Goal: Communication & Community: Answer question/provide support

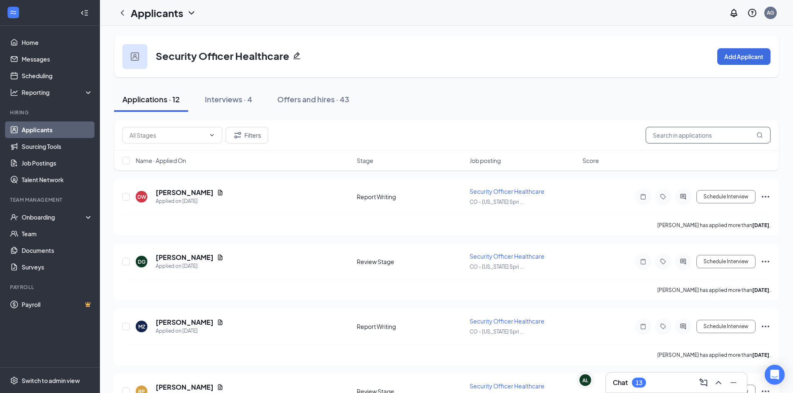
click at [660, 134] on input "text" at bounding box center [708, 135] width 125 height 17
paste input "[PERSON_NAME]"
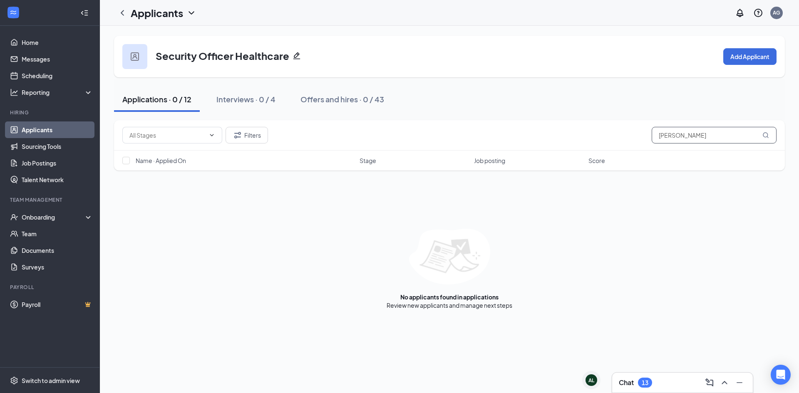
type input "[PERSON_NAME]"
click at [740, 181] on div "Filters [PERSON_NAME] Name · Applied On Stage Job posting Score No applicants f…" at bounding box center [449, 214] width 671 height 189
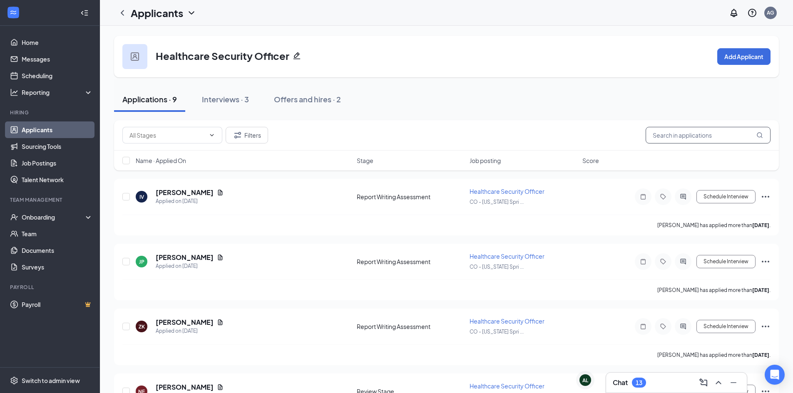
click at [690, 139] on input "text" at bounding box center [708, 135] width 125 height 17
paste input "[PERSON_NAME]"
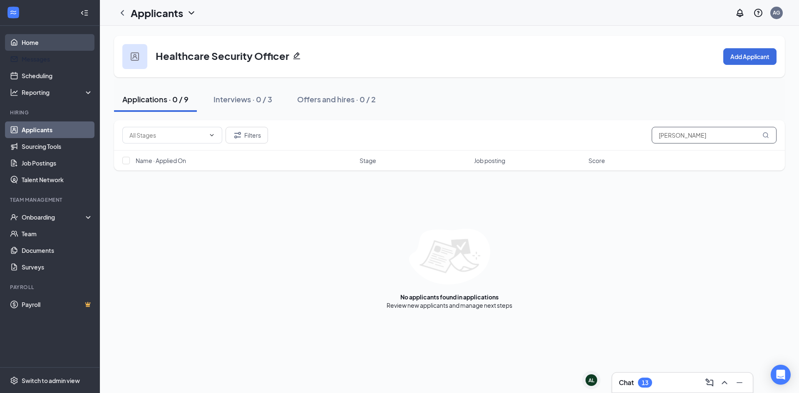
type input "[PERSON_NAME]"
click at [37, 45] on link "Home" at bounding box center [57, 42] width 71 height 17
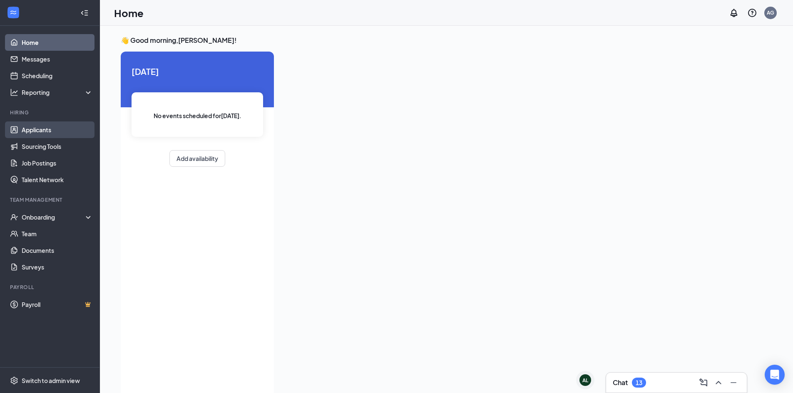
click at [47, 132] on link "Applicants" at bounding box center [57, 130] width 71 height 17
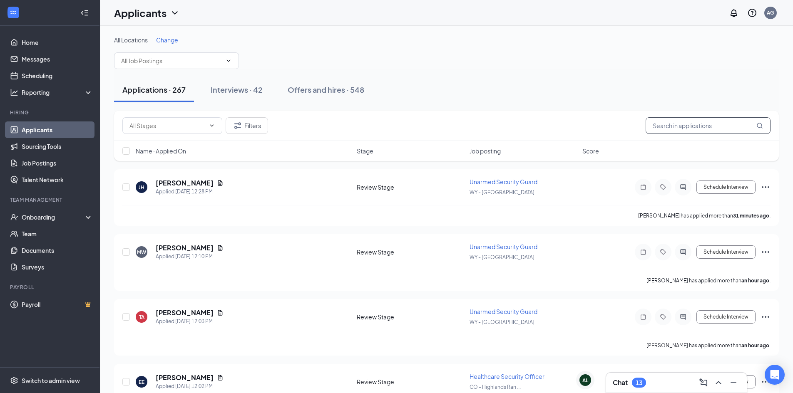
click at [668, 125] on input "text" at bounding box center [708, 125] width 125 height 17
paste input "[PERSON_NAME]"
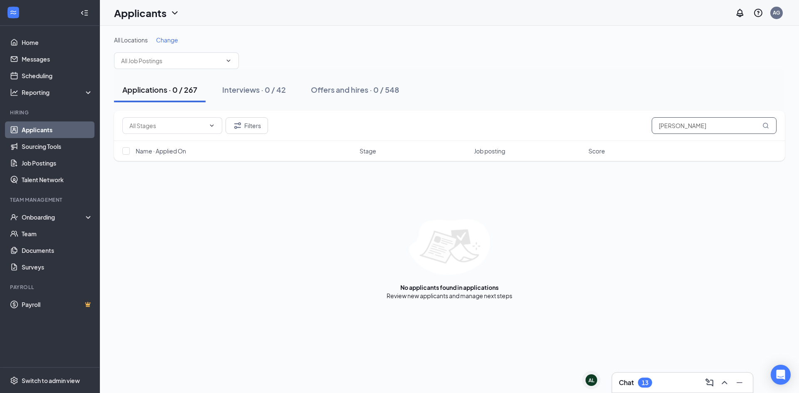
click at [661, 129] on input "[PERSON_NAME]" at bounding box center [714, 125] width 125 height 17
click at [661, 128] on input "[PERSON_NAME]" at bounding box center [714, 125] width 125 height 17
type input "Carroll"
click at [466, 298] on link "Offers and hires" at bounding box center [475, 295] width 44 height 7
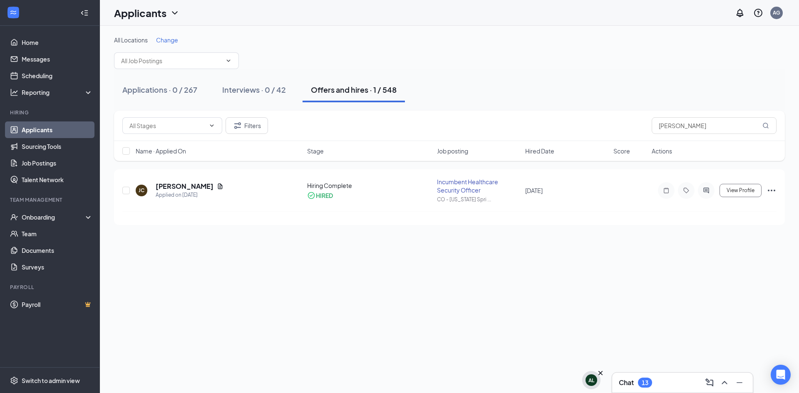
click at [591, 380] on div "AL" at bounding box center [592, 380] width 6 height 7
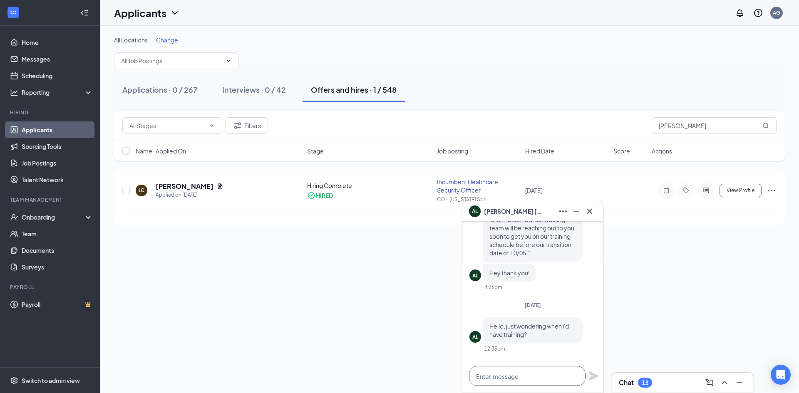
click at [550, 382] on textarea at bounding box center [527, 376] width 117 height 20
click at [514, 376] on textarea "Hey Antonia," at bounding box center [527, 376] width 117 height 20
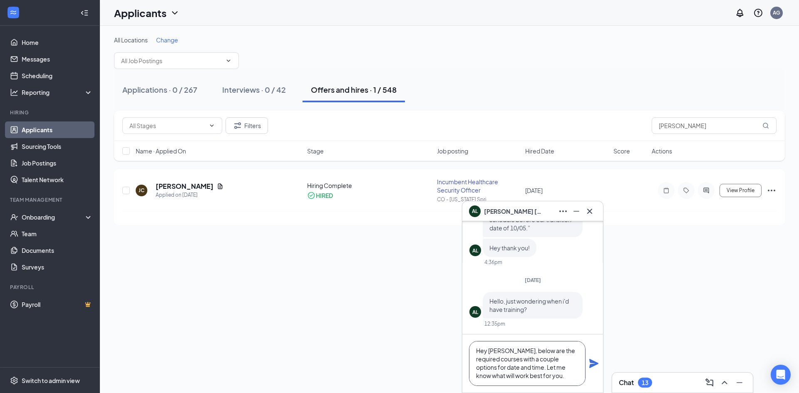
scroll to position [17, 0]
click at [542, 372] on textarea "Hey Antonia, below are the required courses with a couple options for date and …" at bounding box center [527, 363] width 117 height 45
click at [525, 376] on textarea "Hey Antonia, below are the required courses with a couple options for date and …" at bounding box center [527, 363] width 117 height 45
click at [574, 378] on textarea "Hey Antonia, below are the required courses with a couple options for date and …" at bounding box center [527, 363] width 117 height 45
click at [575, 376] on textarea "Hey Antonia, below are the required courses with a couple options for date and …" at bounding box center [527, 363] width 117 height 45
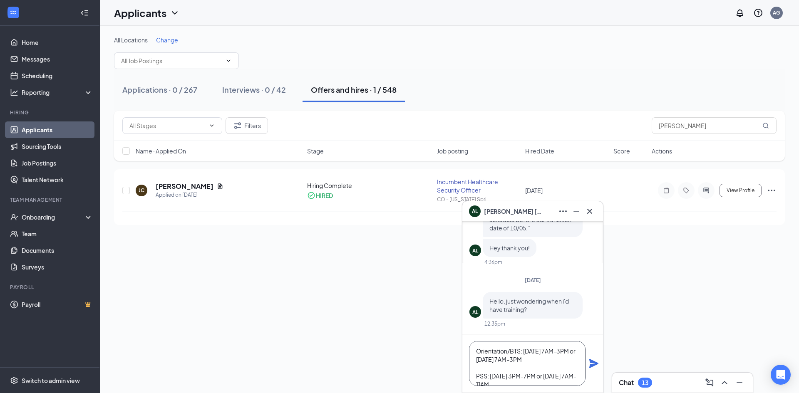
scroll to position [50, 0]
type textarea "Hey Antonia, below are the required courses with a couple options for date and …"
click at [595, 366] on icon "Plane" at bounding box center [594, 364] width 10 height 10
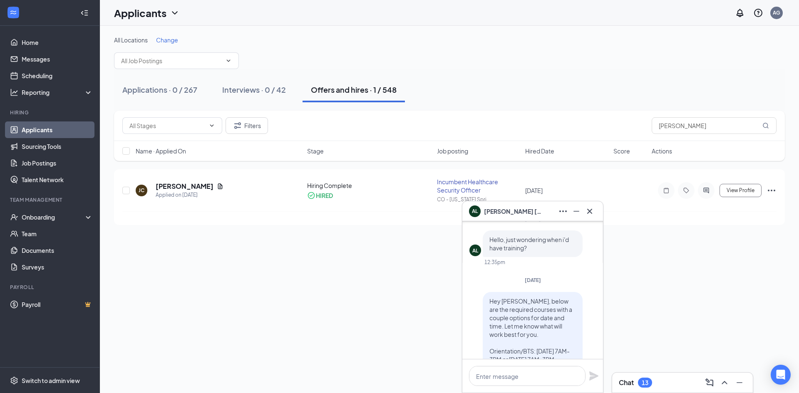
scroll to position [0, 0]
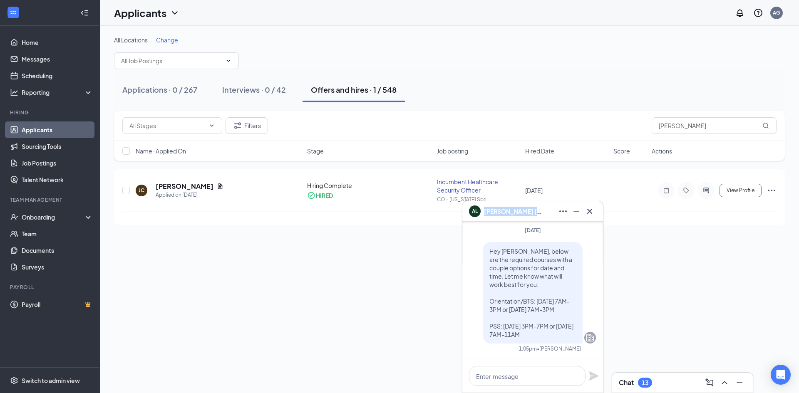
copy span "Antonia Lucero"
drag, startPoint x: 533, startPoint y: 212, endPoint x: 485, endPoint y: 214, distance: 47.9
click at [485, 214] on div "AL Antonia Lucero" at bounding box center [532, 211] width 127 height 13
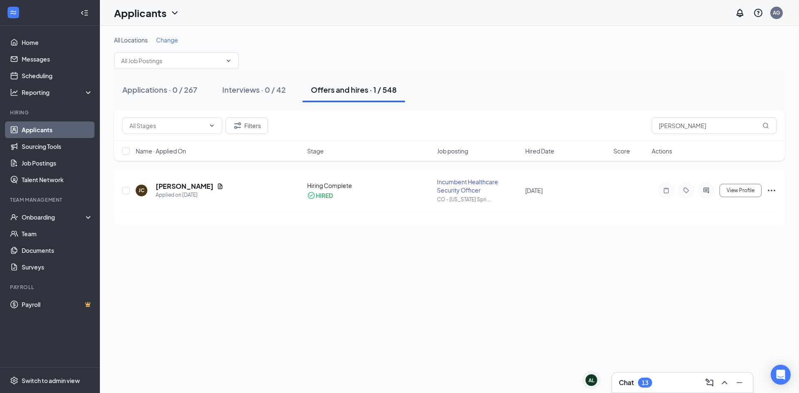
click at [641, 378] on div "Chat 13" at bounding box center [682, 382] width 127 height 13
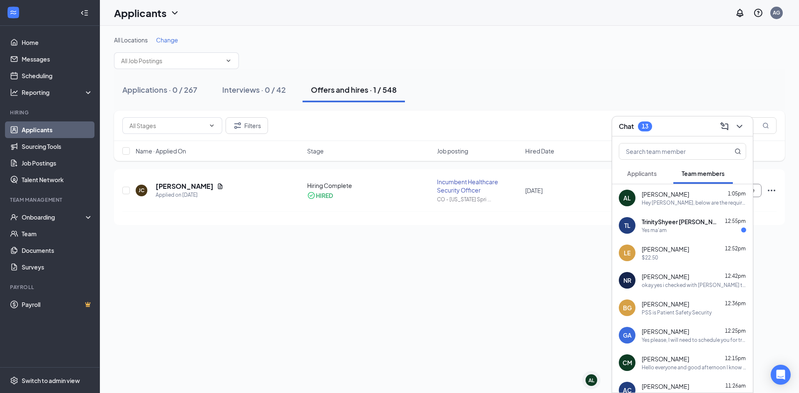
click at [682, 236] on div "TL TrinityShyeer Lawler 12:55pm Yes ma'am" at bounding box center [683, 225] width 141 height 27
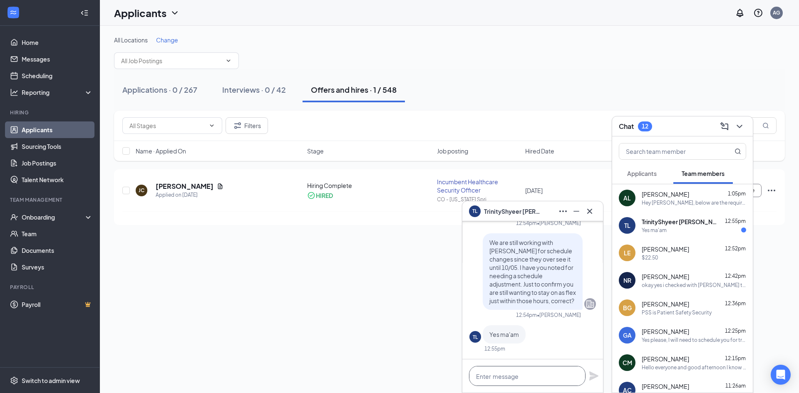
click at [549, 378] on textarea at bounding box center [527, 376] width 117 height 20
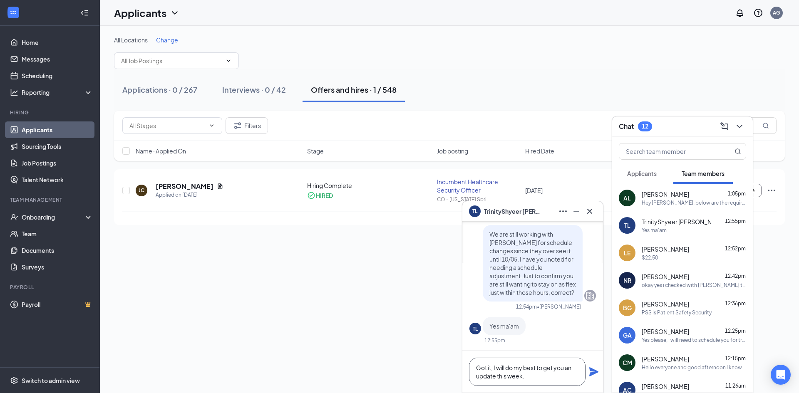
type textarea "Got it, I will do my best to get you an update this week."
click at [590, 374] on icon "Plane" at bounding box center [594, 372] width 9 height 9
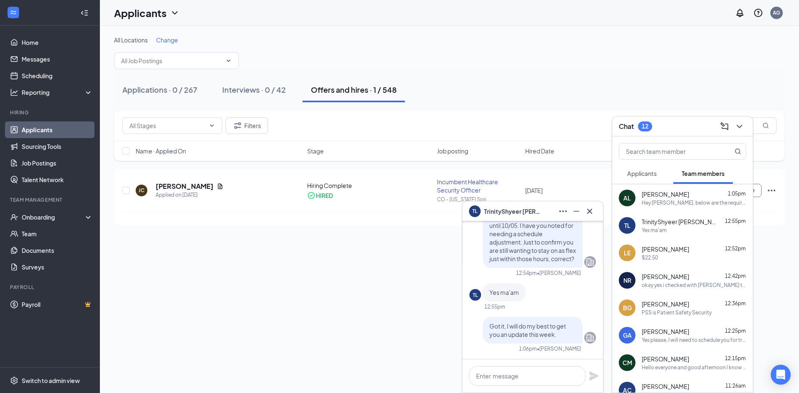
scroll to position [0, 0]
click at [398, 326] on div "All Locations Change Applications · 0 / 267 Interviews · 0 / 42 Offers and hire…" at bounding box center [450, 210] width 700 height 368
drag, startPoint x: 594, startPoint y: 213, endPoint x: 593, endPoint y: 219, distance: 6.8
click at [594, 213] on icon "Cross" at bounding box center [590, 212] width 10 height 10
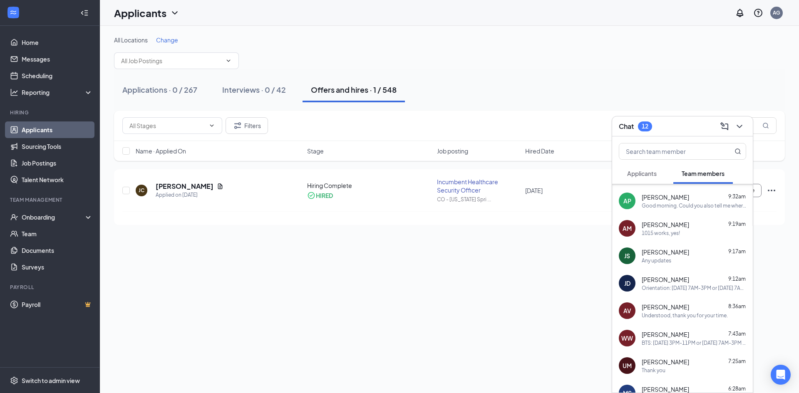
scroll to position [291, 0]
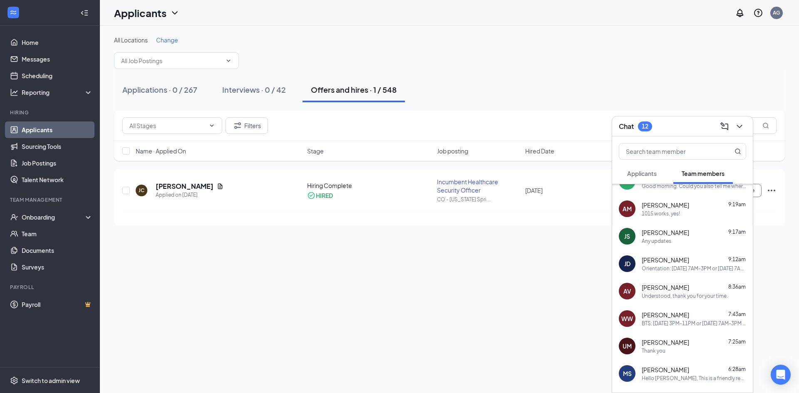
click at [670, 264] on span "John Dantonio" at bounding box center [665, 260] width 47 height 8
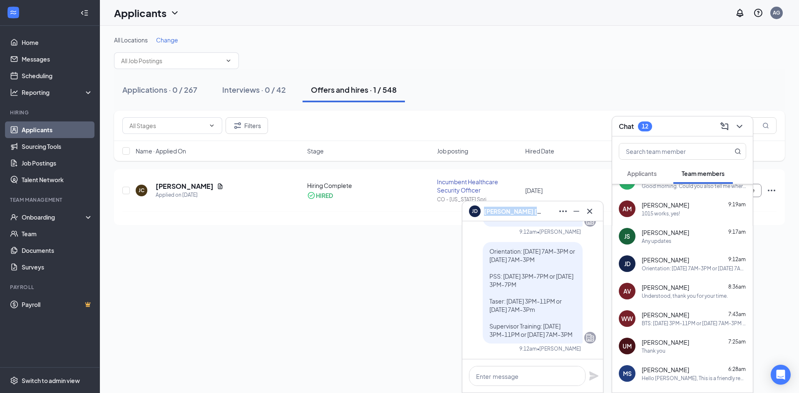
copy span "John Dantonio"
drag, startPoint x: 537, startPoint y: 210, endPoint x: 484, endPoint y: 210, distance: 52.5
click at [484, 210] on div "JD John Dantonio" at bounding box center [532, 211] width 127 height 13
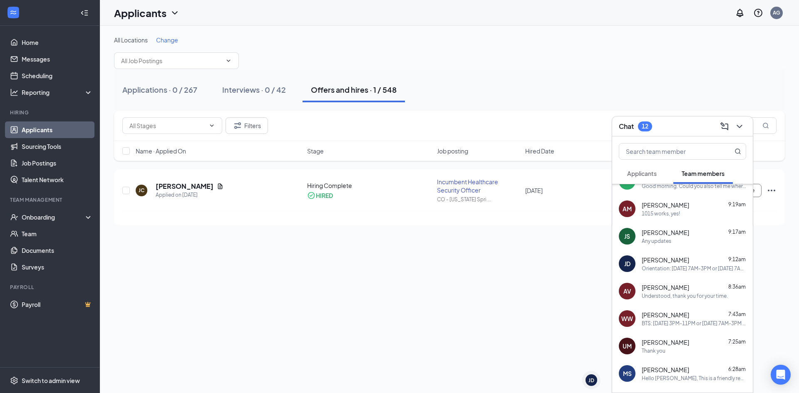
click at [681, 294] on div "Understood, thank you for your time." at bounding box center [685, 296] width 86 height 7
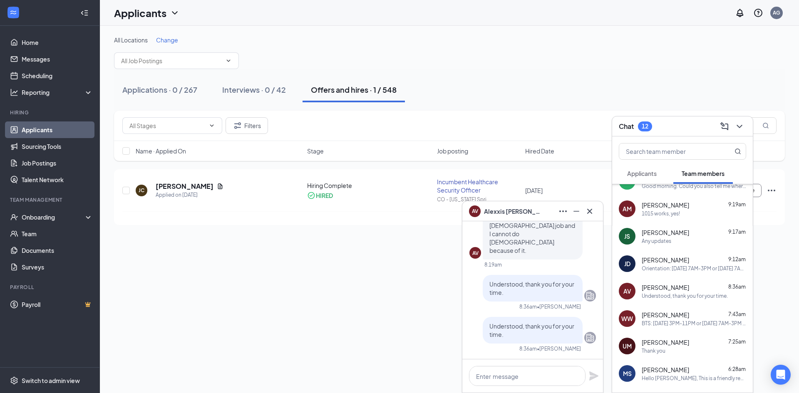
click at [667, 291] on span "Alexxis Vera" at bounding box center [665, 288] width 47 height 8
click at [676, 319] on span "Wesley Walker" at bounding box center [665, 315] width 47 height 8
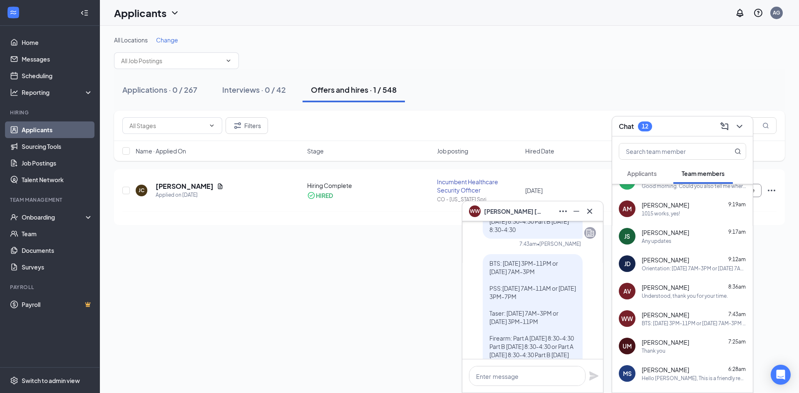
scroll to position [-42, 0]
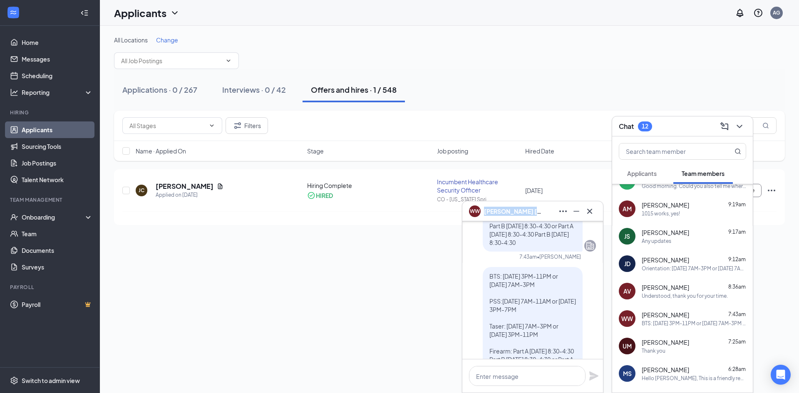
copy span "Wesley Walker"
drag, startPoint x: 528, startPoint y: 213, endPoint x: 487, endPoint y: 212, distance: 41.6
click at [487, 212] on div "WW Wesley Walker" at bounding box center [532, 211] width 127 height 13
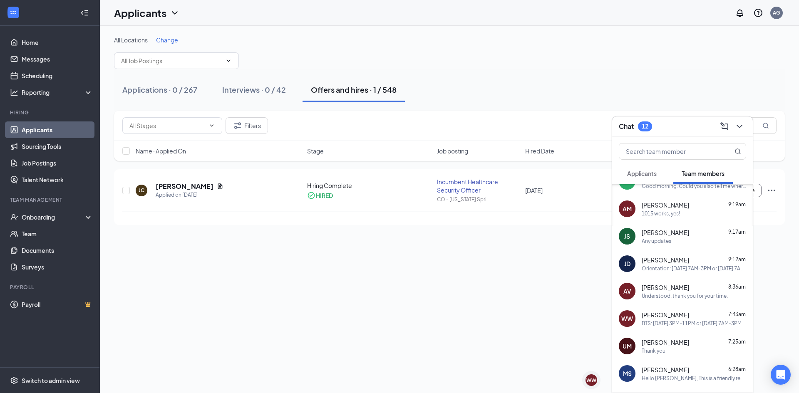
scroll to position [0, 0]
click at [693, 281] on div "AV Alexxis Vera 8:36am Understood, thank you for your time." at bounding box center [683, 291] width 141 height 27
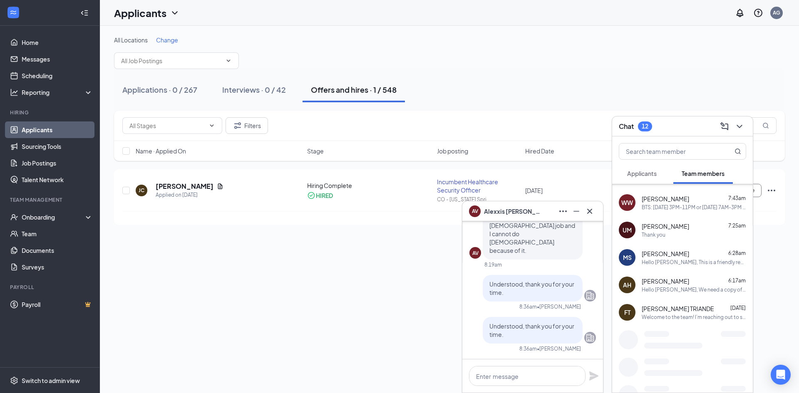
scroll to position [416, 0]
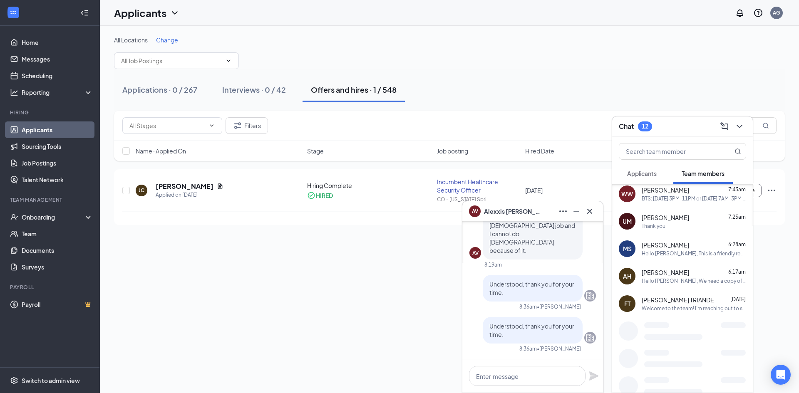
click at [669, 255] on div "Hello Malek, This is a friendly reminder to please complete all required onboar…" at bounding box center [694, 253] width 105 height 7
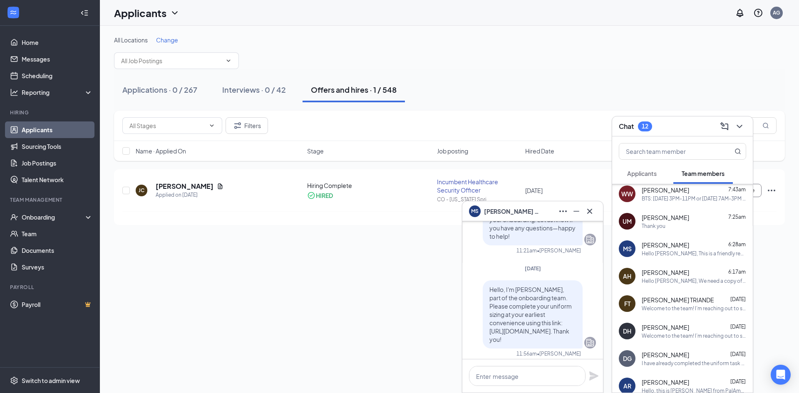
scroll to position [-500, 0]
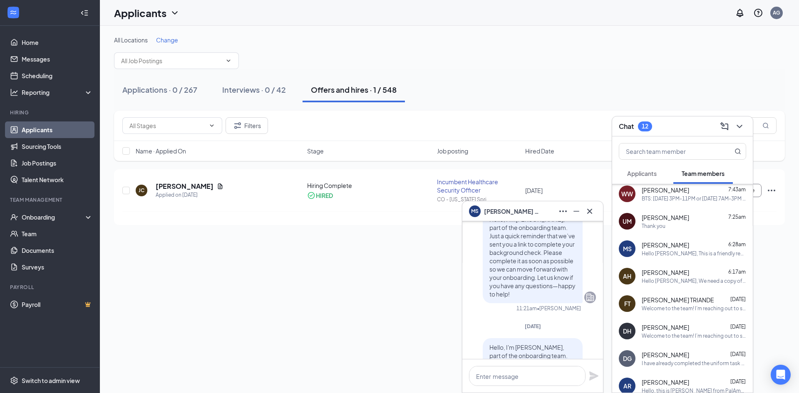
click at [675, 284] on div "Hello [PERSON_NAME], We need a copy of your social security card. You can eithe…" at bounding box center [694, 281] width 105 height 7
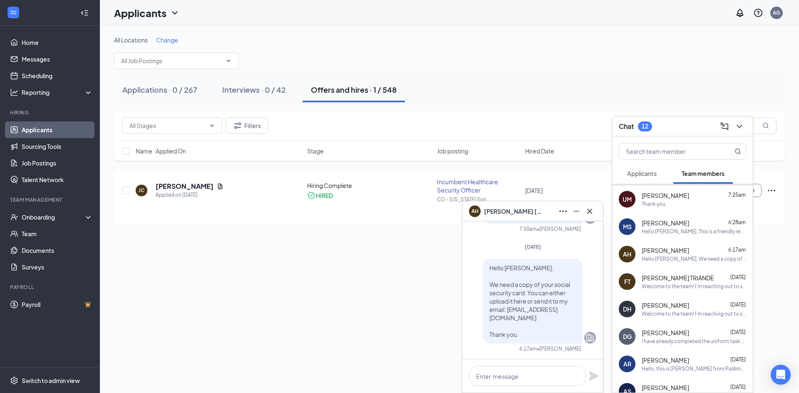
scroll to position [458, 0]
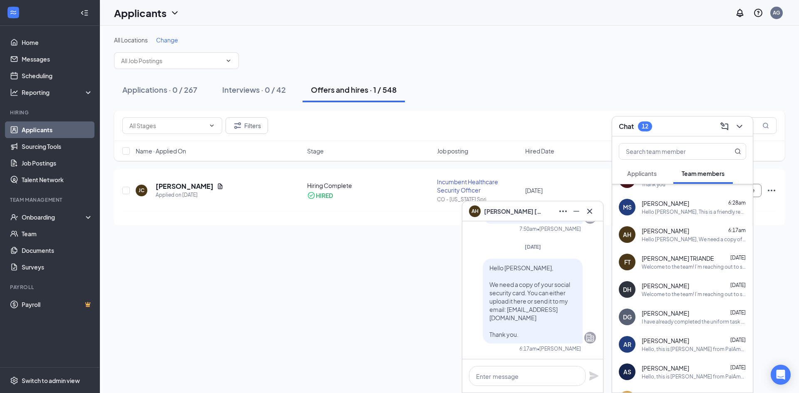
click at [680, 266] on div "Welcome to the team! I’m reaching out to schedule your training with PalAmerica…" at bounding box center [694, 267] width 105 height 7
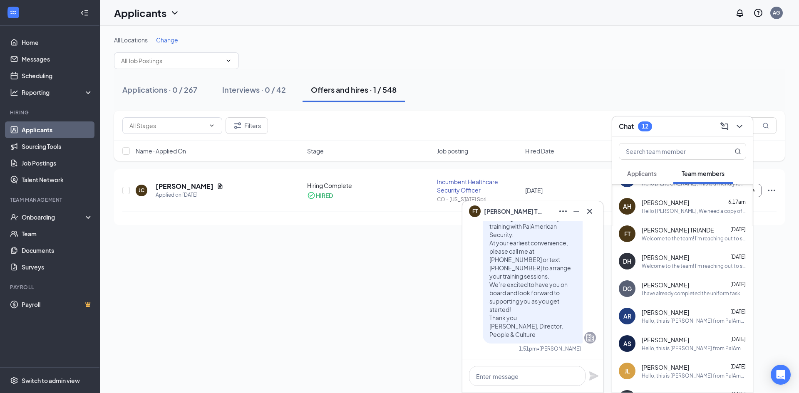
scroll to position [500, 0]
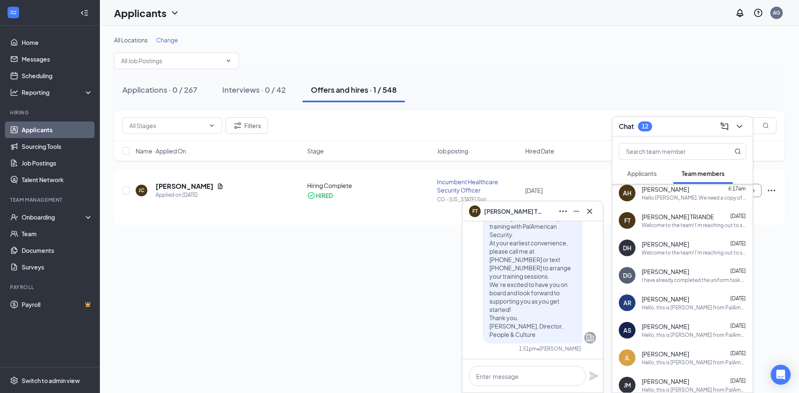
click at [688, 286] on div "DG David Gentry Sep 14 I have already completed the uniform task thank you. I w…" at bounding box center [683, 275] width 141 height 27
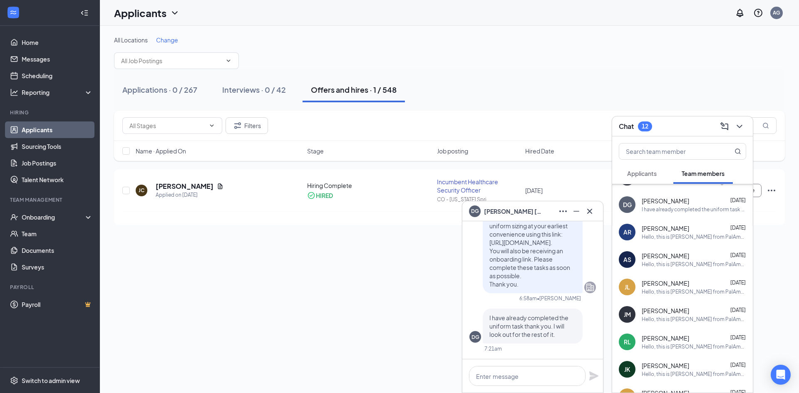
scroll to position [583, 0]
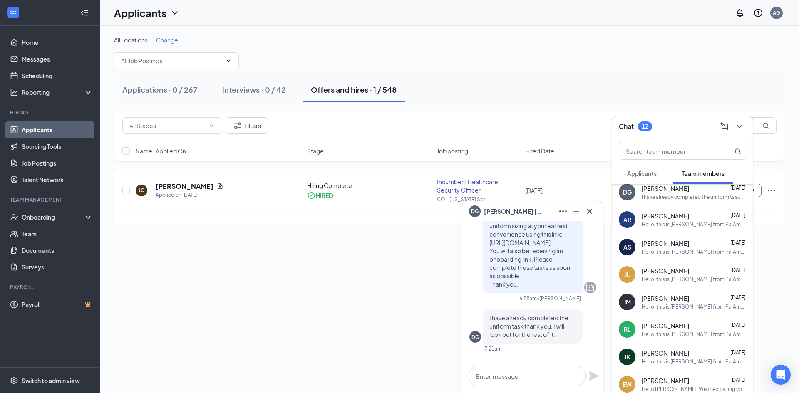
click at [666, 219] on span "Anaya Rand" at bounding box center [665, 216] width 47 height 8
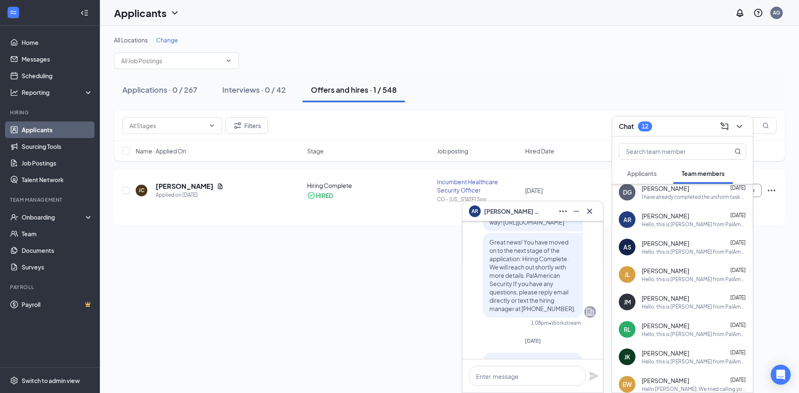
scroll to position [-125, 0]
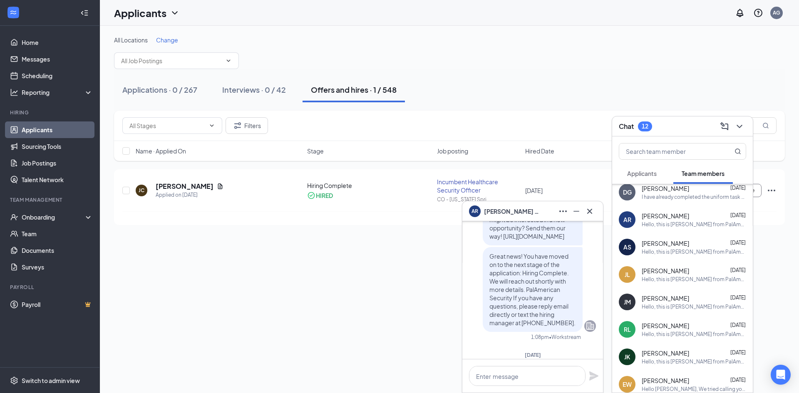
click at [654, 224] on div "Hello, this is Kim from PalAmerican onboarding team. Please complete your unifo…" at bounding box center [694, 224] width 105 height 7
click at [653, 220] on span "Anaya Rand" at bounding box center [665, 216] width 47 height 8
click at [650, 258] on div "AS Arath Solis-gallardo Sep 14 Hello, this is Kim from PalAmerican onboarding t…" at bounding box center [683, 247] width 141 height 27
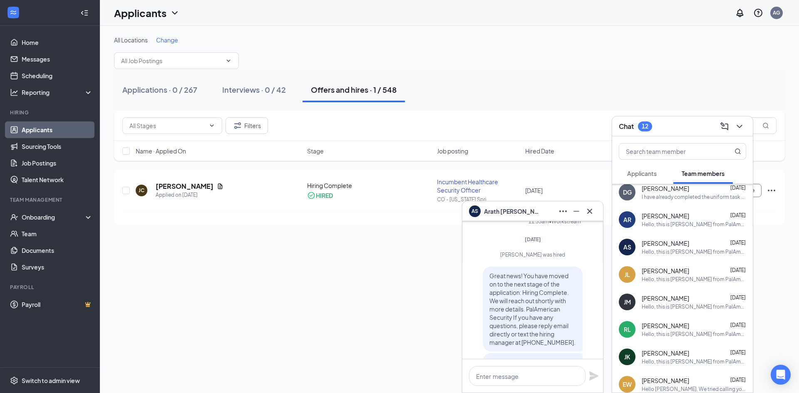
scroll to position [-208, 0]
click at [664, 271] on span "Jasmine Laster" at bounding box center [665, 271] width 47 height 8
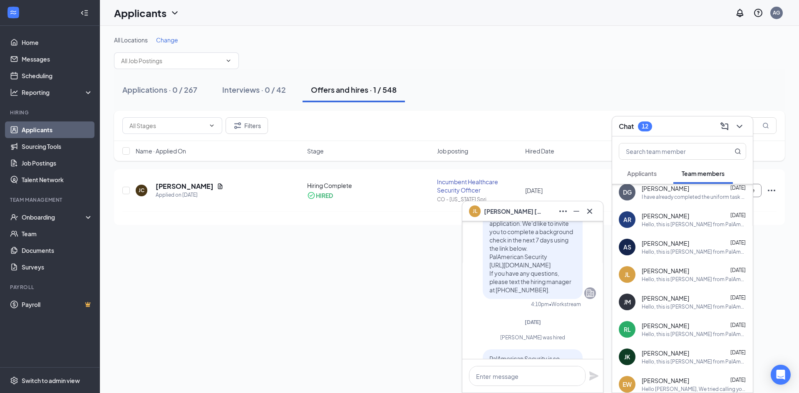
scroll to position [-333, 0]
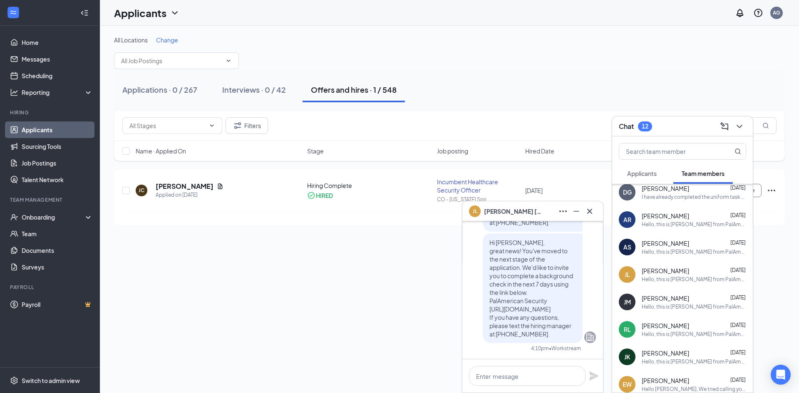
click at [660, 301] on span "Jeremiah Martinez jr" at bounding box center [665, 298] width 47 height 8
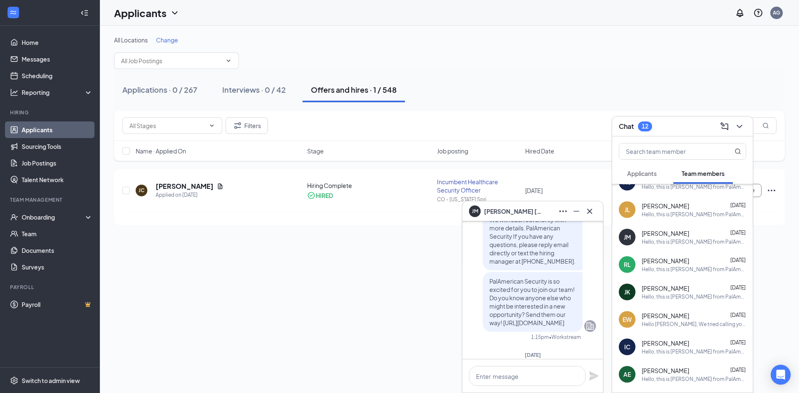
scroll to position [708, 0]
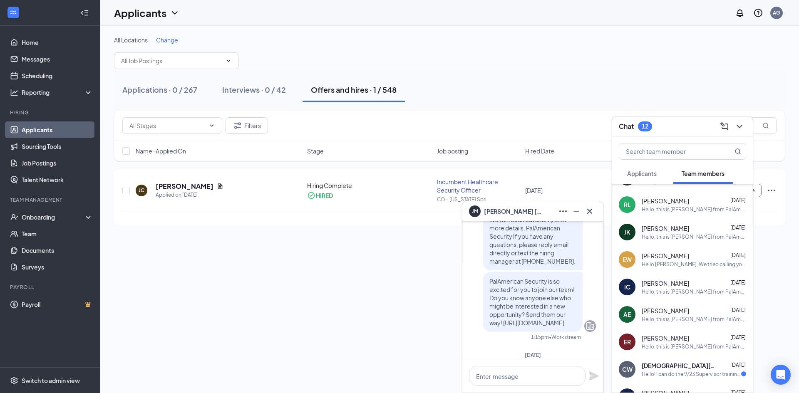
click at [654, 260] on span "Eric Waters" at bounding box center [665, 256] width 47 height 8
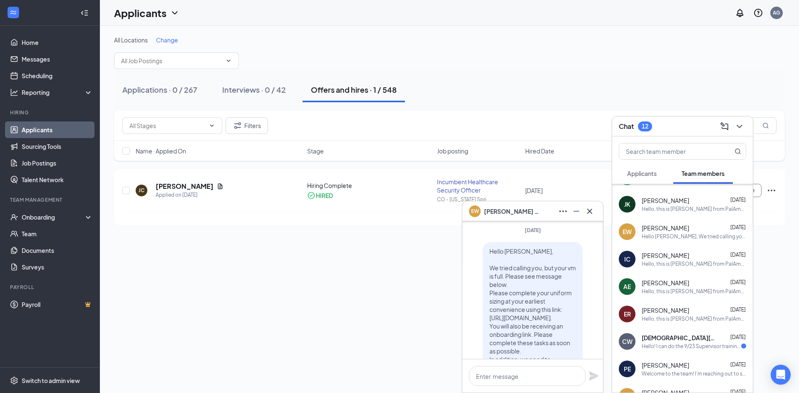
scroll to position [749, 0]
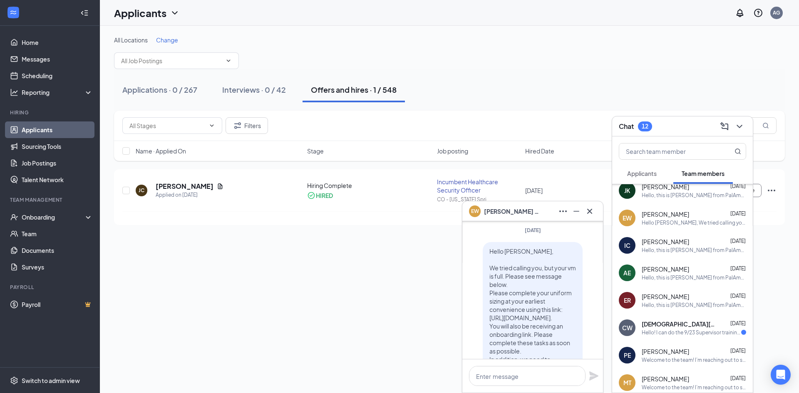
click at [651, 283] on div "AE Alexus Engelmann Sep 14 Hello, this is Kim from PalAmerican onboarding team.…" at bounding box center [683, 272] width 141 height 27
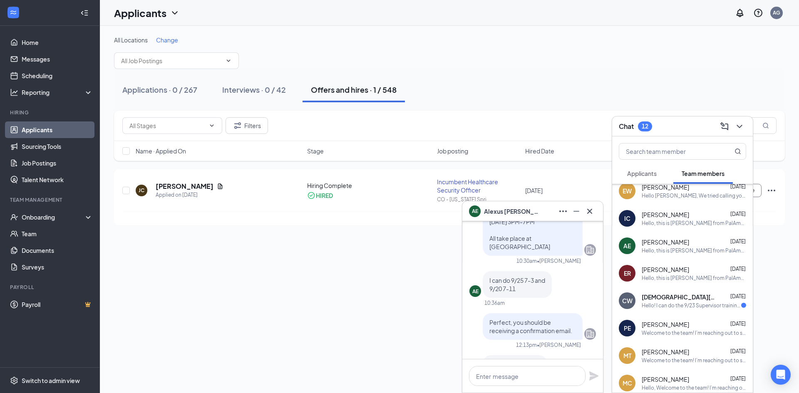
scroll to position [791, 0]
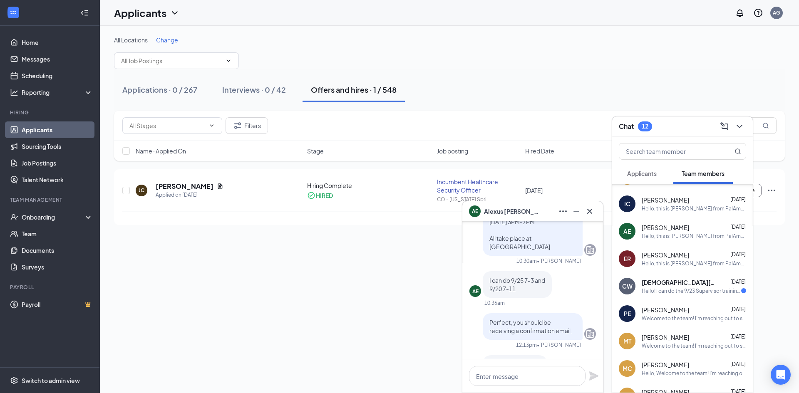
click at [686, 296] on div "CW Christian Wood Sep 13 Hello! I can do the 9/23 Supervisor training from 3PM-…" at bounding box center [683, 286] width 141 height 27
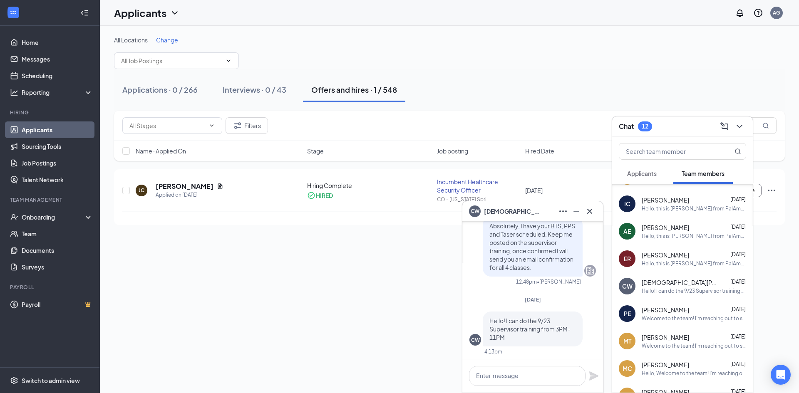
scroll to position [0, 0]
click at [526, 376] on textarea at bounding box center [527, 376] width 117 height 20
type textarea "p"
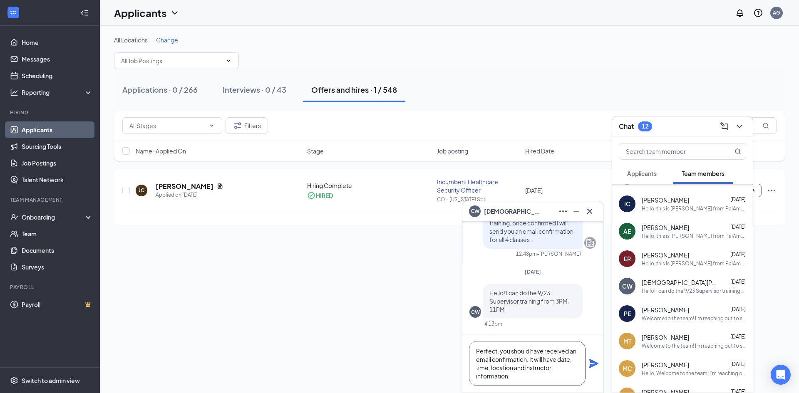
scroll to position [9, 0]
type textarea "Perfect, you should have received an email confirmation. It will have date, tim…"
click at [598, 363] on icon "Plane" at bounding box center [594, 363] width 9 height 9
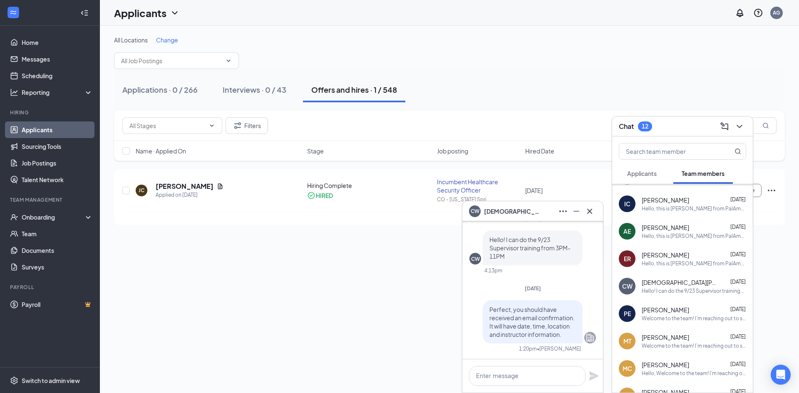
scroll to position [0, 0]
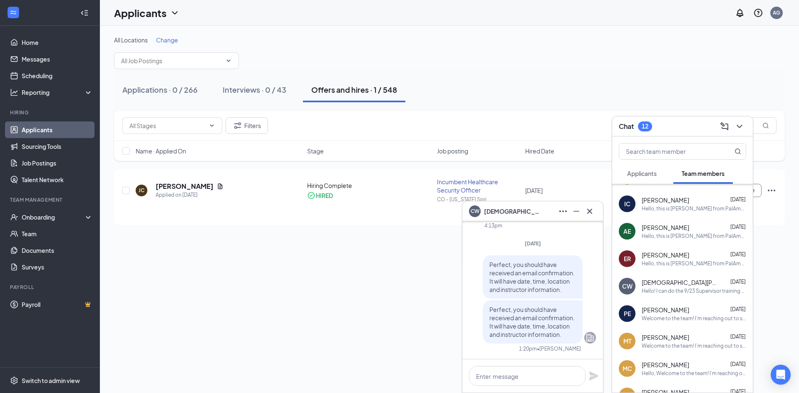
click at [380, 306] on div "All Locations Change Applications · 0 / 266 Interviews · 0 / 43 Offers and hire…" at bounding box center [450, 210] width 700 height 368
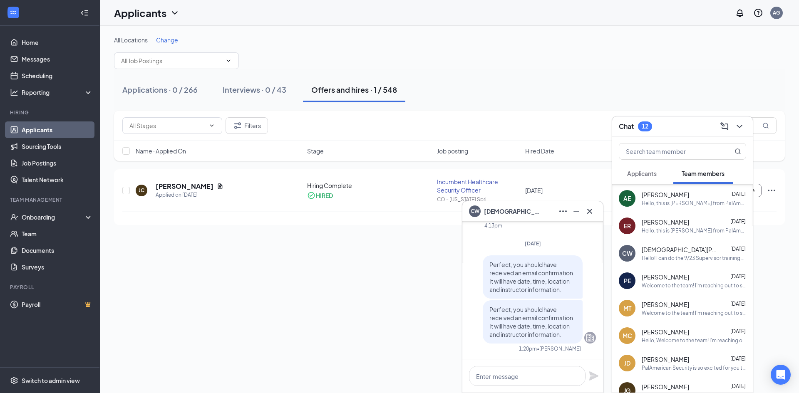
scroll to position [833, 0]
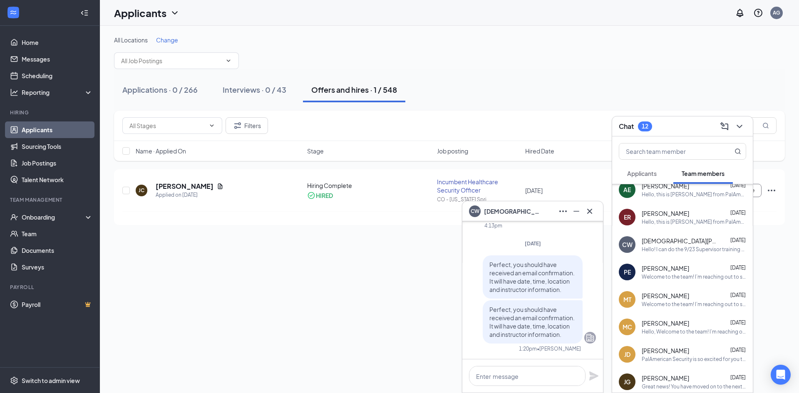
click at [680, 279] on div "Welcome to the team! I’m reaching out to schedule your training with PalAmerica…" at bounding box center [694, 277] width 105 height 7
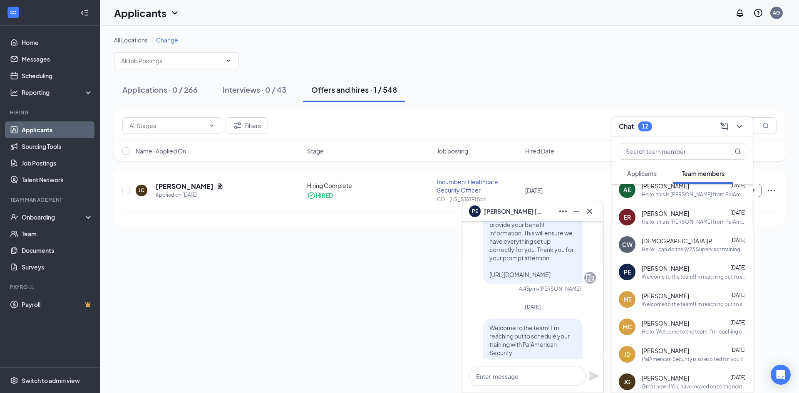
scroll to position [-125, 0]
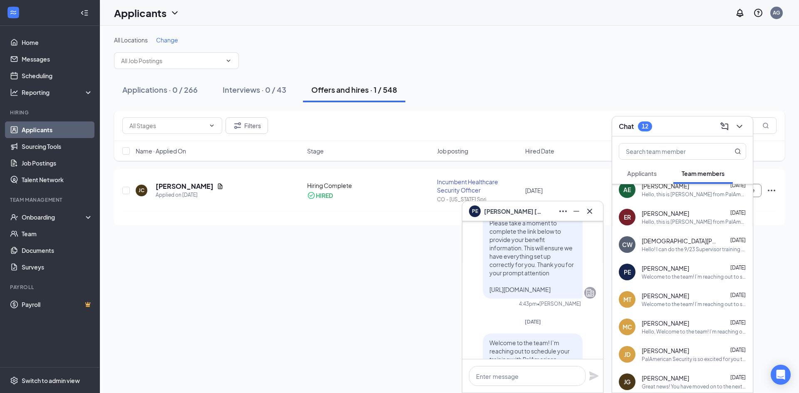
click at [675, 321] on span "Michael Crouse" at bounding box center [665, 323] width 47 height 8
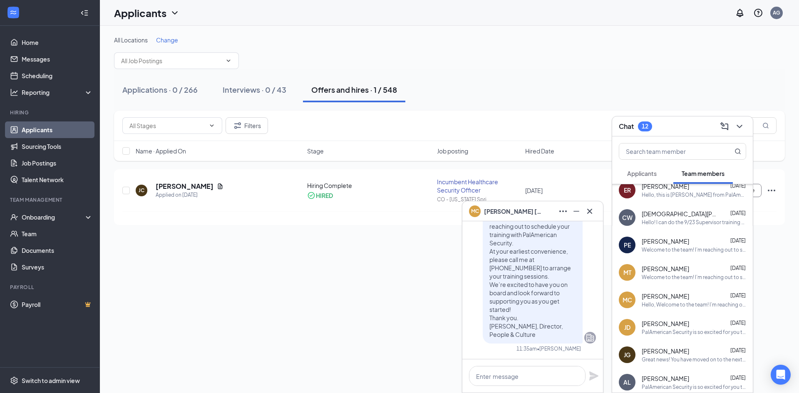
scroll to position [874, 0]
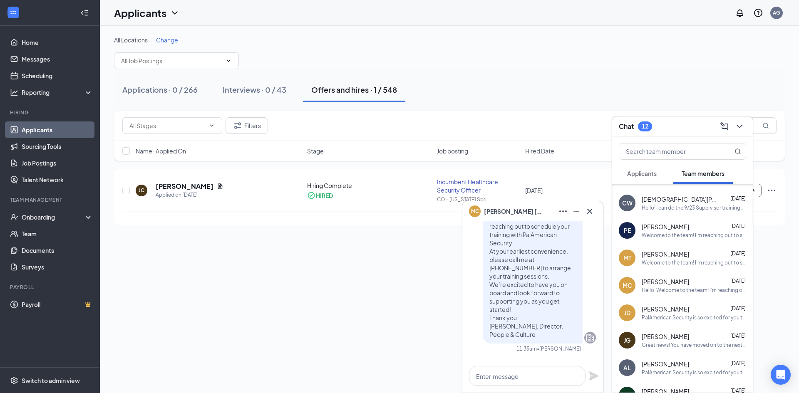
click at [669, 296] on div "MC Michael Crouse Sep 13 Hello, Welcome to the team! I’m reaching out to schedu…" at bounding box center [683, 285] width 141 height 27
click at [668, 317] on div "PalAmerican Security is so excited for you to join our team! Do you know anyone…" at bounding box center [694, 317] width 105 height 7
click at [679, 340] on span "James Gerstein" at bounding box center [665, 337] width 47 height 8
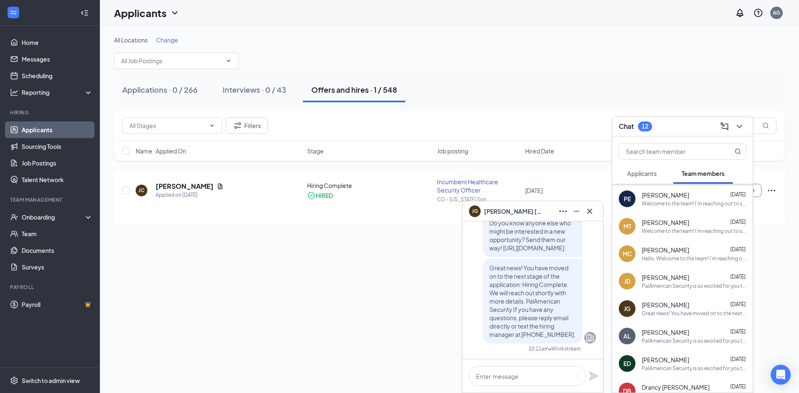
scroll to position [958, 0]
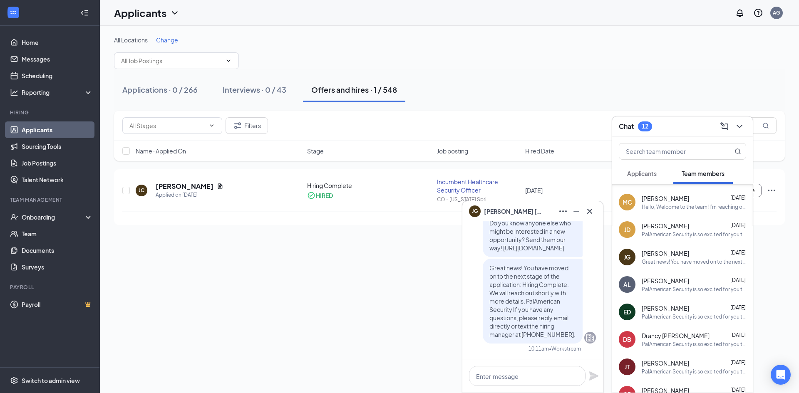
click at [662, 289] on div "PalAmerican Security is so excited for you to join our team! Do you know anyone…" at bounding box center [694, 289] width 105 height 7
click at [672, 320] on div "PalAmerican Security is so excited for you to join our team! Do you know anyone…" at bounding box center [694, 317] width 105 height 7
click at [672, 347] on div "PalAmerican Security is so excited for you to join our team! Do you know anyone…" at bounding box center [694, 344] width 105 height 7
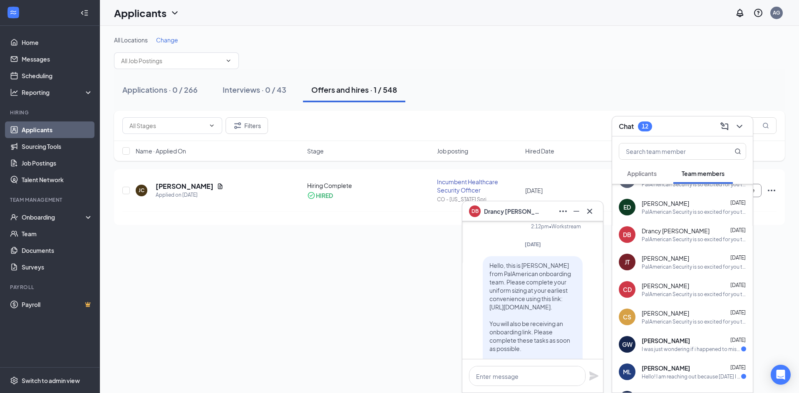
scroll to position [1124, 0]
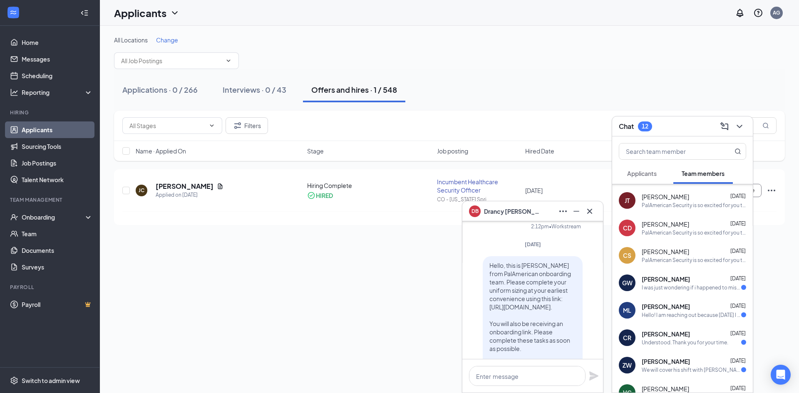
click at [658, 296] on div "GW Gavin Winkel Sep 12 I was just wondering if i happened to miss something or …" at bounding box center [683, 282] width 141 height 27
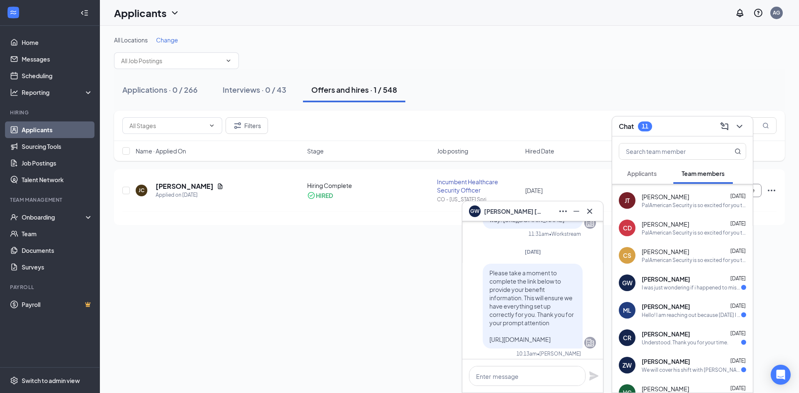
scroll to position [-83, 0]
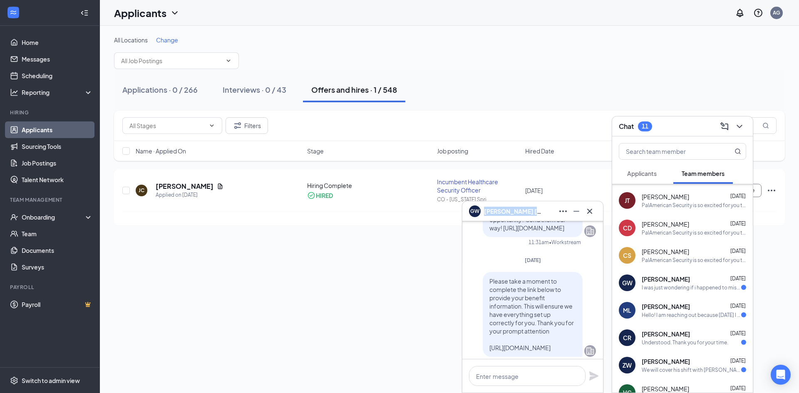
copy span "Gavin Winkel"
drag, startPoint x: 524, startPoint y: 213, endPoint x: 486, endPoint y: 214, distance: 37.5
click at [486, 214] on div "GW Gavin Winkel" at bounding box center [532, 211] width 127 height 13
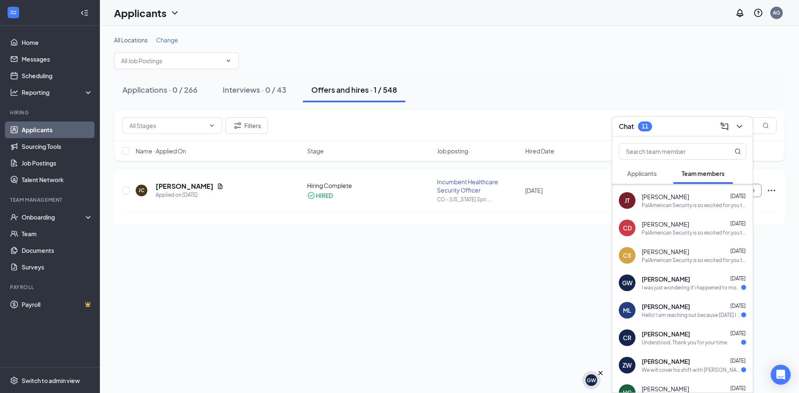
scroll to position [0, 0]
click at [587, 376] on div "GW" at bounding box center [592, 380] width 18 height 18
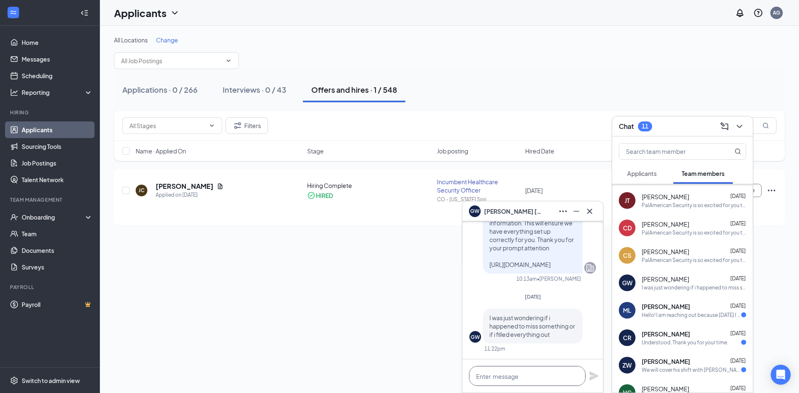
click at [531, 379] on textarea at bounding box center [527, 376] width 117 height 20
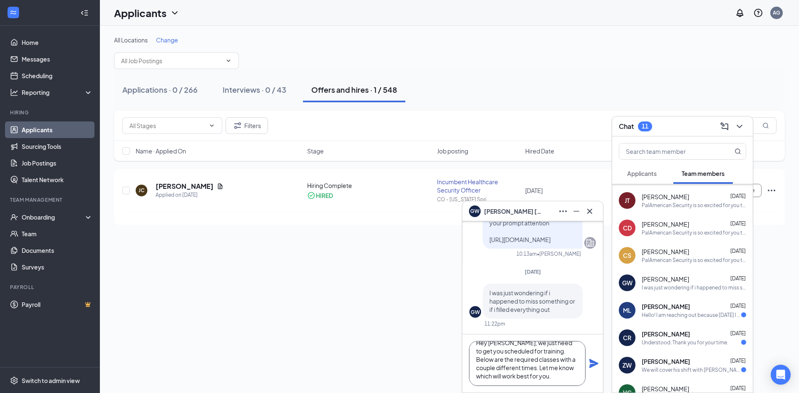
scroll to position [25, 0]
click at [518, 377] on textarea "Hey Gavin, we just need to get you scheduled for training. Below are the requir…" at bounding box center [527, 363] width 117 height 45
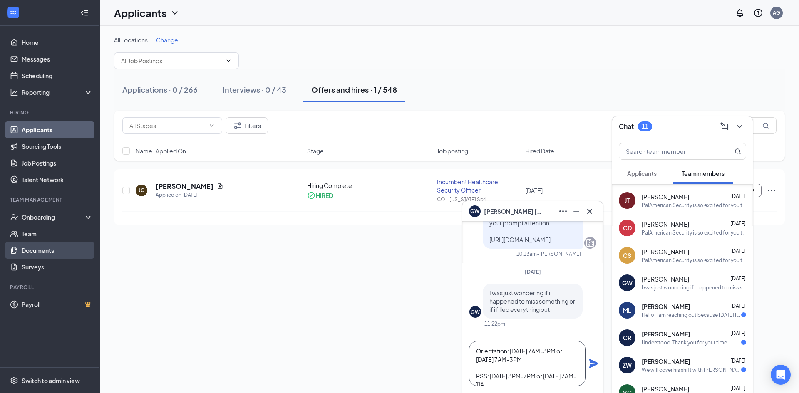
scroll to position [59, 0]
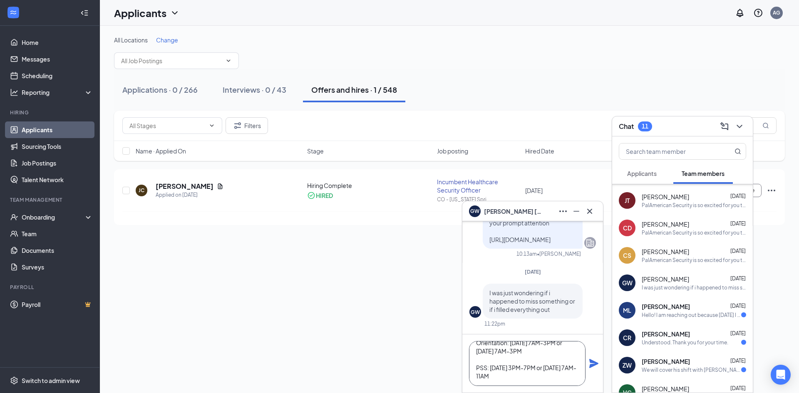
type textarea "Hey Gavin, we just need to get you scheduled for training. Below are the requir…"
click at [591, 359] on icon "Plane" at bounding box center [594, 364] width 10 height 10
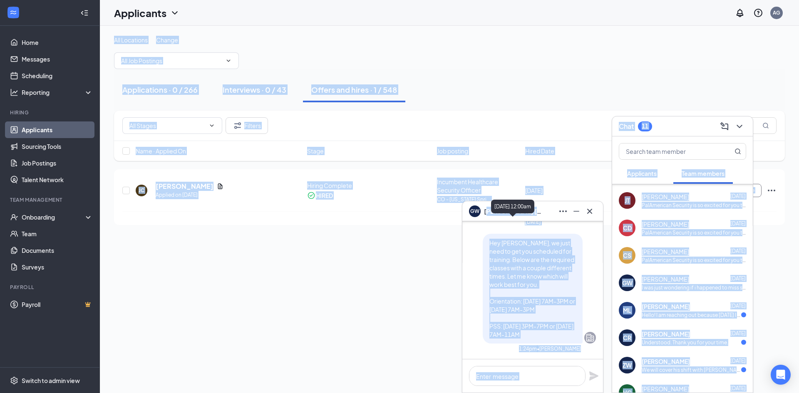
drag, startPoint x: 523, startPoint y: 214, endPoint x: 488, endPoint y: 214, distance: 34.6
click at [433, 235] on div "All Locations Change Applications · 0 / 266 Interviews · 0 / 43 Offers and hire…" at bounding box center [450, 130] width 700 height 209
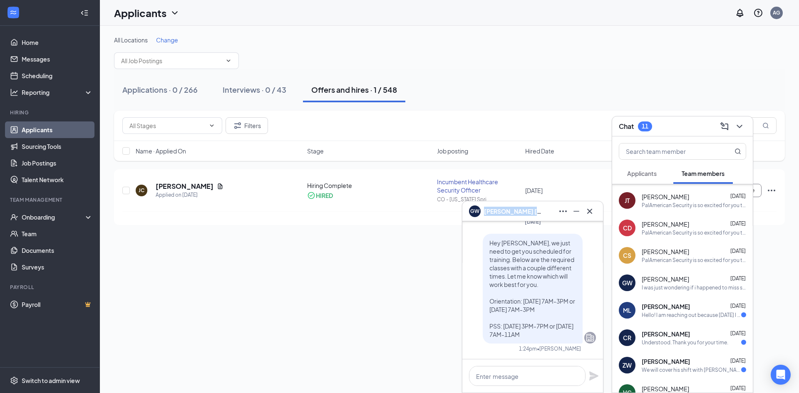
copy span "Gavin Winkel"
drag, startPoint x: 523, startPoint y: 210, endPoint x: 486, endPoint y: 212, distance: 37.1
click at [486, 212] on div "GW Gavin Winkel" at bounding box center [532, 211] width 127 height 13
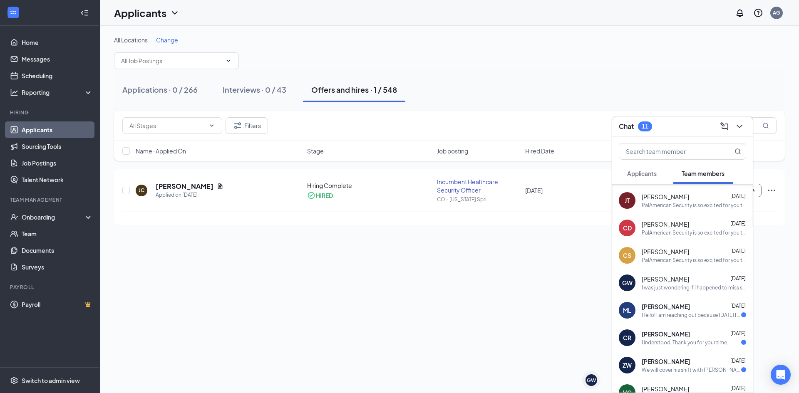
click at [684, 316] on div "Hello! I am reaching out because [DATE] I was informed to text my name and numb…" at bounding box center [692, 315] width 100 height 7
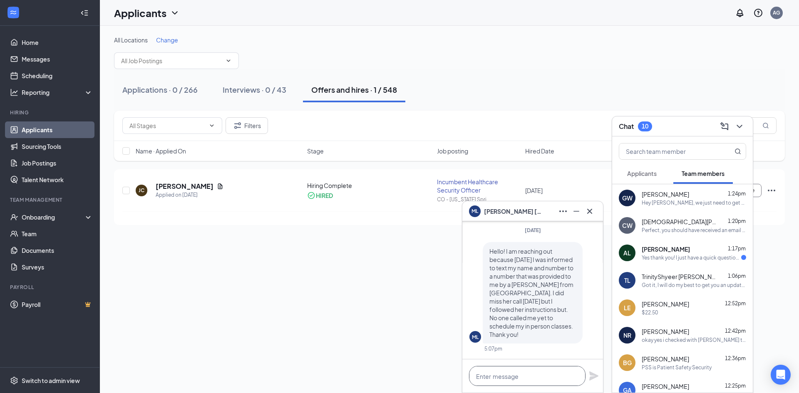
click at [541, 383] on textarea at bounding box center [527, 376] width 117 height 20
type textarea "Hey"
copy span "Michael Lemuel"
drag, startPoint x: 531, startPoint y: 213, endPoint x: 486, endPoint y: 216, distance: 45.5
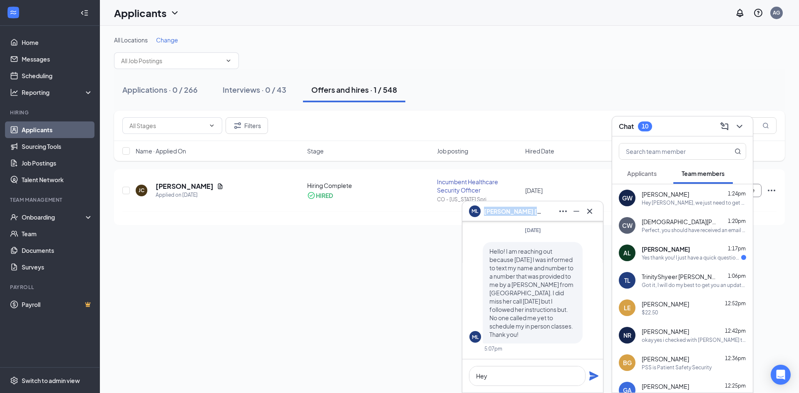
click at [486, 216] on div "ML Michael Lemuel" at bounding box center [532, 211] width 127 height 13
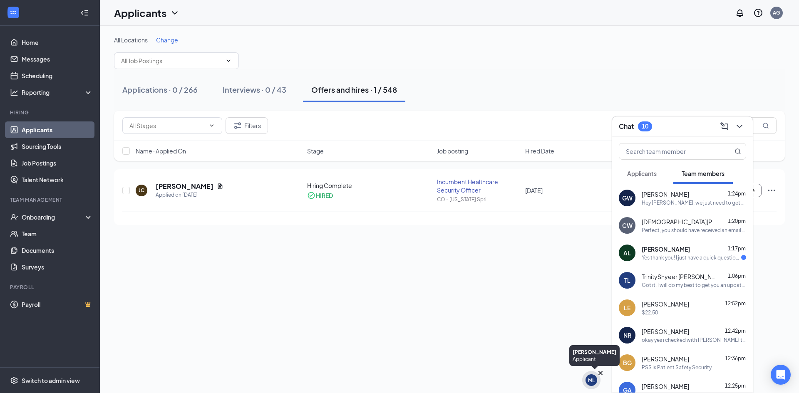
click at [596, 383] on div "ML" at bounding box center [592, 381] width 12 height 12
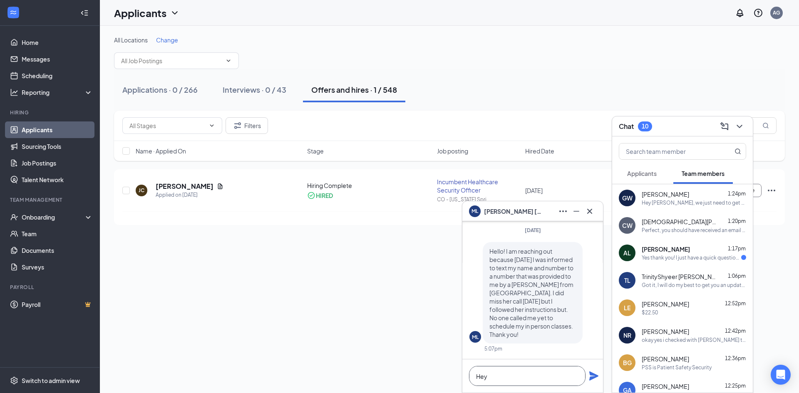
click at [503, 377] on textarea "Hey" at bounding box center [527, 376] width 117 height 20
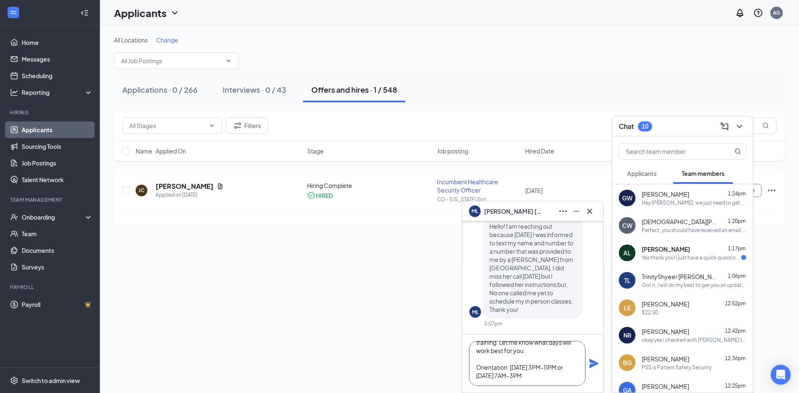
scroll to position [42, 0]
click at [505, 377] on textarea "Hey Michael, below are a couple time options for the required training. Let me …" at bounding box center [527, 363] width 117 height 45
click at [543, 375] on textarea "Hey Michael, below are a couple time options for the required training. Let me …" at bounding box center [527, 363] width 117 height 45
click at [491, 376] on textarea "Hey Michael, below are a couple time options for the required training. Let me …" at bounding box center [527, 363] width 117 height 45
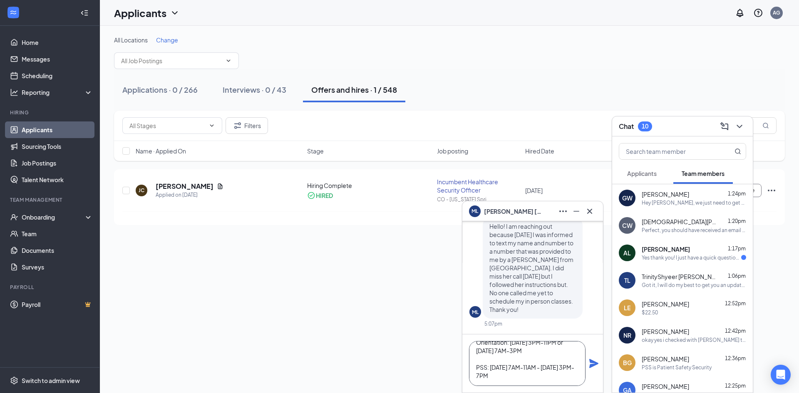
click at [499, 379] on textarea "Hey Michael, below are a couple time options for the required training. Let me …" at bounding box center [527, 363] width 117 height 45
click at [515, 378] on textarea "Hey Michael, below are a couple time options for the required training. Let me …" at bounding box center [527, 363] width 117 height 45
type textarea "Hey Michael, below are a couple time options for the required training. Let me …"
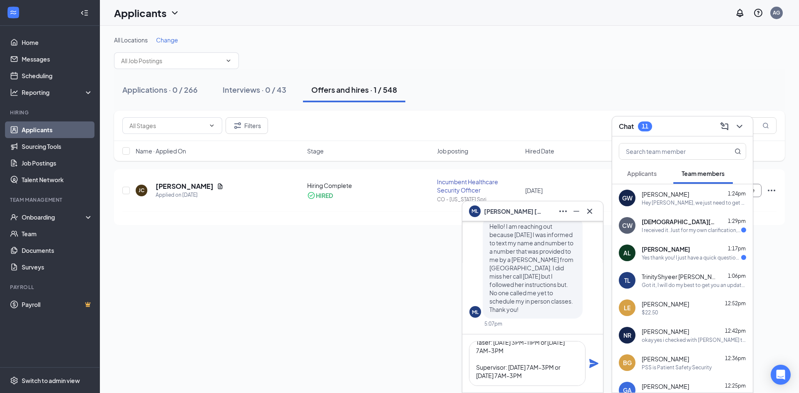
click at [592, 362] on icon "Plane" at bounding box center [594, 363] width 9 height 9
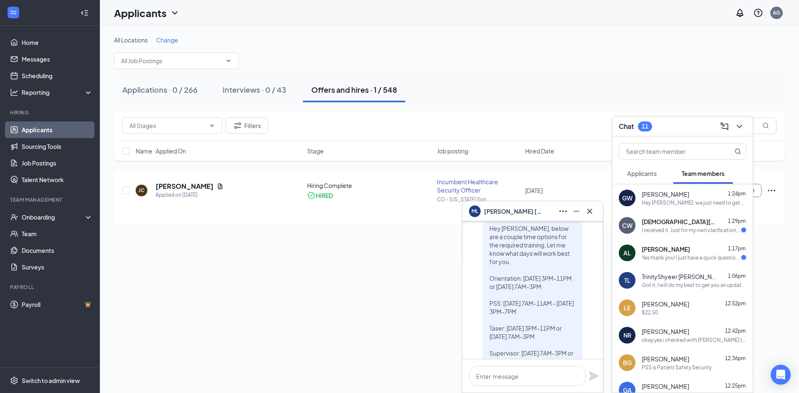
scroll to position [-42, 0]
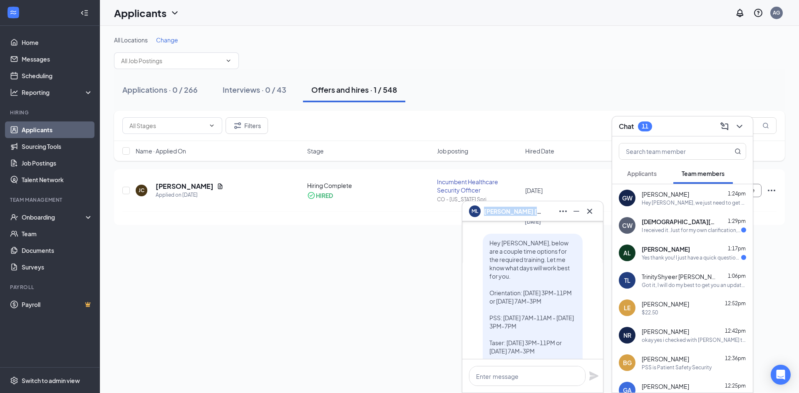
copy span "Michael Lemuel"
drag, startPoint x: 532, startPoint y: 212, endPoint x: 486, endPoint y: 214, distance: 46.2
click at [486, 214] on div "ML Michael Lemuel" at bounding box center [532, 211] width 127 height 13
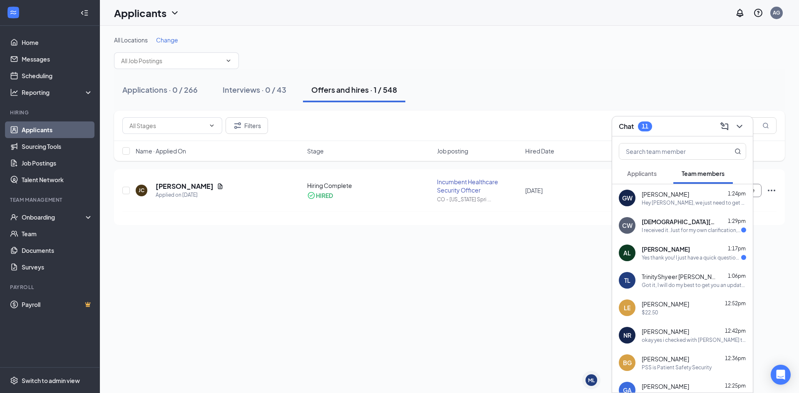
scroll to position [0, 0]
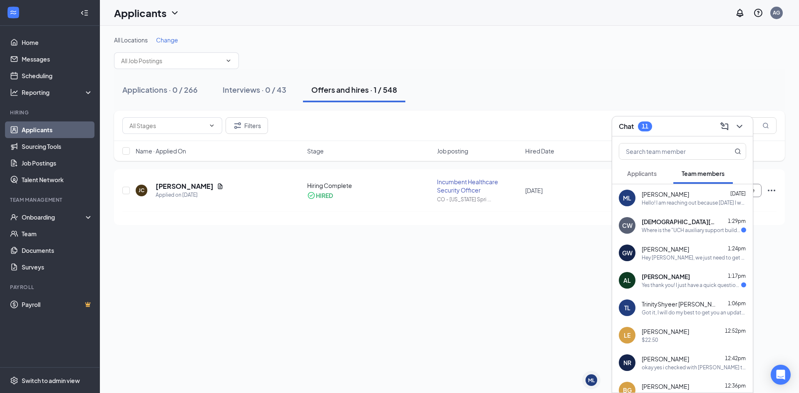
click at [664, 227] on div "Where is the "UCH auxiliary support building"" at bounding box center [692, 230] width 100 height 7
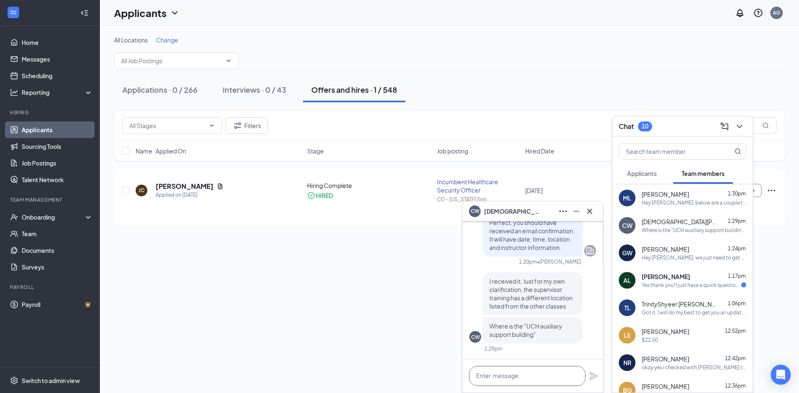
click at [520, 378] on textarea at bounding box center [527, 376] width 117 height 20
paste textarea "[PERSON_NAME]"
drag, startPoint x: 505, startPoint y: 377, endPoint x: 453, endPoint y: 376, distance: 51.2
click at [453, 376] on div "CW Christian Wood Mon, Aug 25 Christian Wood was onboarded Tuesday Please take …" at bounding box center [450, 210] width 700 height 368
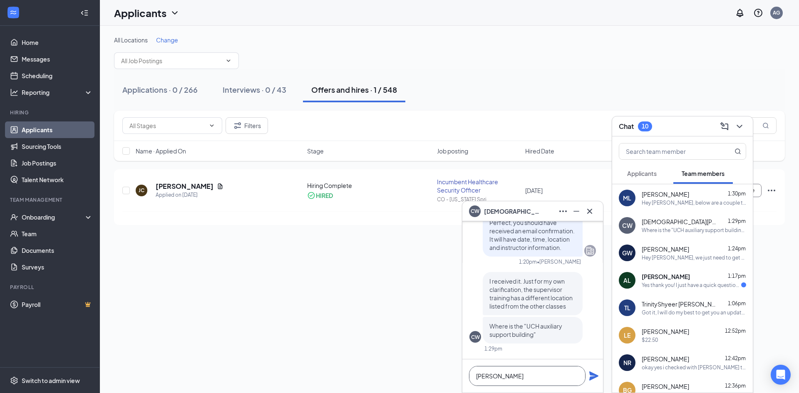
paste textarea "UCHealth Auxilliary Support Building 2400 S Peoria St. Aurora, CO 80014"
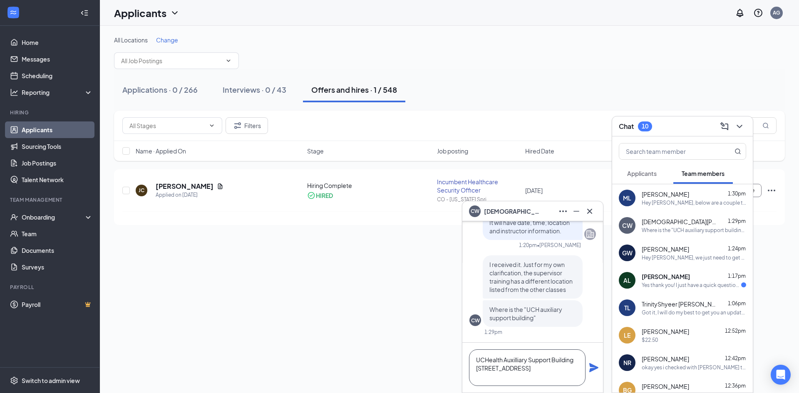
type textarea "UCHealth Auxilliary Support Building 2400 S Peoria St. Aurora, CO 80014"
click at [597, 368] on icon "Plane" at bounding box center [594, 368] width 9 height 9
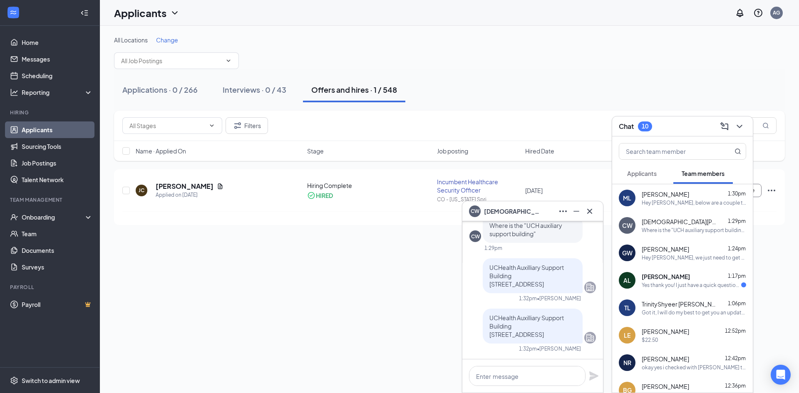
click at [668, 281] on span "[PERSON_NAME]" at bounding box center [666, 277] width 48 height 8
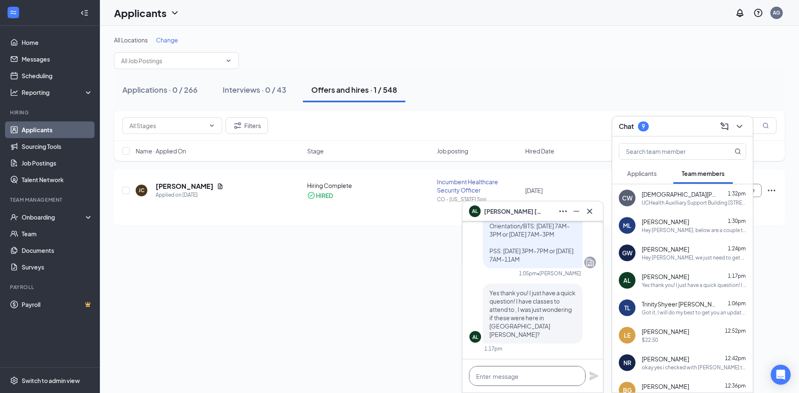
click at [518, 381] on textarea at bounding box center [527, 376] width 117 height 20
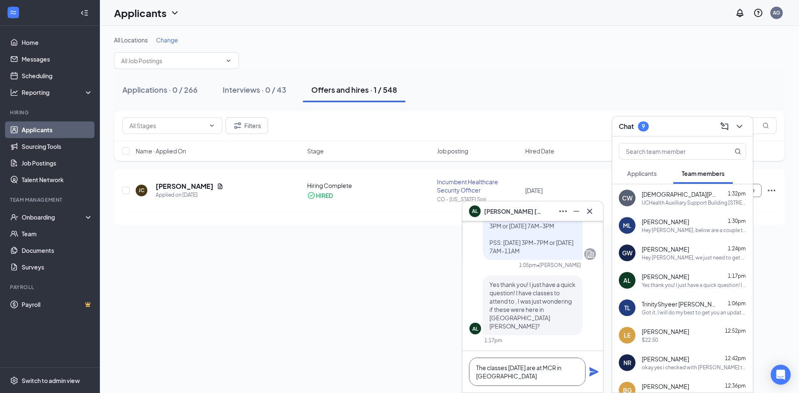
click at [511, 380] on textarea "The classes on Sunday are at MCR in Loveland" at bounding box center [527, 372] width 117 height 28
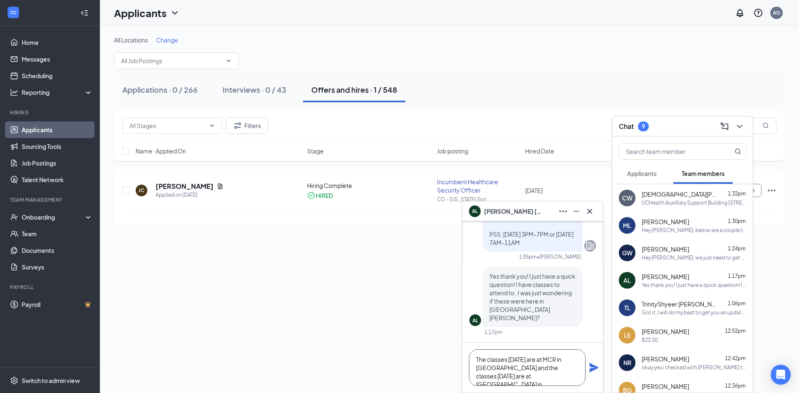
type textarea "The classes on Sunday are at MCR in Loveland and the classes on Monday are at P…"
click at [595, 370] on icon "Plane" at bounding box center [594, 368] width 9 height 9
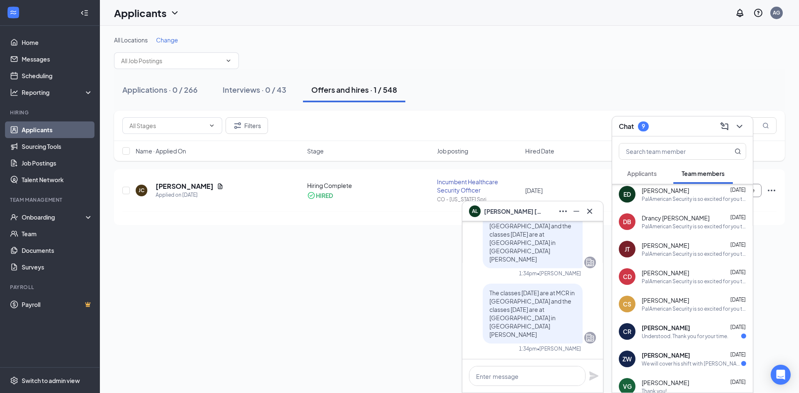
scroll to position [1166, 0]
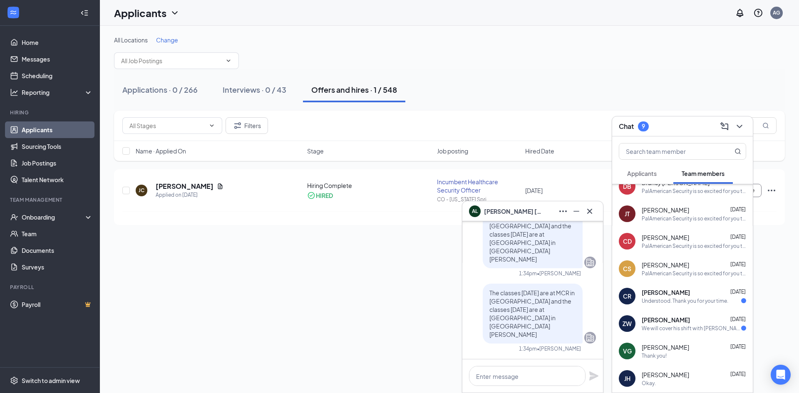
click at [674, 296] on span "Carlos Rodriguez" at bounding box center [666, 293] width 48 height 8
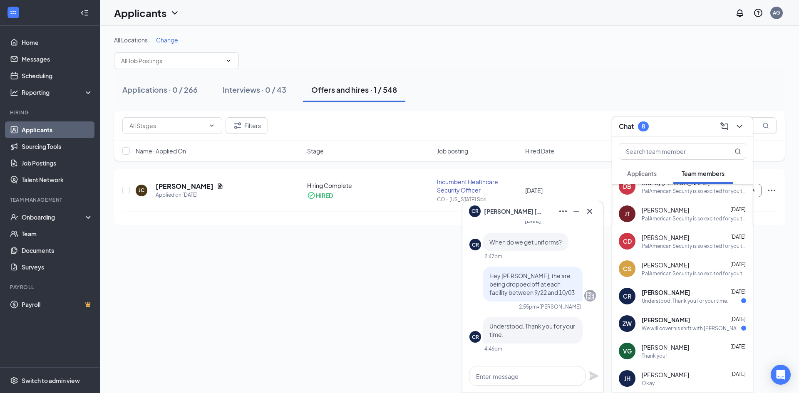
scroll to position [1208, 0]
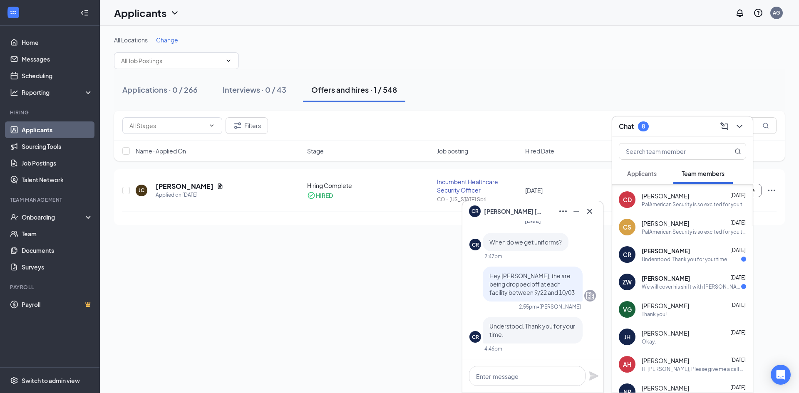
click at [670, 287] on div "We will cover his shift with Tarian so he can get to training." at bounding box center [692, 287] width 100 height 7
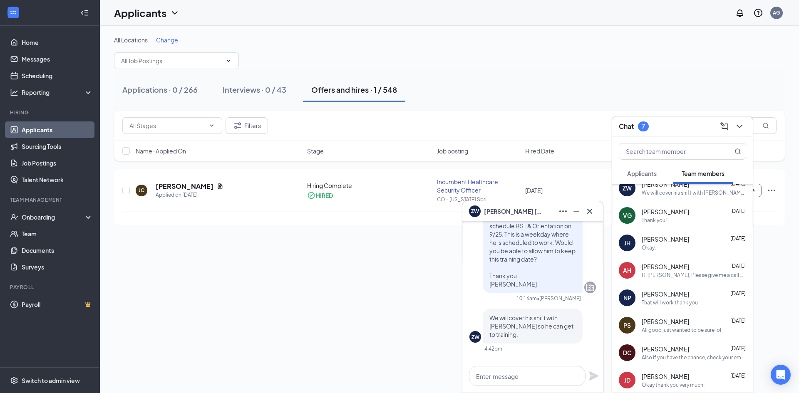
scroll to position [1332, 0]
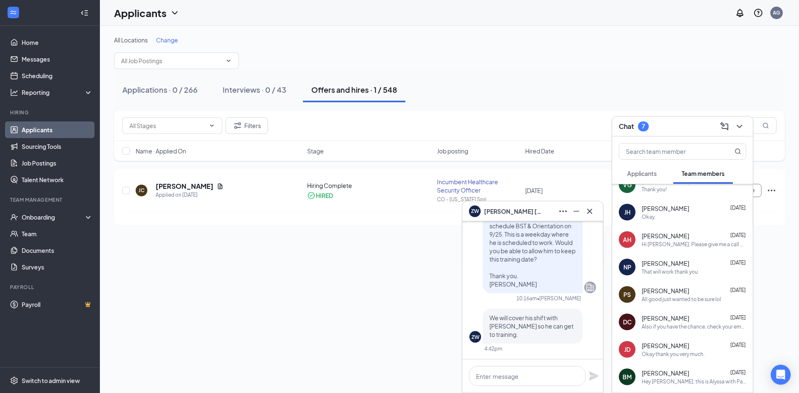
click at [677, 306] on div "PS Peyton Sutphen Sep 12 All good just wanted to be sure lol" at bounding box center [683, 294] width 141 height 27
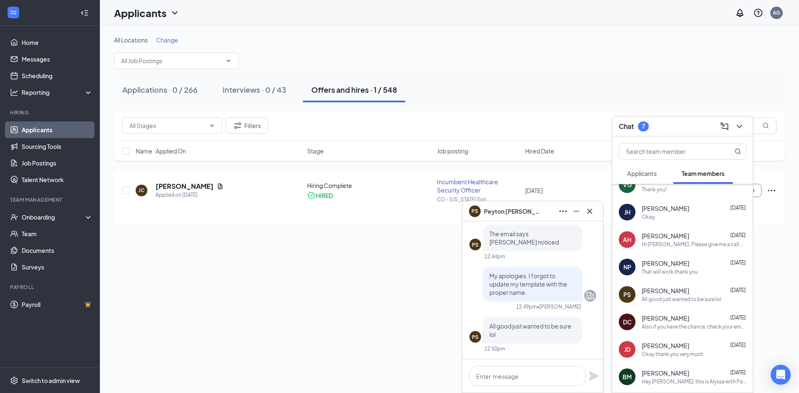
scroll to position [1374, 0]
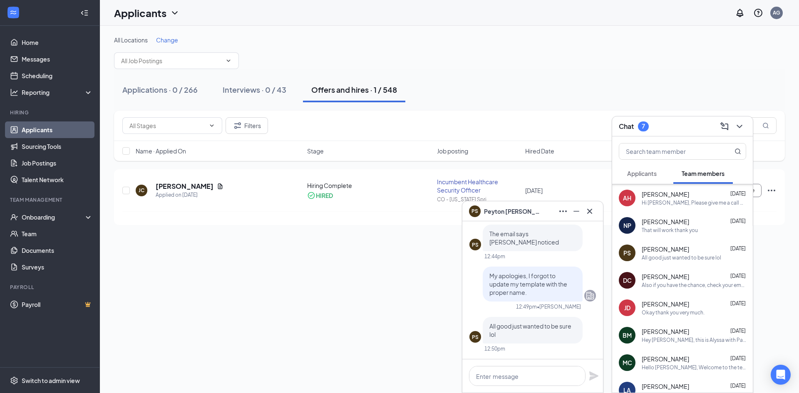
click at [672, 288] on div "Also if you have the chance, check your email today and see if you got an email…" at bounding box center [694, 285] width 105 height 7
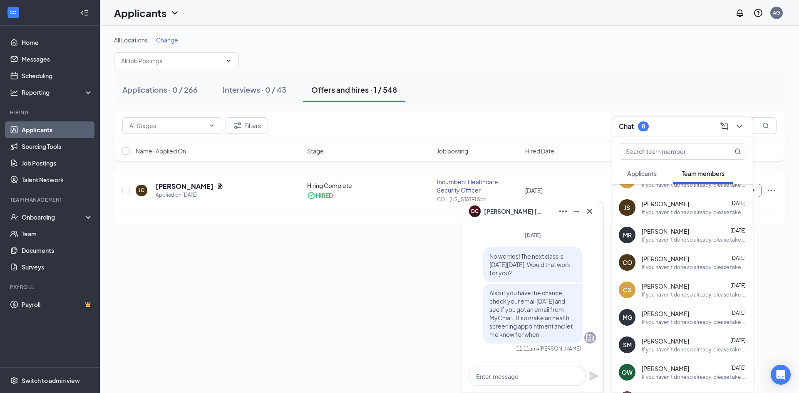
scroll to position [1940, 0]
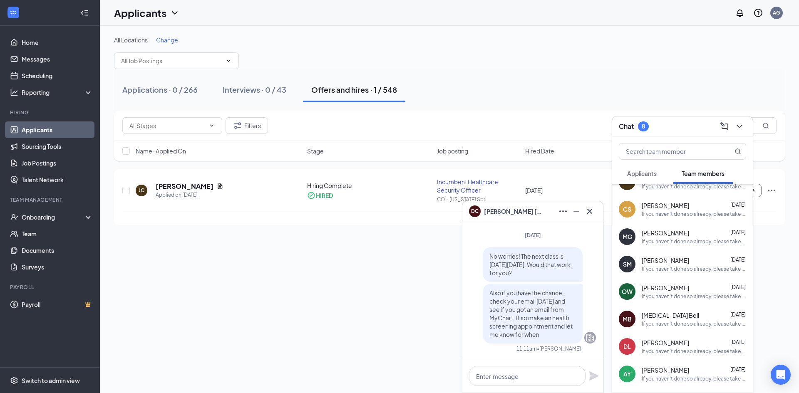
click at [685, 273] on div "SM Steven Magana Sep 12 If you haven't done so already, please take a moment to…" at bounding box center [683, 264] width 141 height 27
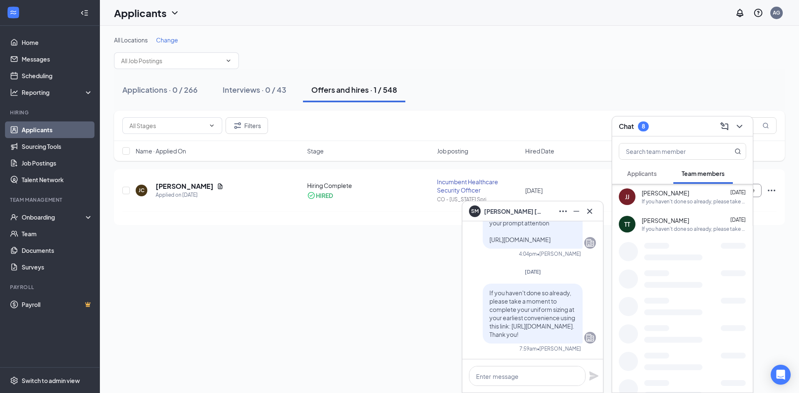
scroll to position [2831, 0]
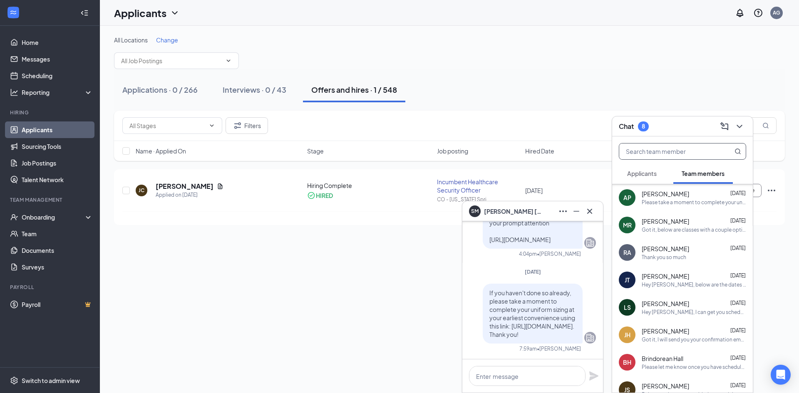
click at [678, 147] on input "text" at bounding box center [669, 152] width 99 height 16
paste input "Alexxis Vera"
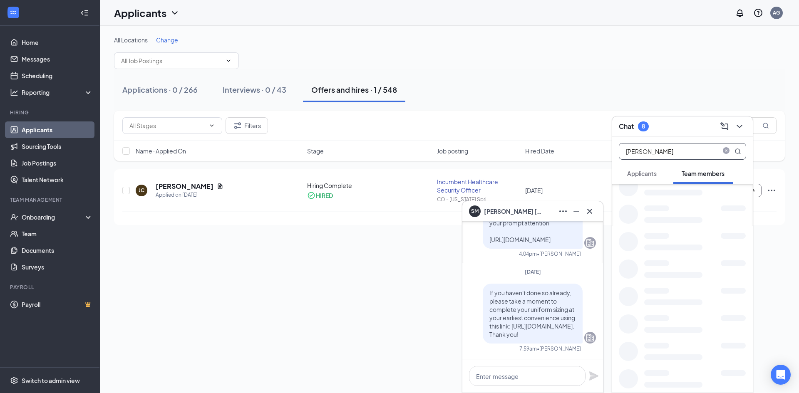
scroll to position [0, 0]
click at [676, 200] on div "Understood, thank you for your time." at bounding box center [685, 202] width 86 height 7
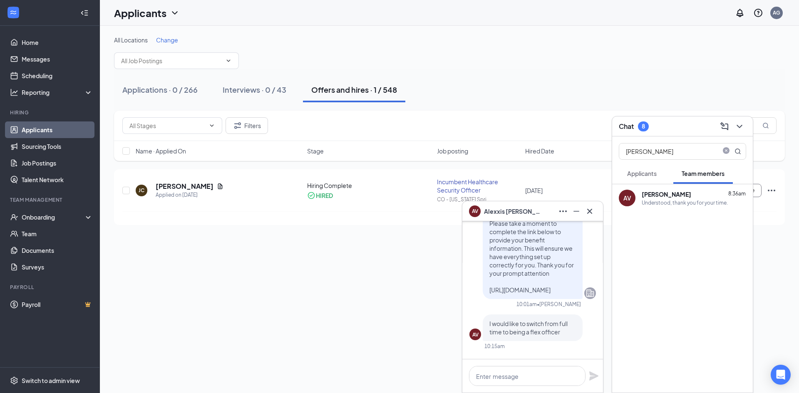
scroll to position [-458, 0]
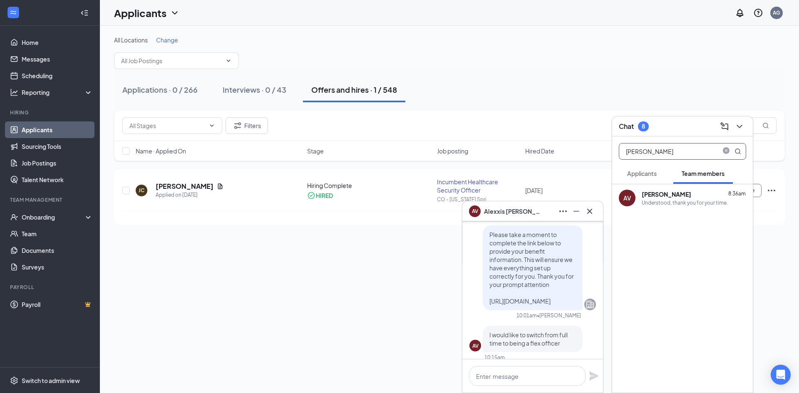
click at [647, 152] on input "Alexxis Vera" at bounding box center [669, 152] width 99 height 16
paste input "Brian Meade"
type input "Brian Meade"
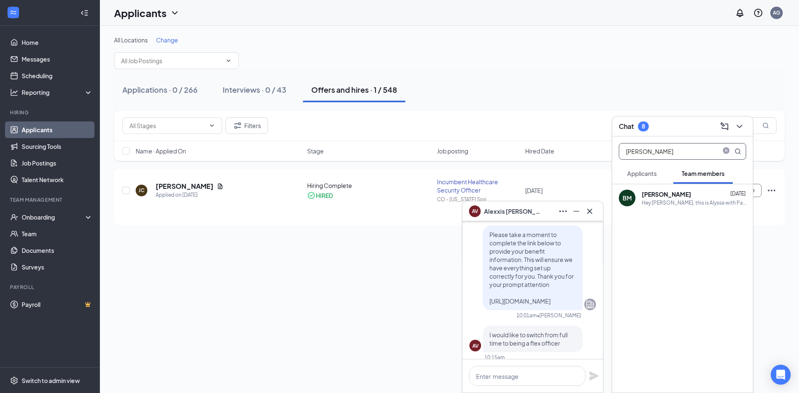
click at [653, 200] on div "Hey Brian, this is Alyssa with PalAmerican. I received your voicemail from last…" at bounding box center [694, 202] width 105 height 7
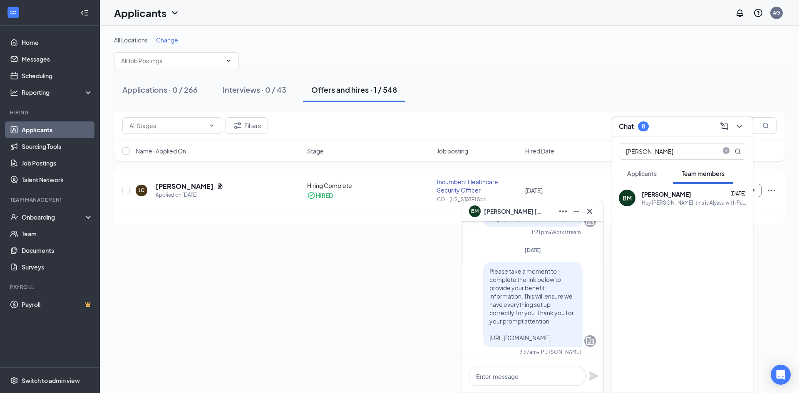
scroll to position [0, 0]
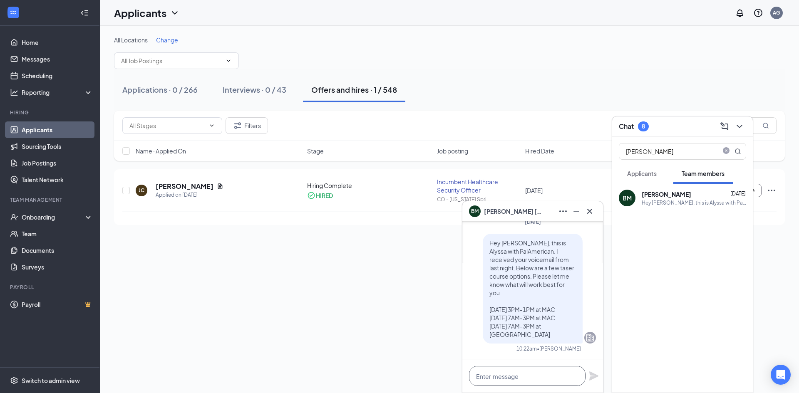
click at [566, 379] on textarea at bounding box center [527, 376] width 117 height 20
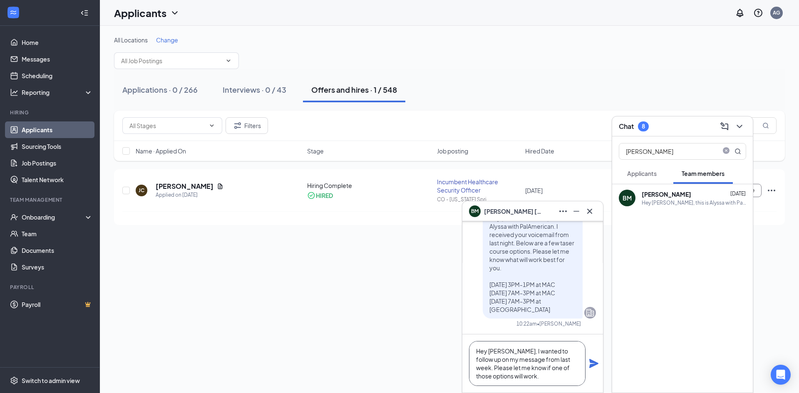
scroll to position [9, 0]
type textarea "Hey Brian, I wanted to follow up on my message from last week. Please let me kn…"
click at [594, 363] on icon "Plane" at bounding box center [594, 363] width 9 height 9
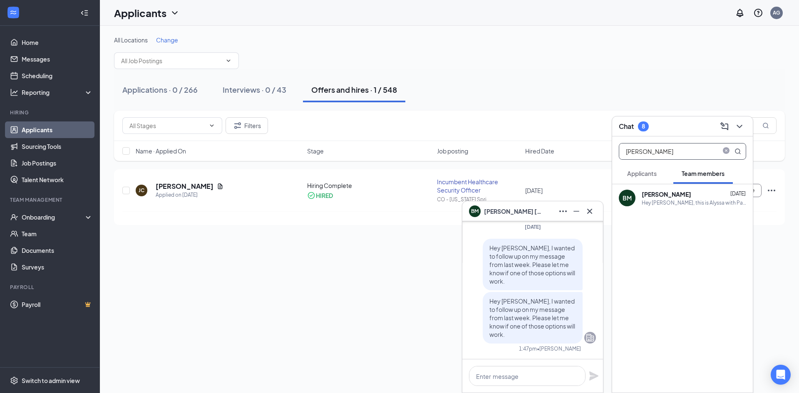
click at [627, 151] on input "Brian Meade" at bounding box center [669, 152] width 99 height 16
click at [626, 150] on input "Brian Meade" at bounding box center [669, 152] width 99 height 16
click at [625, 150] on input "Brian Meade" at bounding box center [669, 152] width 99 height 16
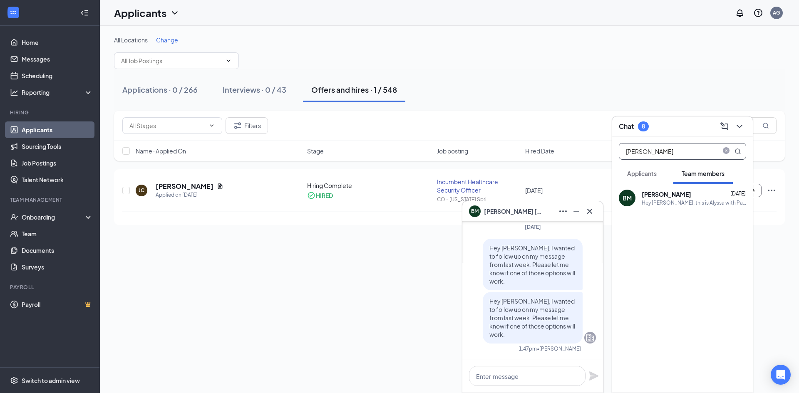
paste input "Jeffrey Safroadu"
type input "Jeffrey Safroadu"
click at [667, 197] on b "Jeffrey Safroadu" at bounding box center [667, 194] width 50 height 7
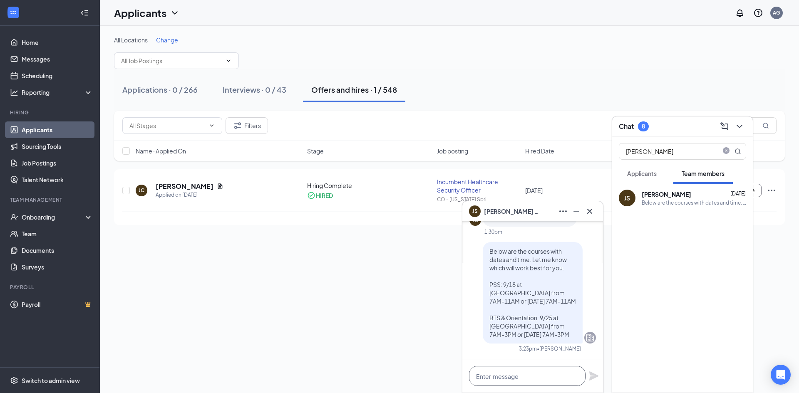
click at [544, 380] on textarea at bounding box center [527, 376] width 117 height 20
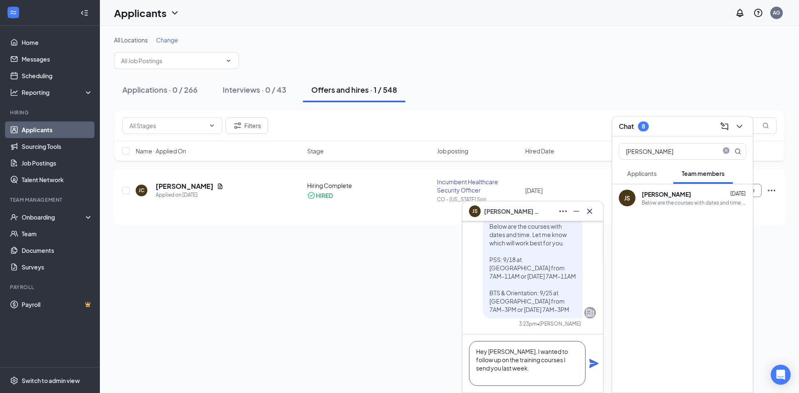
type textarea "Hey Jeffrey, I wanted to follow up on the training courses I send you last week."
click at [593, 364] on icon "Plane" at bounding box center [594, 364] width 10 height 10
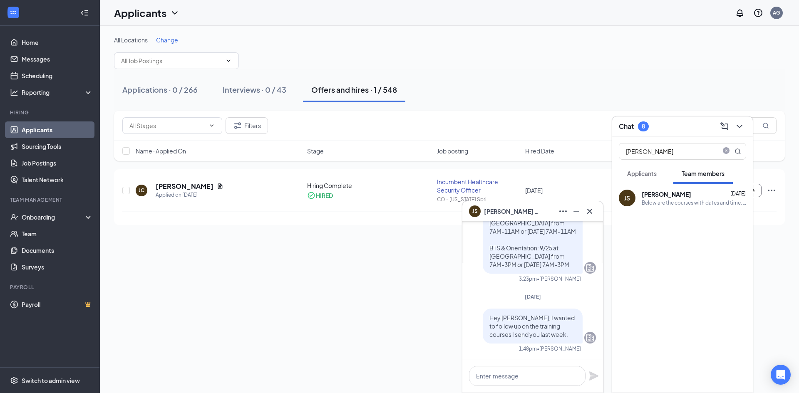
scroll to position [0, 0]
click at [675, 149] on input "Jeffrey Safroadu" at bounding box center [669, 152] width 99 height 16
paste input "Zachary Craig"
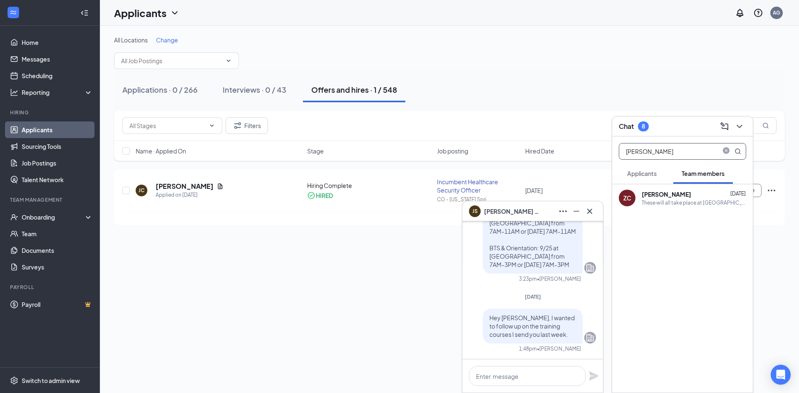
type input "Zachary Craig"
click at [687, 211] on div "ZC Zachary Craig Sep 11 These will all take place at MCR ." at bounding box center [683, 197] width 141 height 27
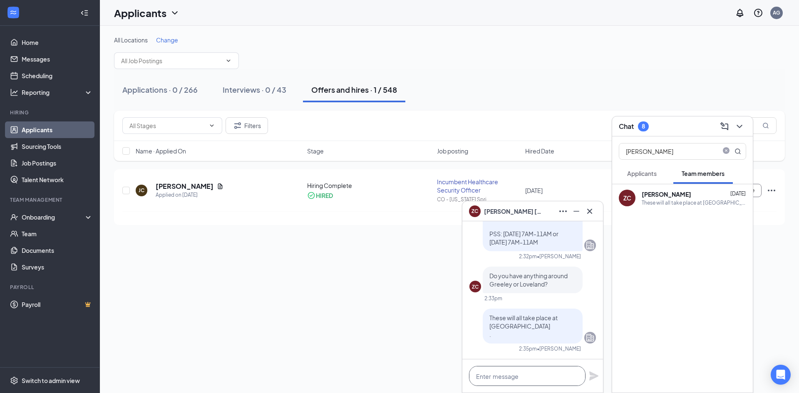
click at [533, 377] on textarea at bounding box center [527, 376] width 117 height 20
type textarea "h"
click at [489, 377] on textarea at bounding box center [527, 376] width 117 height 20
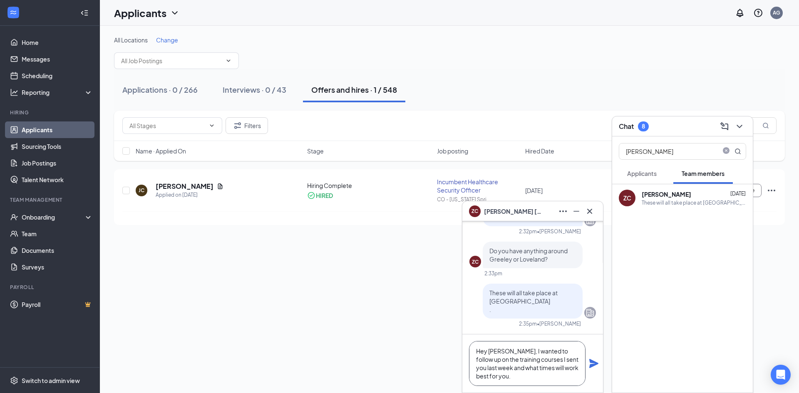
type textarea "Hey Zachary, I wanted to follow up on the training courses I sent you last week…"
click at [594, 364] on icon "Plane" at bounding box center [594, 363] width 9 height 9
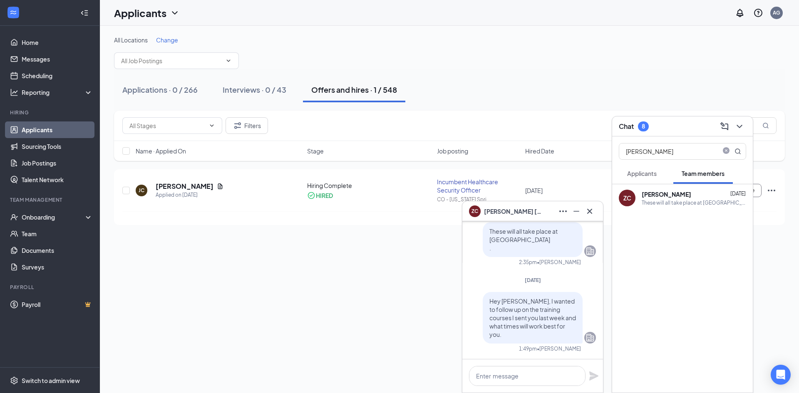
scroll to position [0, 0]
click at [642, 149] on input "Zachary Craig" at bounding box center [669, 152] width 99 height 16
click at [640, 148] on input "Zachary Craig" at bounding box center [669, 152] width 99 height 16
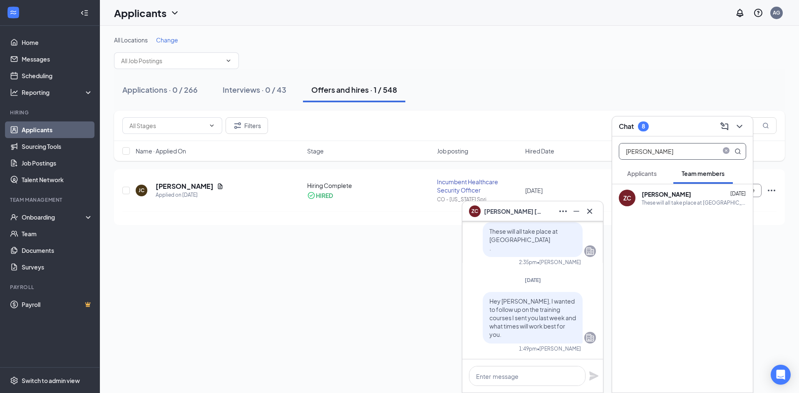
paste input "Lane Schaut"
type input "Lane Schaut"
click at [644, 209] on div "LS Lane Schaut Sep 11 Hey Lane, I can get you scheduled. Below are the 2 requir…" at bounding box center [683, 197] width 141 height 27
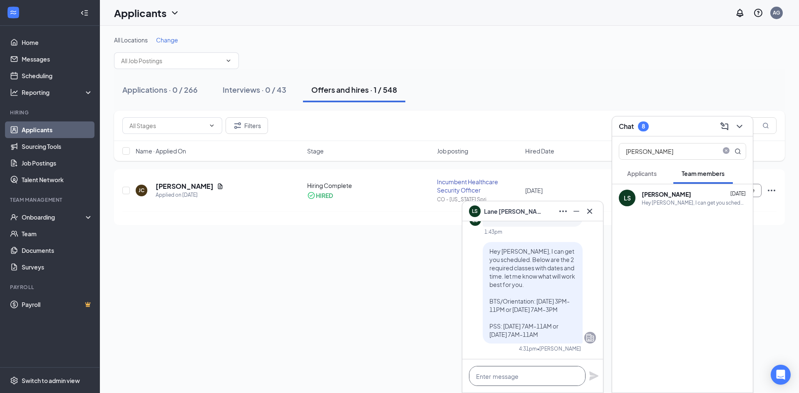
click at [550, 378] on textarea at bounding box center [527, 376] width 117 height 20
type textarea "h"
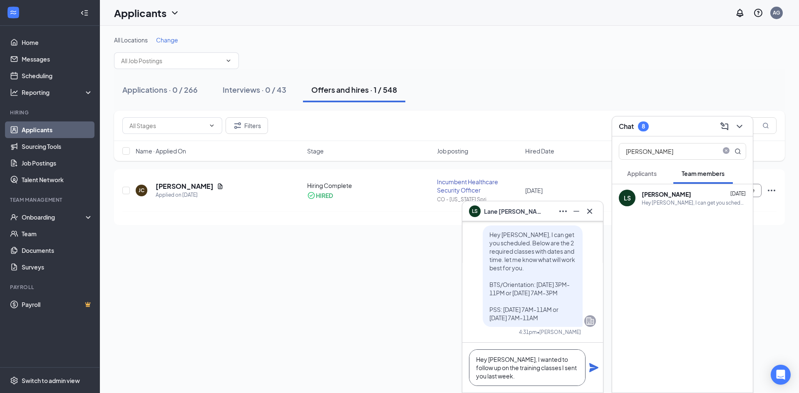
type textarea "Hey Lane, I wanted to follow up on the training classes I sent you last week."
click at [591, 365] on icon "Plane" at bounding box center [594, 368] width 9 height 9
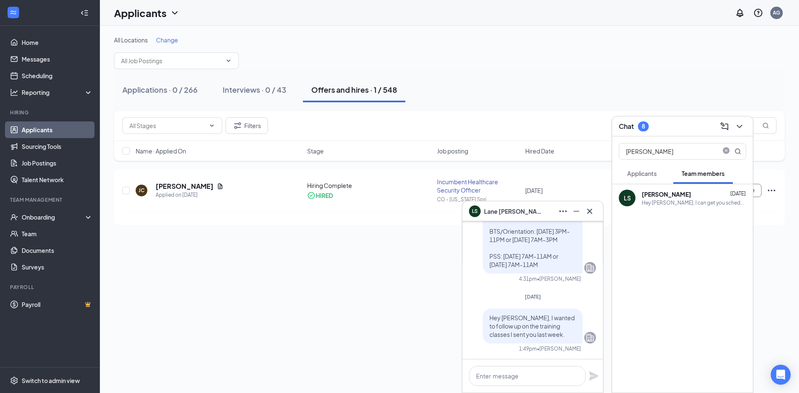
scroll to position [0, 0]
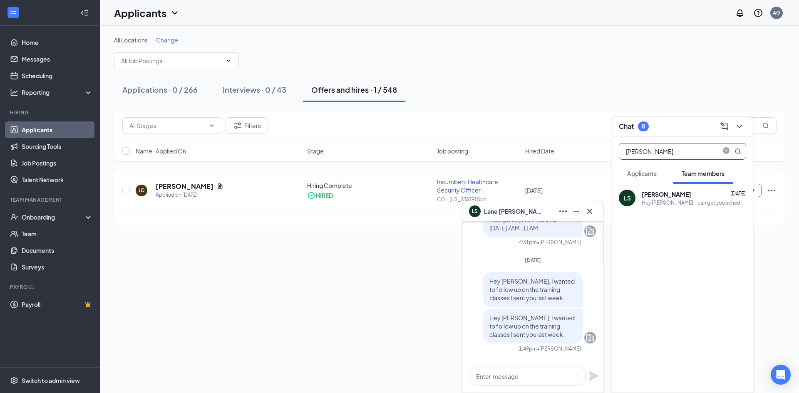
click at [661, 151] on input "Lane Schaut" at bounding box center [669, 152] width 99 height 16
click at [660, 151] on input "Lane Schaut" at bounding box center [669, 152] width 99 height 16
paste input "Utsav Mukherjee"
click at [672, 190] on div "Utsav Mukherjee" at bounding box center [667, 194] width 50 height 8
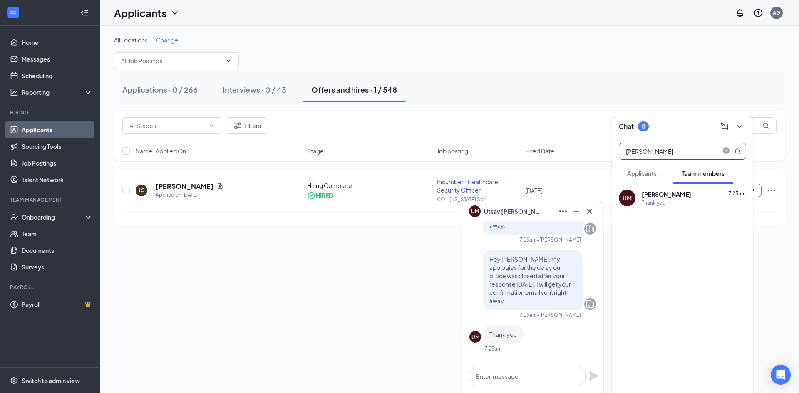
click at [625, 151] on input "Utsav Mukherjee" at bounding box center [669, 152] width 99 height 16
paste input "Jonathan Tassian"
type input "Jonathan Tassian"
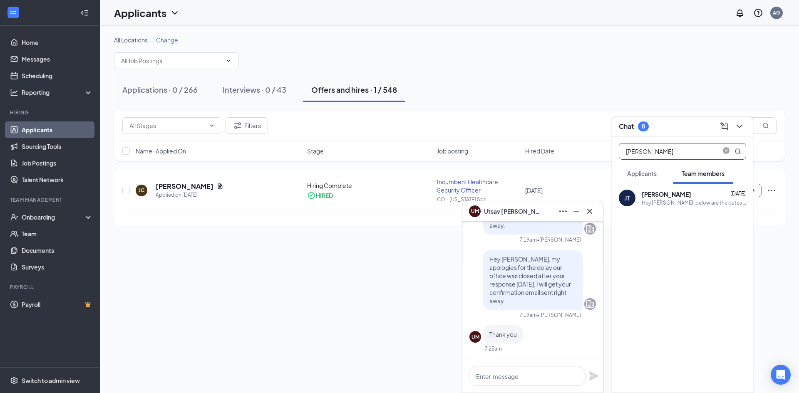
click at [669, 201] on div "Hey Jonathan, below are the dates I show for training. If this is not correct p…" at bounding box center [694, 202] width 105 height 7
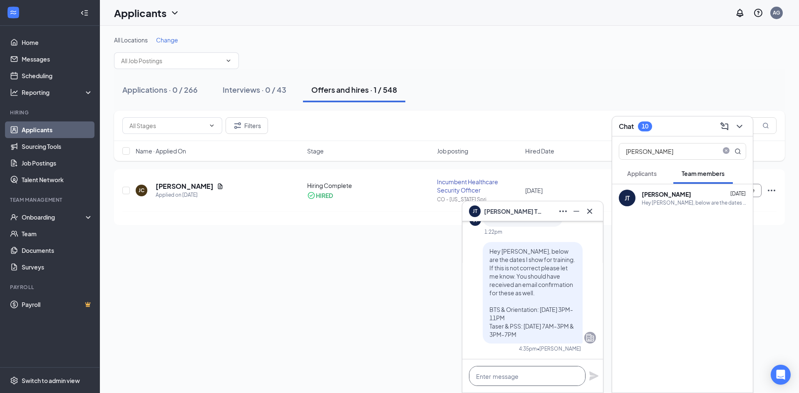
click at [550, 371] on textarea at bounding box center [527, 376] width 117 height 20
type textarea "Hey Jonathan, I wanted to"
drag, startPoint x: 570, startPoint y: 379, endPoint x: 465, endPoint y: 379, distance: 104.9
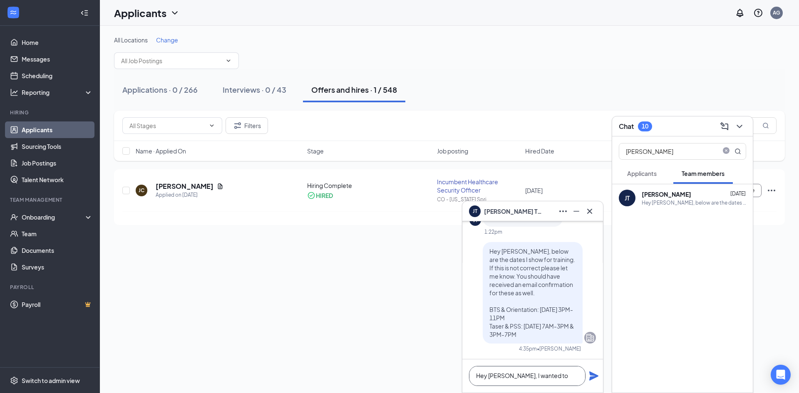
click at [465, 379] on div "Hey Jonathan, I wanted to" at bounding box center [533, 376] width 141 height 33
click at [679, 148] on input "Jonathan Tassian" at bounding box center [669, 152] width 99 height 16
click at [677, 149] on input "Jonathan Tassian" at bounding box center [669, 152] width 99 height 16
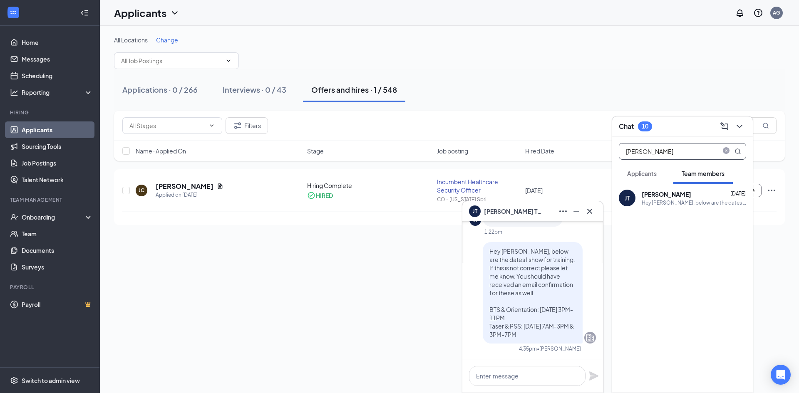
click at [677, 149] on input "Jonathan Tassian" at bounding box center [669, 152] width 99 height 16
paste input "Mark Rice"
type input "Mark Rice"
click at [685, 203] on div "Got it, below are classes with a couple options. Let me know what will work bes…" at bounding box center [694, 202] width 105 height 7
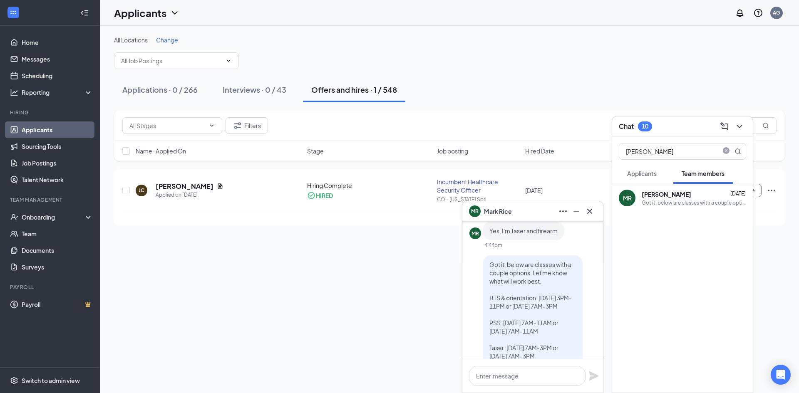
scroll to position [0, 0]
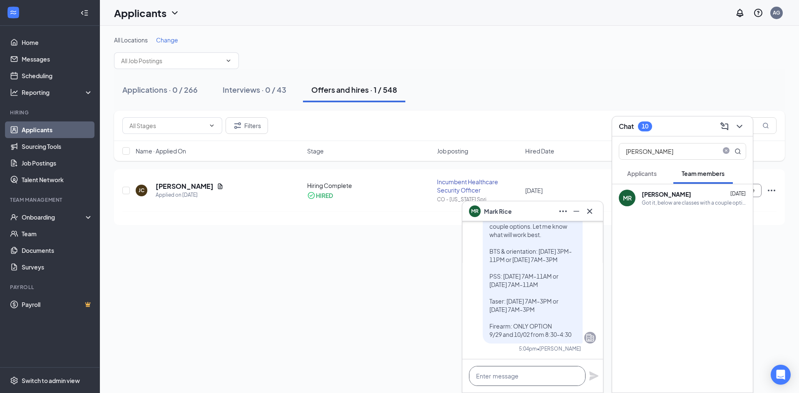
click at [550, 378] on textarea at bounding box center [527, 376] width 117 height 20
type textarea "a"
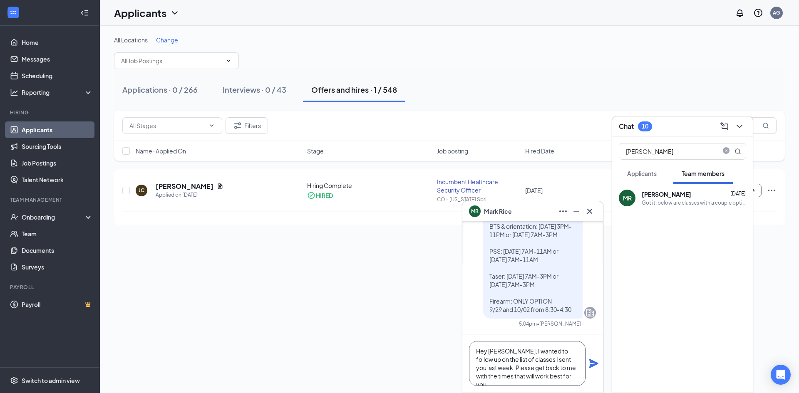
type textarea "Hey Mark, I wanted to follow up on the list of classes I sent you last week. Pl…"
click at [590, 363] on icon "Plane" at bounding box center [594, 363] width 9 height 9
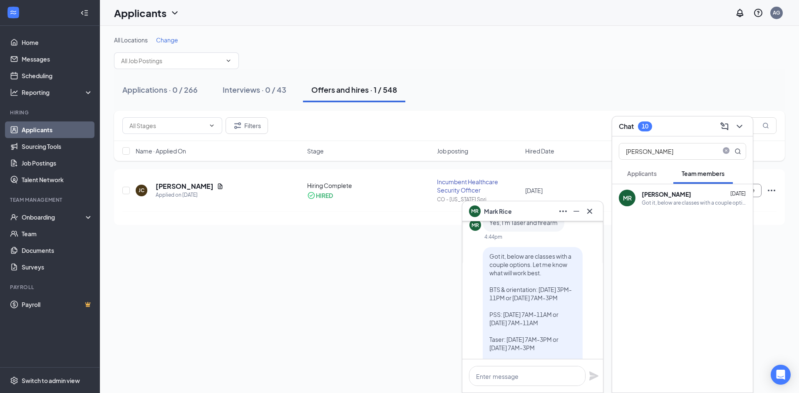
scroll to position [-167, 0]
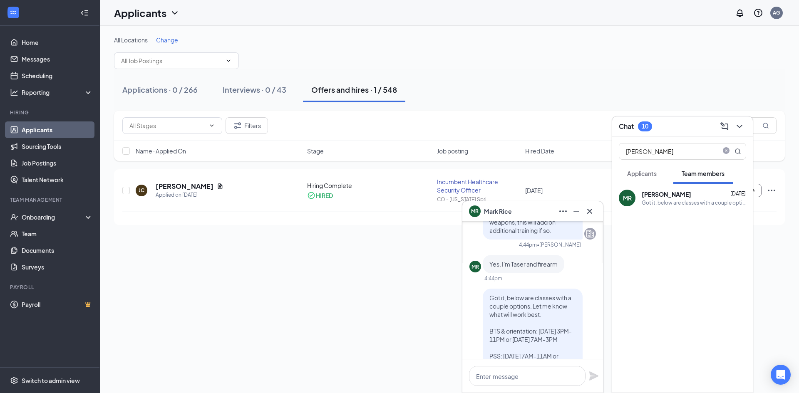
click at [639, 123] on div "Chat 10" at bounding box center [635, 127] width 33 height 10
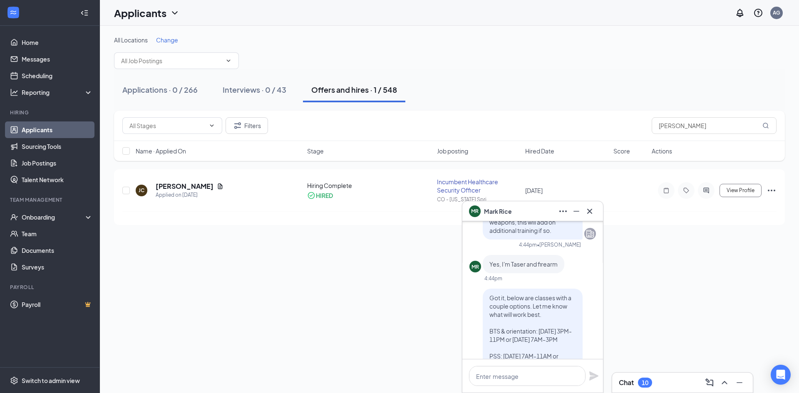
click at [657, 382] on div "Chat 10" at bounding box center [682, 382] width 127 height 13
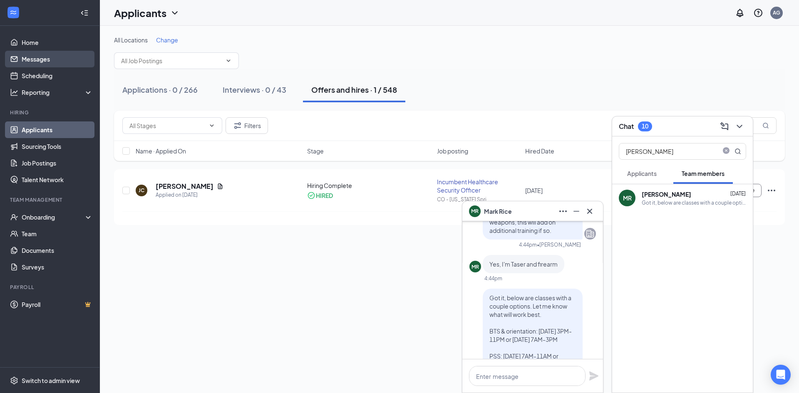
click at [42, 57] on link "Messages" at bounding box center [57, 59] width 71 height 17
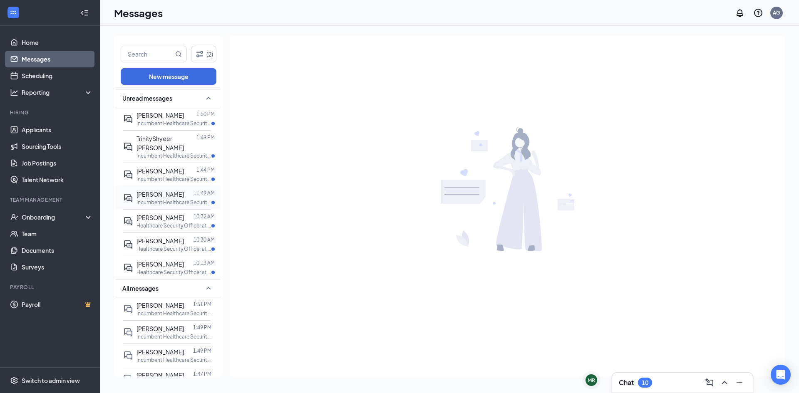
click at [152, 199] on p "Incumbent Healthcare Security Officer at CO - Aurora" at bounding box center [174, 202] width 75 height 7
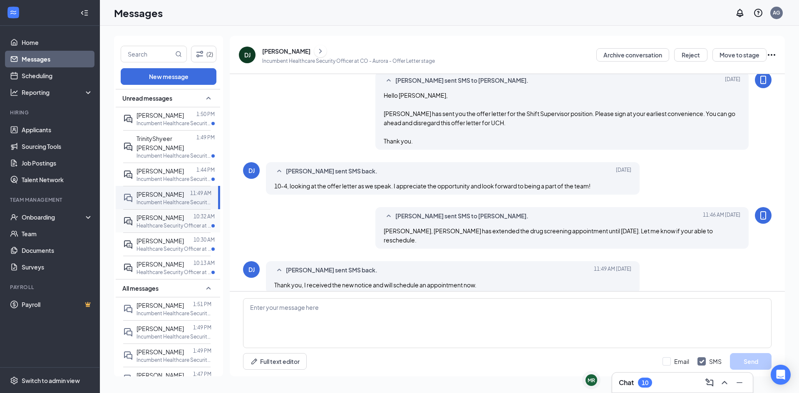
scroll to position [246, 0]
click at [164, 176] on p "Incumbent Healthcare Security Officer at CO - Fort Collins" at bounding box center [174, 179] width 75 height 7
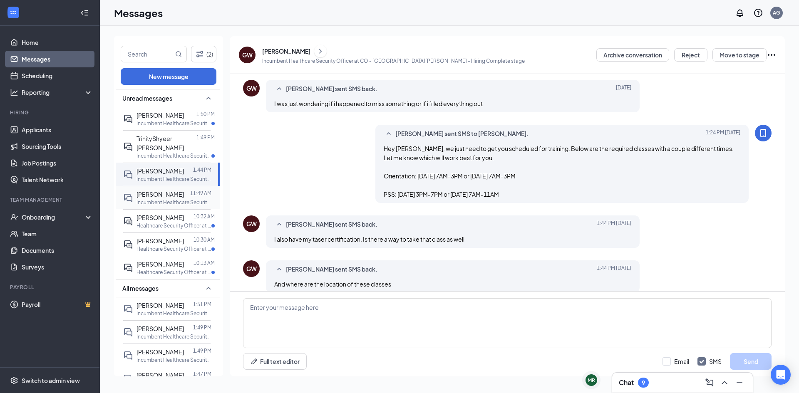
scroll to position [224, 0]
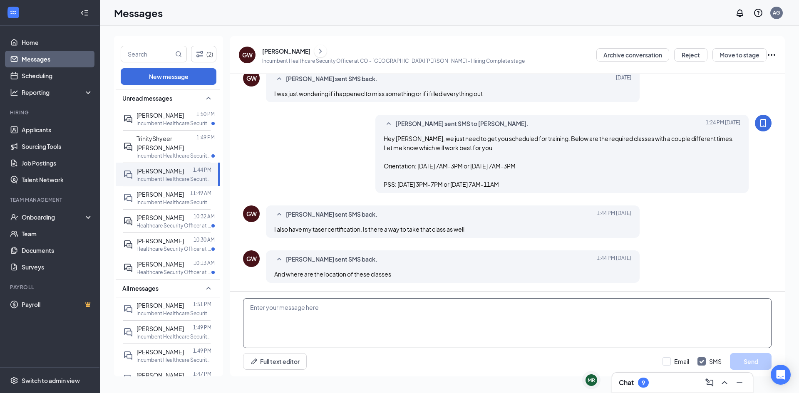
click at [336, 312] on textarea at bounding box center [507, 324] width 529 height 50
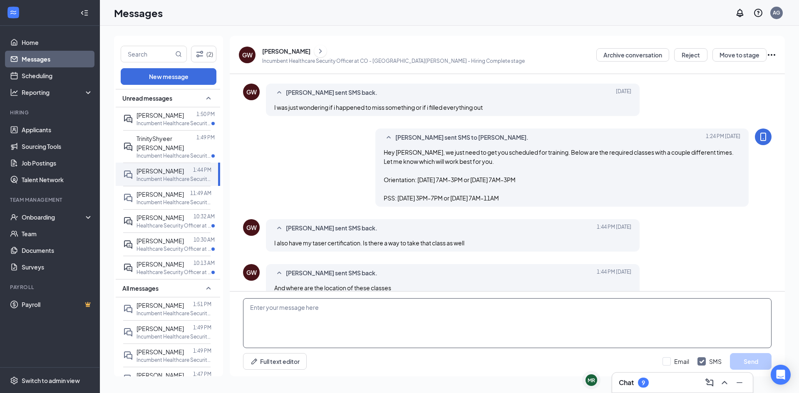
scroll to position [182, 0]
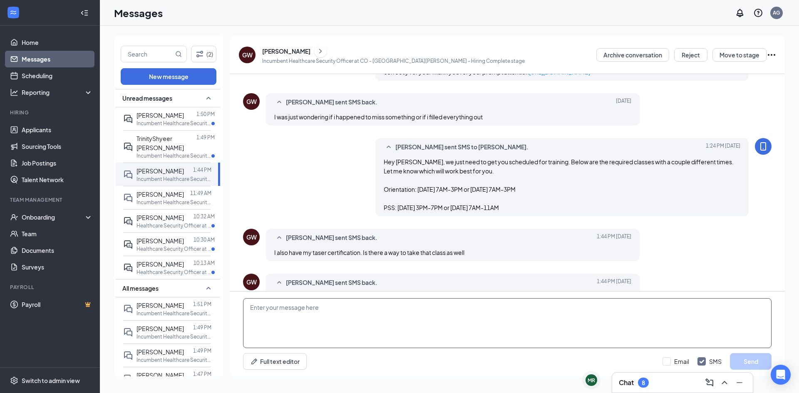
click at [302, 310] on textarea at bounding box center [507, 324] width 529 height 50
type textarea "H"
click at [399, 310] on textarea "Classes on 9/17 and 10/02 are at Poudre Vall" at bounding box center [507, 324] width 529 height 50
drag, startPoint x: 414, startPoint y: 310, endPoint x: 401, endPoint y: 309, distance: 12.9
click at [401, 309] on textarea "Classes on 9/17 and 10/02 are at Poudre Valley Hospital and 09/25" at bounding box center [507, 324] width 529 height 50
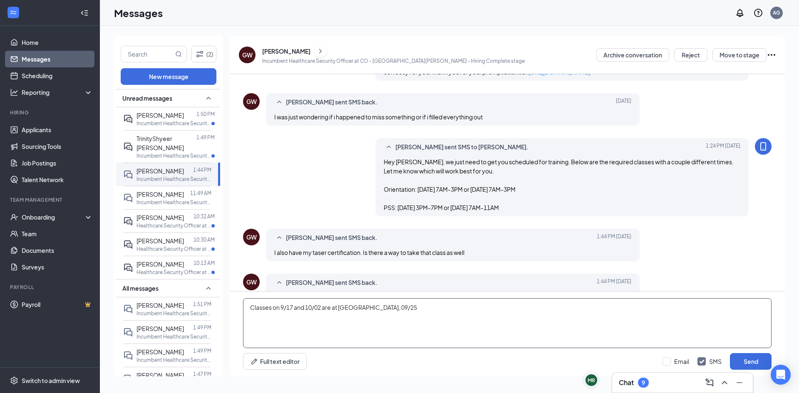
click at [426, 306] on textarea "Classes on 9/17 and 10/02 are at Poudre Valley Hospital, 09/25" at bounding box center [507, 324] width 529 height 50
click at [492, 310] on textarea "Classes on 9/17 and 10/02 are at Poudre Valley Hospital, 09/25 and 10/01 are at…" at bounding box center [507, 324] width 529 height 50
click at [641, 306] on textarea "Classes on 9/17 and 10/02 are at Poudre Valley Hospital, 09/25 and 10/01 are at…" at bounding box center [507, 324] width 529 height 50
click at [248, 328] on textarea "Classes on 9/17 and 10/02 are at Poudre Valley Hospital, 09/25 and 10/01 are at…" at bounding box center [507, 324] width 529 height 50
click at [265, 322] on textarea "Classes on 9/17 and 10/02 are at Poudre Valley Hospital, 09/25 and 10/01 are at…" at bounding box center [507, 324] width 529 height 50
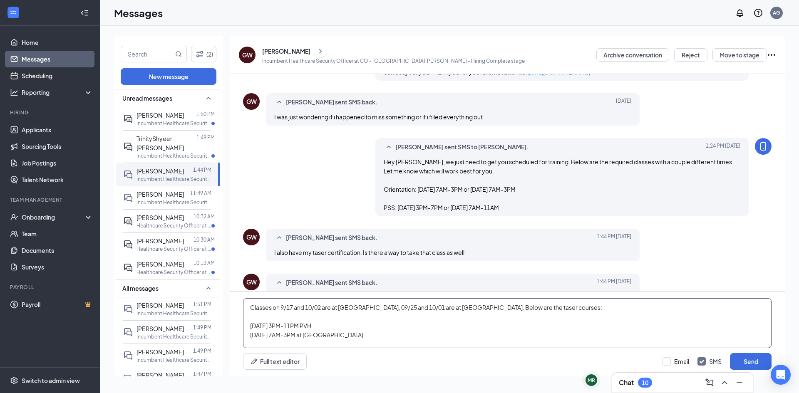
click at [296, 327] on textarea "Classes on 9/17 and 10/02 are at Poudre Valley Hospital, 09/25 and 10/01 are at…" at bounding box center [507, 324] width 529 height 50
type textarea "Classes on 9/17 and 10/02 are at Poudre Valley Hospital, 09/25 and 10/01 are at…"
click at [757, 359] on button "Send" at bounding box center [751, 362] width 42 height 17
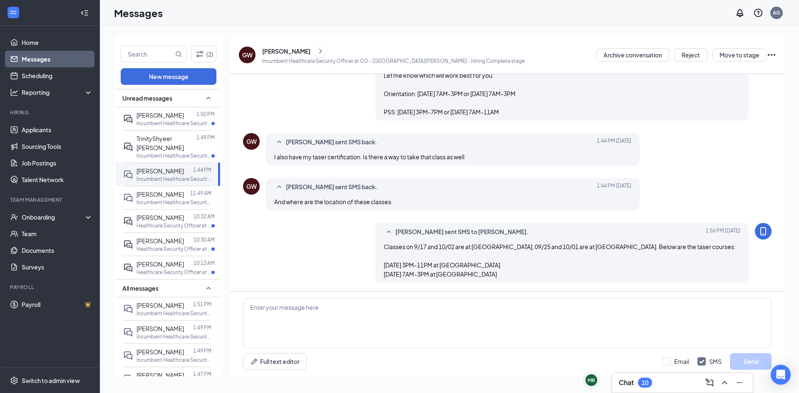
scroll to position [306, 0]
click at [629, 303] on textarea at bounding box center [507, 324] width 529 height 50
click at [649, 382] on div "10" at bounding box center [645, 383] width 7 height 7
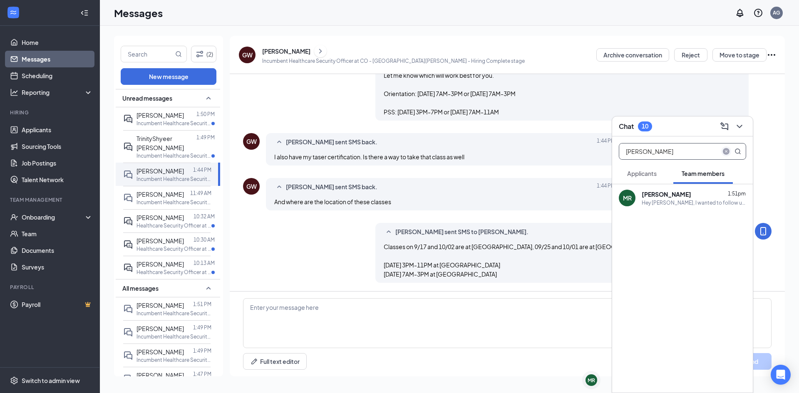
click at [729, 148] on icon "close-circle" at bounding box center [726, 151] width 7 height 7
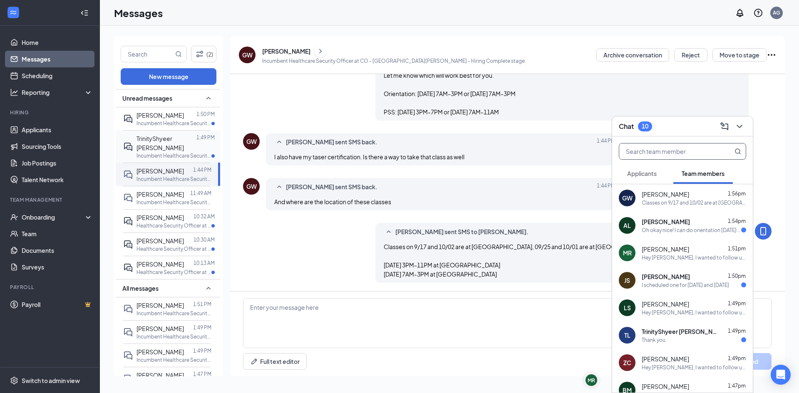
click at [162, 152] on p "Incumbent Healthcare Security Officer at CO - Aurora" at bounding box center [174, 155] width 75 height 7
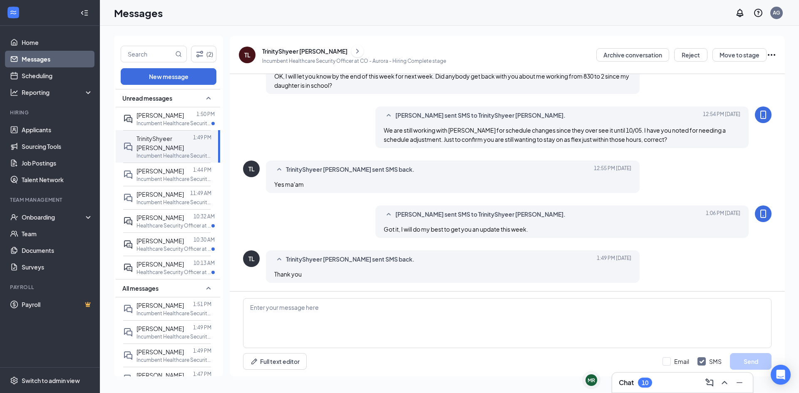
scroll to position [314, 0]
click at [154, 121] on p "Incumbent Healthcare Security Officer at CO - Aurora" at bounding box center [174, 123] width 75 height 7
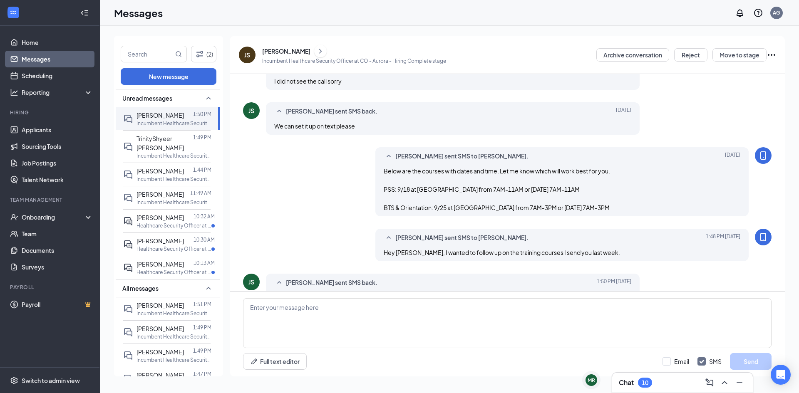
scroll to position [327, 0]
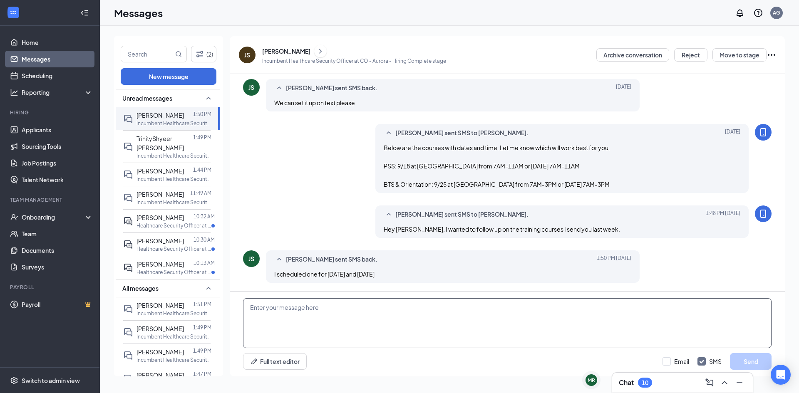
click at [344, 329] on textarea at bounding box center [507, 324] width 529 height 50
type textarea "My apologies, I see you on their schedule, I will remove you from my list to fo…"
click at [742, 360] on button "Send" at bounding box center [751, 362] width 42 height 17
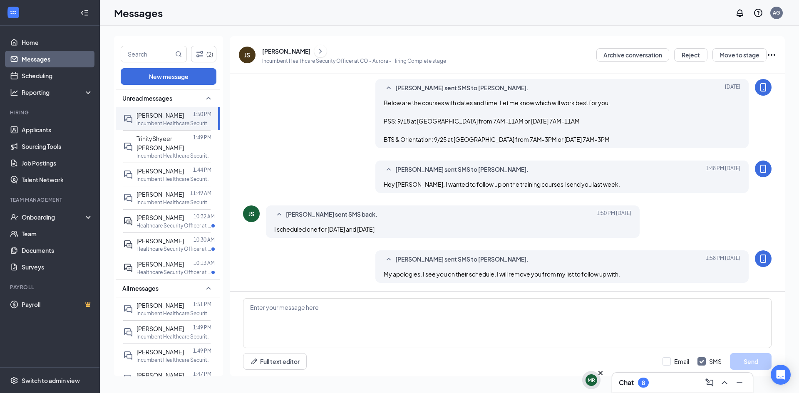
scroll to position [372, 0]
click at [588, 380] on div "MR" at bounding box center [591, 380] width 7 height 7
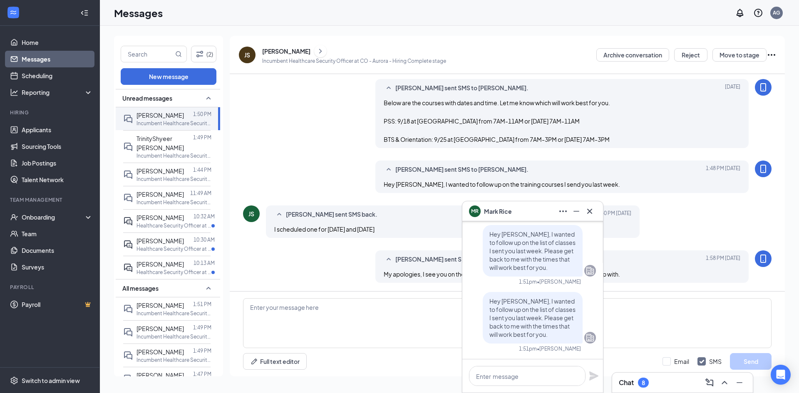
click at [648, 386] on div "8" at bounding box center [643, 383] width 11 height 10
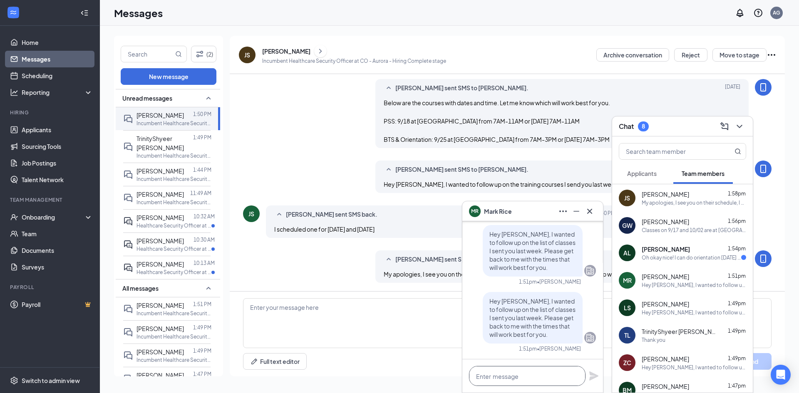
click at [489, 374] on textarea at bounding box center [527, 376] width 117 height 20
click at [672, 262] on div "AL Antonia Lucero 1:54pm Oh okay nice! I can do orientation 9/29 7am-3pm and PS…" at bounding box center [683, 252] width 141 height 27
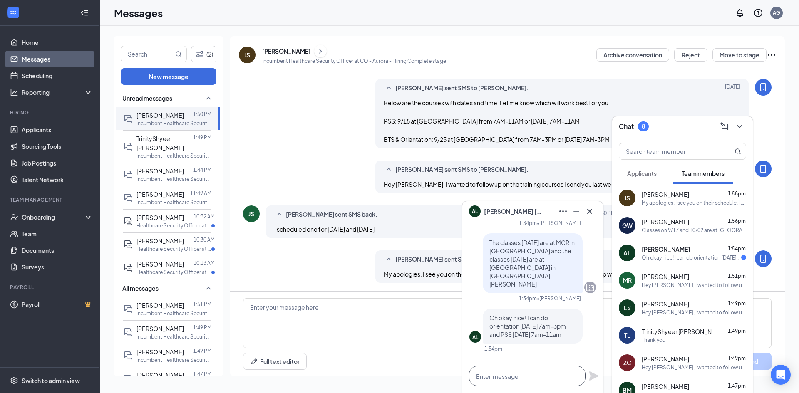
click at [527, 369] on textarea at bounding box center [527, 376] width 117 height 20
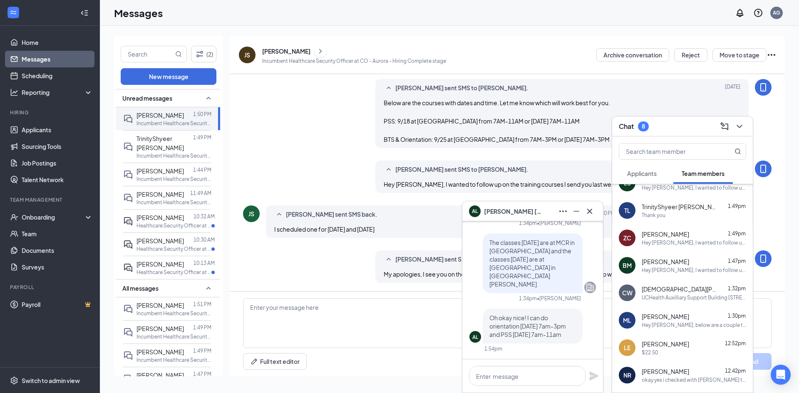
scroll to position [0, 0]
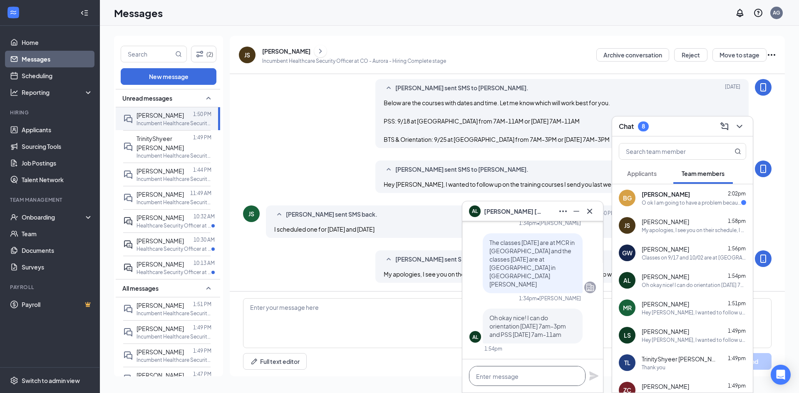
click at [567, 373] on textarea at bounding box center [527, 376] width 117 height 20
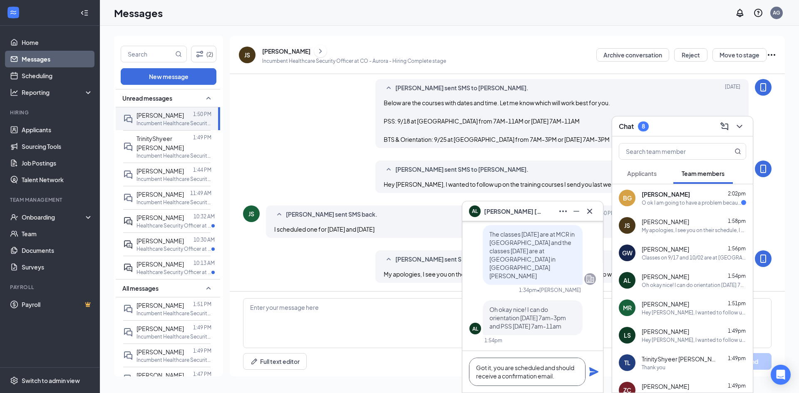
type textarea "Got it, you are scheduled and should receive a confirmation email."
click at [592, 375] on icon "Plane" at bounding box center [594, 372] width 9 height 9
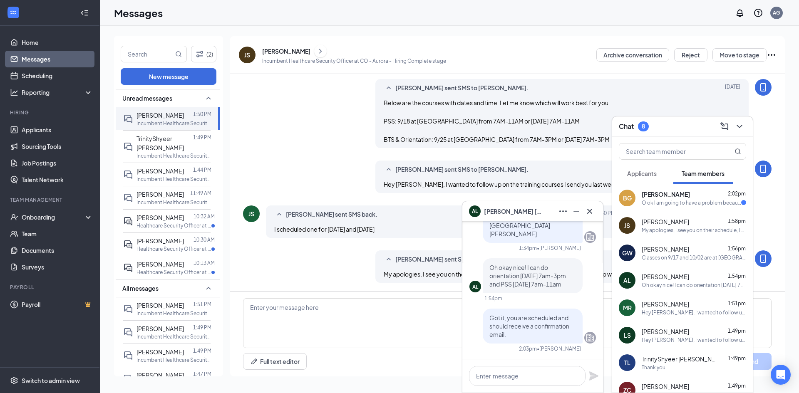
scroll to position [0, 0]
click at [662, 203] on div "O ok I am going to have a problem because I have a son who goes to school and h…" at bounding box center [692, 202] width 100 height 7
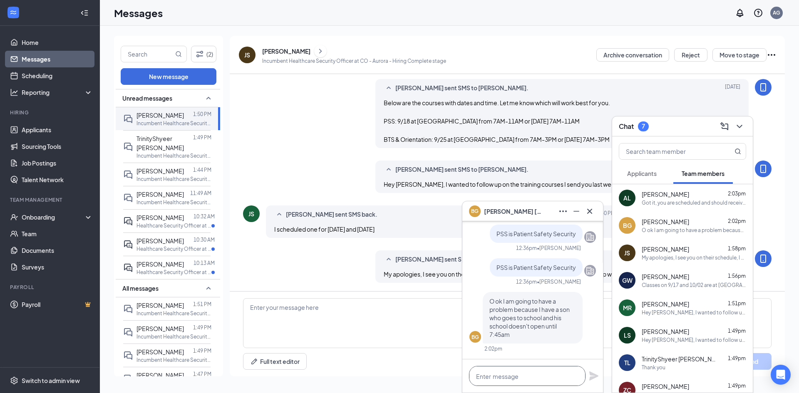
click at [536, 377] on textarea at bounding box center [527, 376] width 117 height 20
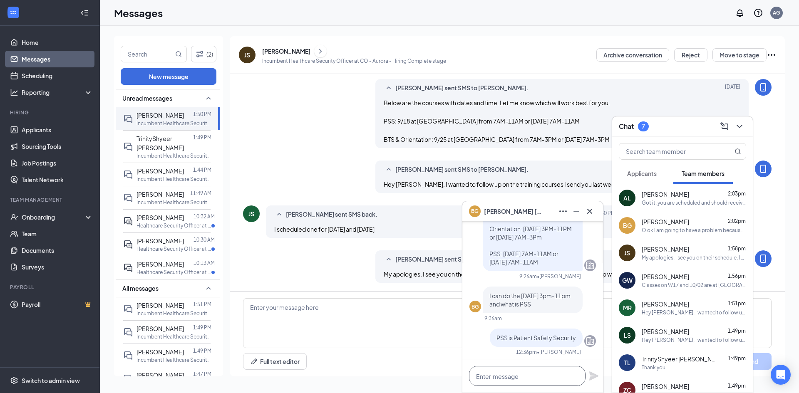
scroll to position [-125, 0]
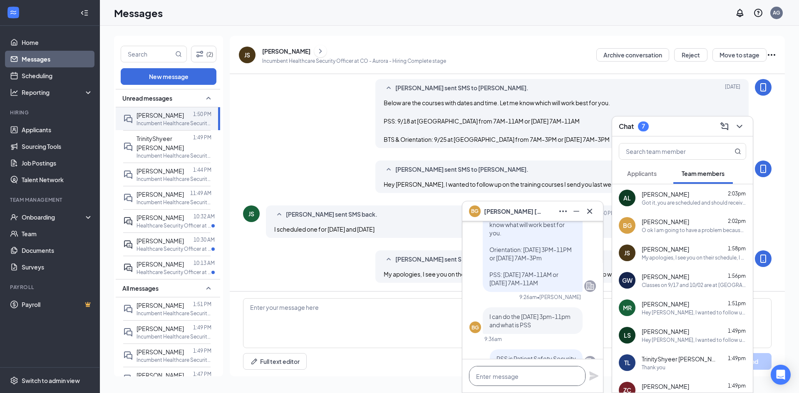
click at [521, 365] on div at bounding box center [533, 376] width 141 height 33
click at [524, 374] on textarea "We do have classes that start at 3PM and" at bounding box center [527, 372] width 117 height 28
type textarea "W"
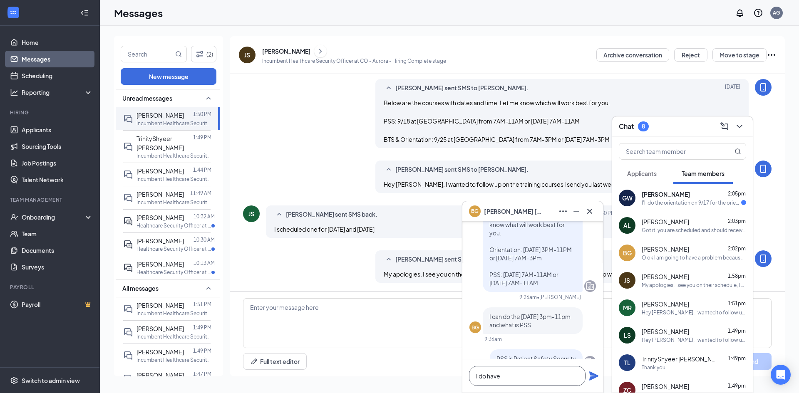
scroll to position [1, 0]
drag, startPoint x: 513, startPoint y: 380, endPoint x: 488, endPoint y: 376, distance: 25.7
click at [488, 376] on textarea "I do have" at bounding box center [527, 376] width 117 height 20
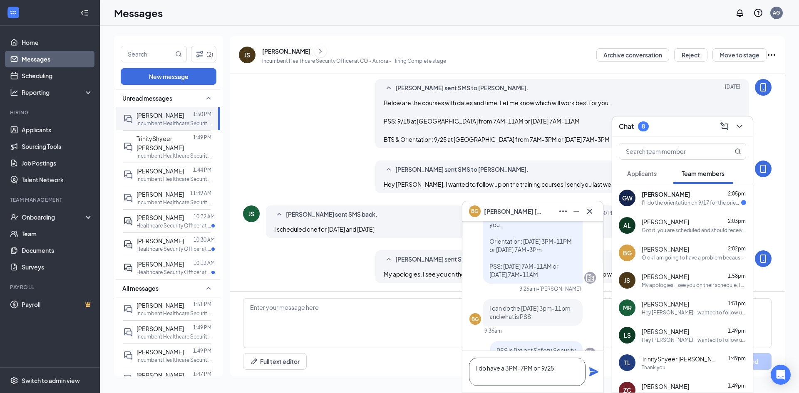
scroll to position [-133, 0]
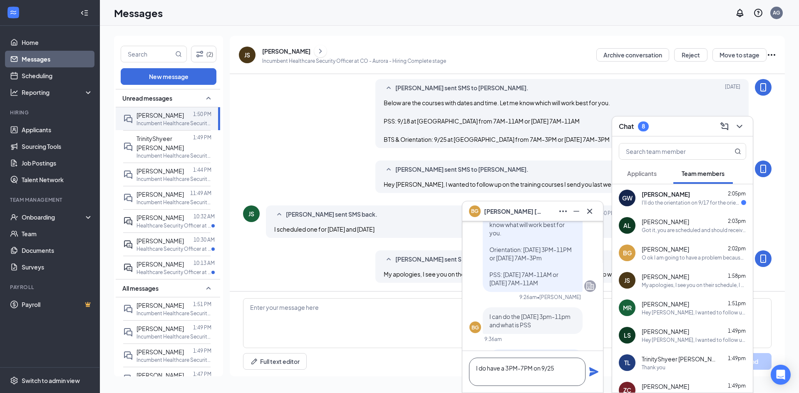
type textarea "I do have a 3PM-7PM on 9/25"
click at [591, 373] on icon "Plane" at bounding box center [594, 372] width 9 height 9
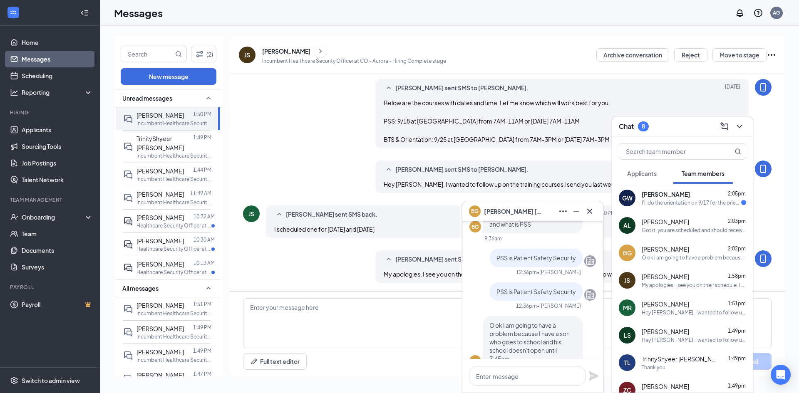
scroll to position [0, 0]
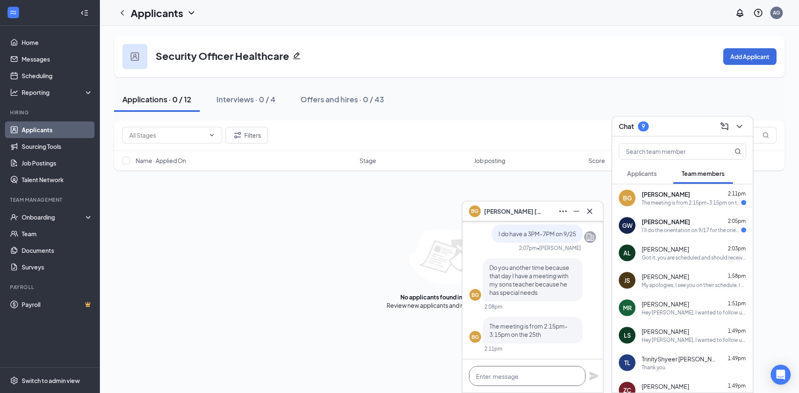
click at [534, 373] on textarea at bounding box center [527, 376] width 117 height 20
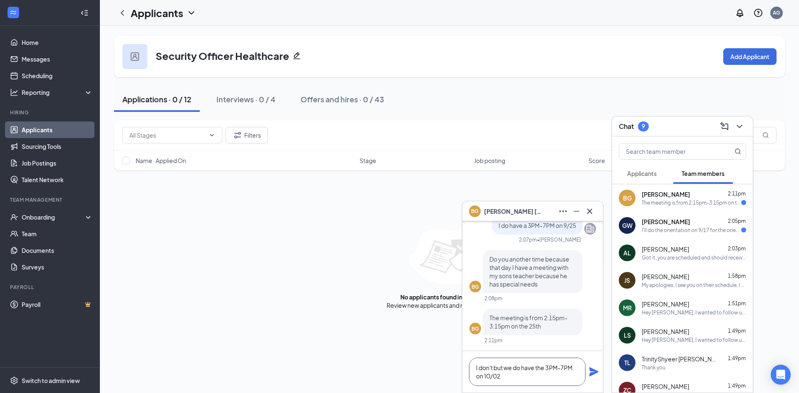
type textarea "I don't but we do have the 3PM-7PM on 10/02"
click at [590, 373] on icon "Plane" at bounding box center [594, 372] width 10 height 10
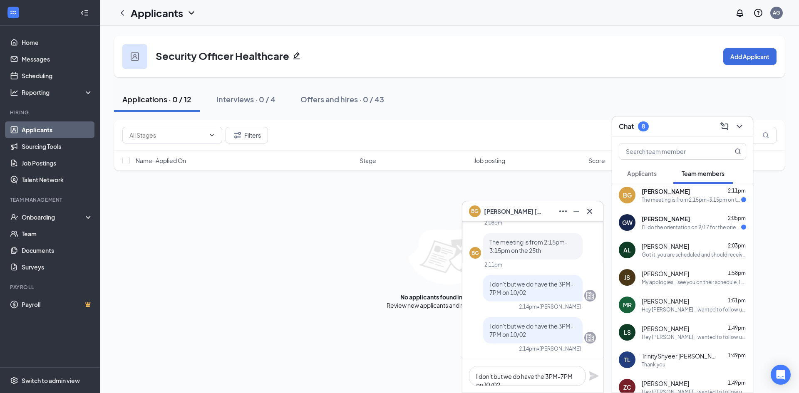
scroll to position [0, 0]
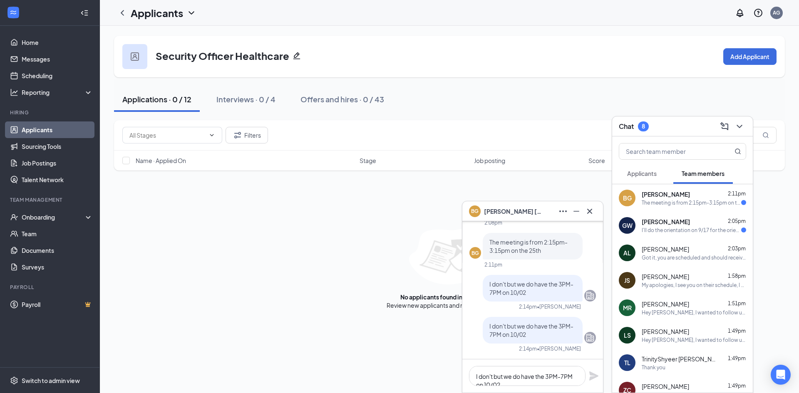
click at [650, 224] on span "[PERSON_NAME]" at bounding box center [666, 222] width 48 height 8
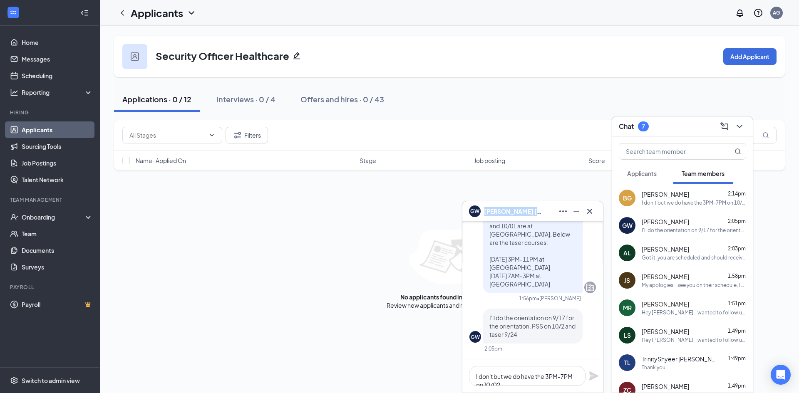
copy span "Gavin Winkel"
drag, startPoint x: 535, startPoint y: 212, endPoint x: 485, endPoint y: 217, distance: 49.8
click at [485, 217] on div "GW Gavin Winkel" at bounding box center [532, 211] width 127 height 13
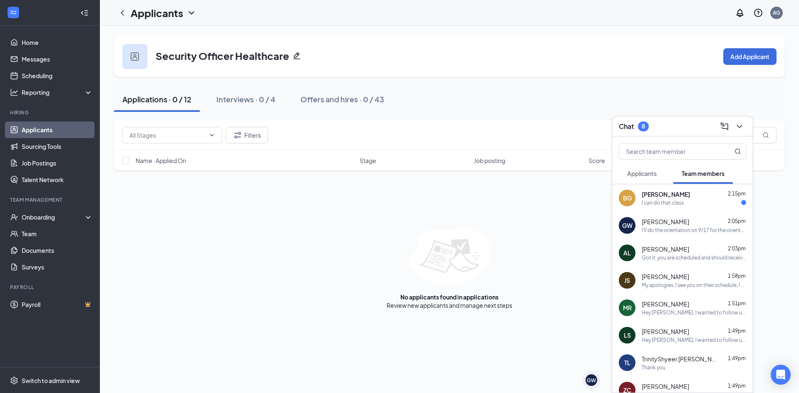
click at [692, 202] on div "I can do that class" at bounding box center [694, 202] width 105 height 7
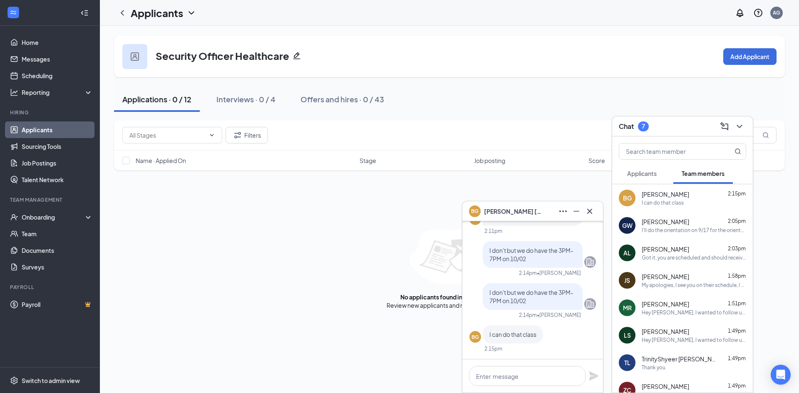
click at [656, 227] on div "I'll do the orientation on 9/17 for the orientation. PSS on 10/2 and taser 9/24" at bounding box center [694, 230] width 105 height 7
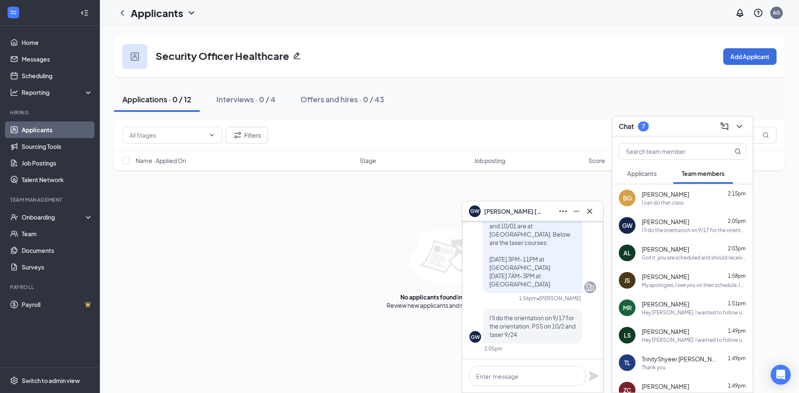
click at [504, 388] on div at bounding box center [533, 376] width 141 height 33
click at [504, 381] on textarea at bounding box center [527, 376] width 117 height 20
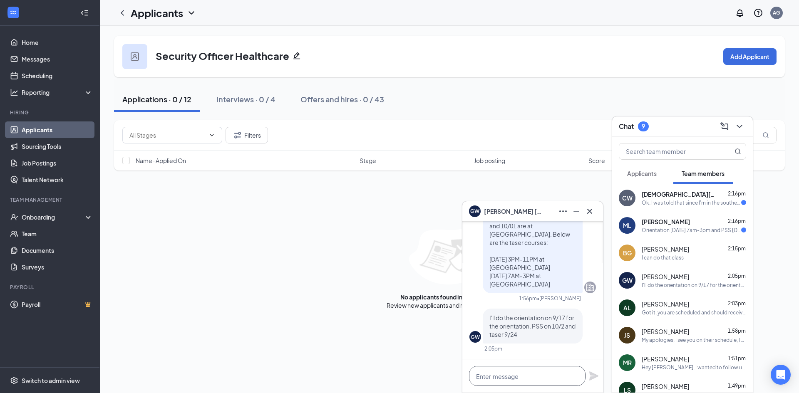
click at [561, 376] on textarea at bounding box center [527, 376] width 117 height 20
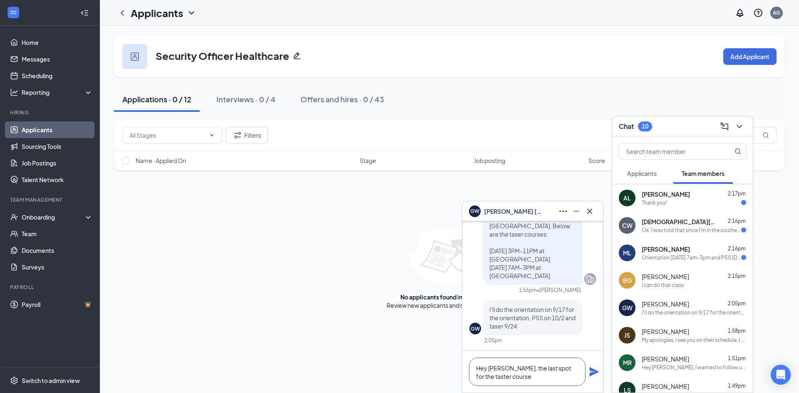
click at [507, 378] on textarea "Hey Gavin, the last spot for the taster course" at bounding box center [527, 372] width 117 height 28
drag, startPoint x: 503, startPoint y: 370, endPoint x: 446, endPoint y: 369, distance: 57.5
click at [446, 369] on div "GW Gavin Winkel GW Gavin Winkel Team member Healthcare Security Officer • CO - …" at bounding box center [450, 210] width 700 height 368
drag, startPoint x: 503, startPoint y: 380, endPoint x: 449, endPoint y: 364, distance: 56.1
click at [449, 364] on div "GW Gavin Winkel GW Gavin Winkel Team member Healthcare Security Officer • CO - …" at bounding box center [450, 210] width 700 height 368
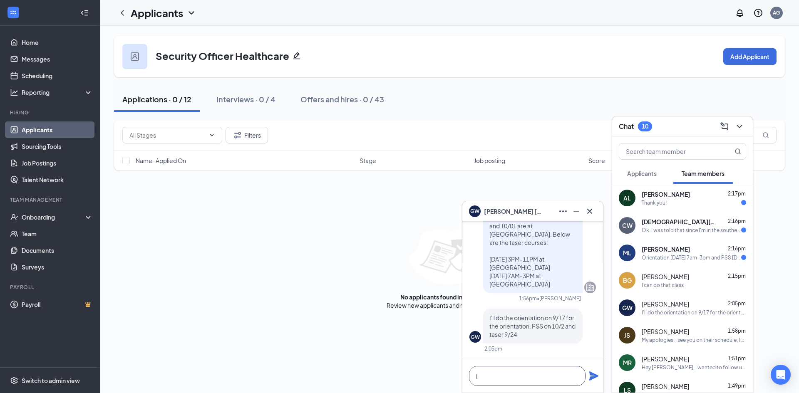
scroll to position [0, 0]
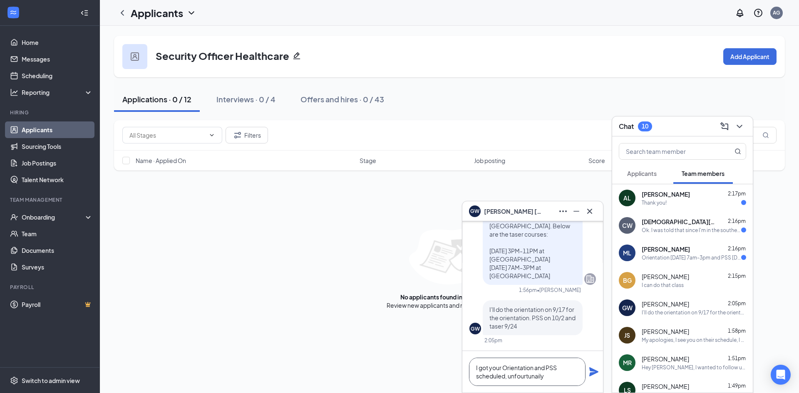
drag, startPoint x: 525, startPoint y: 374, endPoint x: 527, endPoint y: 369, distance: 5.4
click at [521, 365] on textarea "I got your Orientation and PSS scheduled, unfourtunaily" at bounding box center [527, 372] width 117 height 28
drag, startPoint x: 548, startPoint y: 378, endPoint x: 510, endPoint y: 378, distance: 37.9
click at [510, 378] on textarea "I got your Orientation and PSS scheduled, unfourtunaily" at bounding box center [527, 372] width 117 height 28
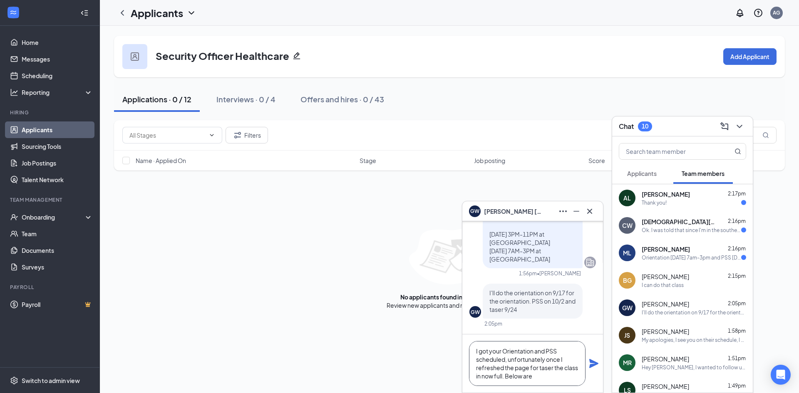
scroll to position [0, 0]
click at [565, 380] on textarea "I got your Orientation and PSS scheduled, unfortunately once I refreshed the pa…" at bounding box center [527, 363] width 117 height 45
drag, startPoint x: 543, startPoint y: 380, endPoint x: 508, endPoint y: 381, distance: 35.4
click at [508, 381] on textarea "I got your Orientation and PSS scheduled, unfortunately once I refreshed the pa…" at bounding box center [527, 363] width 117 height 45
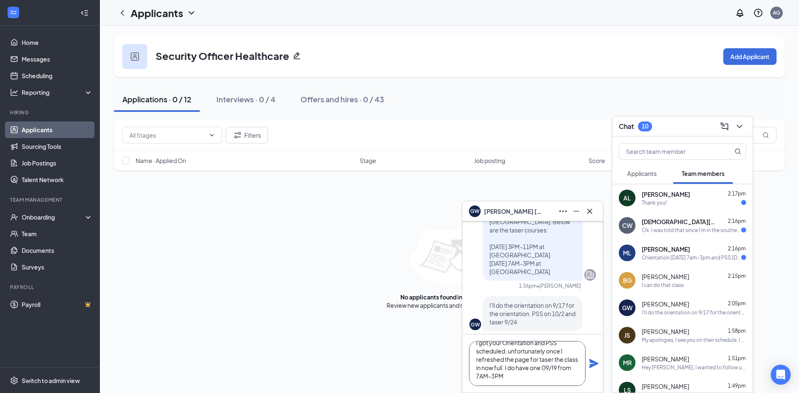
scroll to position [0, 0]
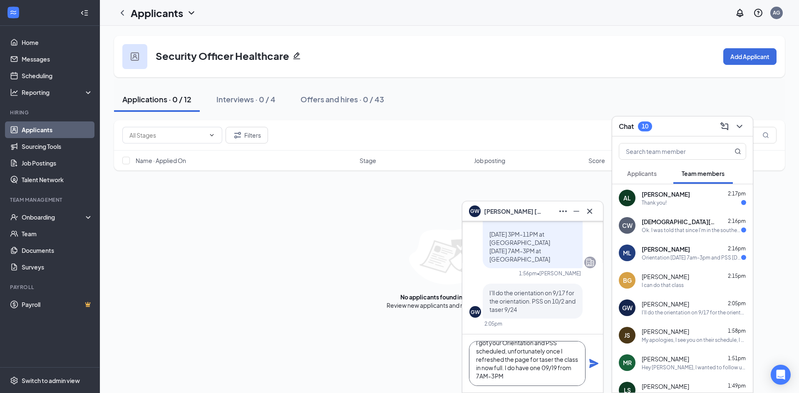
click at [482, 371] on textarea "I got your Orientation and PSS scheduled, unfortunately once I refreshed the pa…" at bounding box center [527, 363] width 117 height 45
click at [512, 376] on textarea "I got your Orientation and PSS scheduled, unfortunately once I refreshed the pa…" at bounding box center [527, 363] width 117 height 45
type textarea "I got your Orientation and PSS scheduled, unfortunately once I refreshed the pa…"
click at [598, 365] on icon "Plane" at bounding box center [594, 363] width 9 height 9
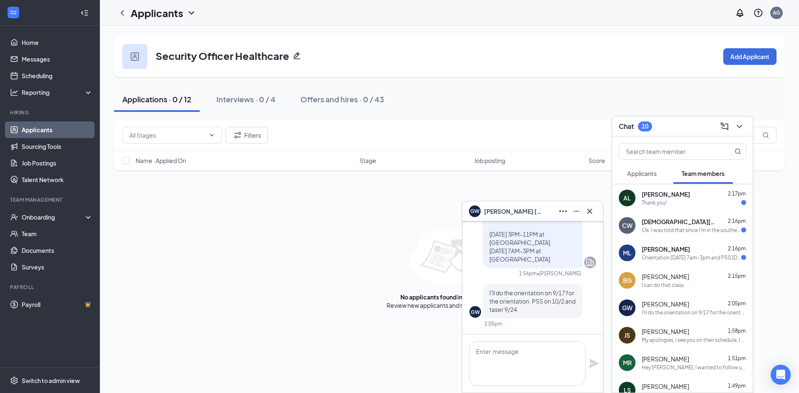
scroll to position [0, 0]
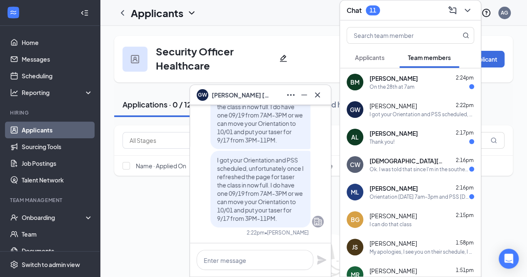
click at [263, 94] on div "GW Gavin Winkel" at bounding box center [260, 94] width 127 height 13
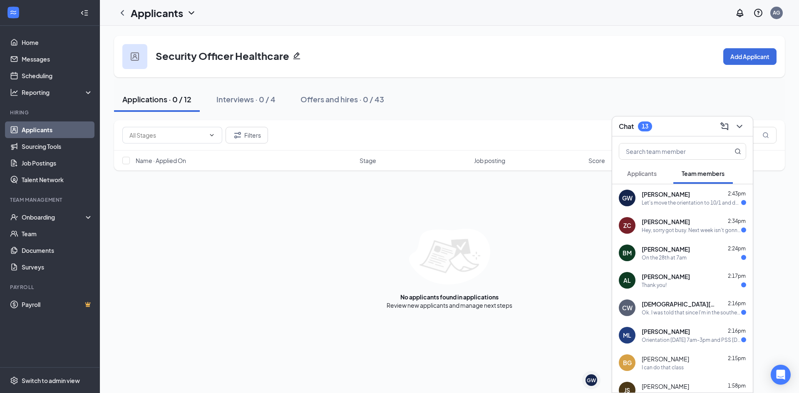
click at [683, 203] on div "Let's move the orientation to 10/1 and do taser on 9/17" at bounding box center [692, 202] width 100 height 7
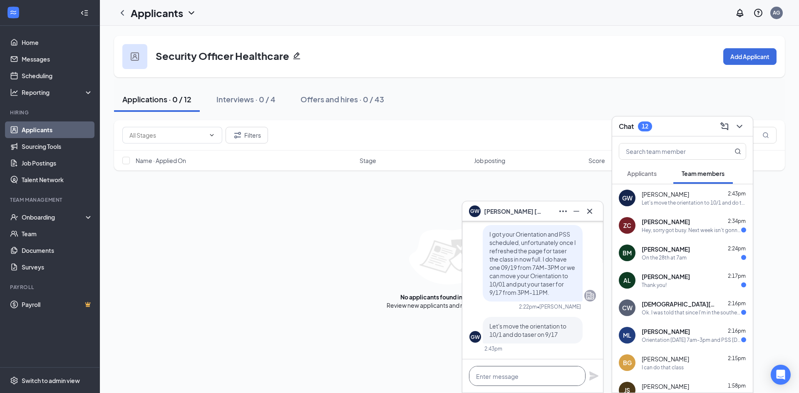
click at [525, 376] on textarea at bounding box center [527, 376] width 117 height 20
type textarea "Perfect, I will email your confirmation."
click at [597, 374] on icon "Plane" at bounding box center [594, 376] width 10 height 10
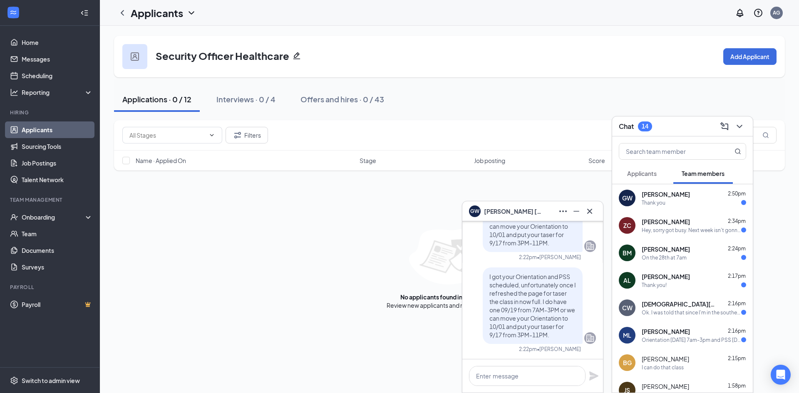
scroll to position [0, 0]
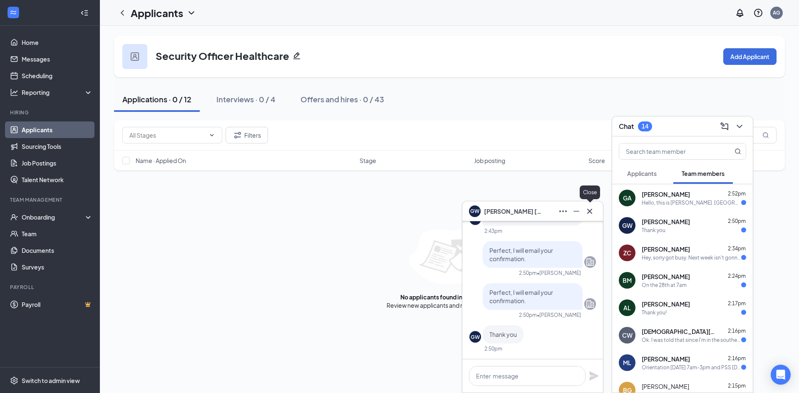
click at [591, 211] on icon "Cross" at bounding box center [590, 211] width 5 height 5
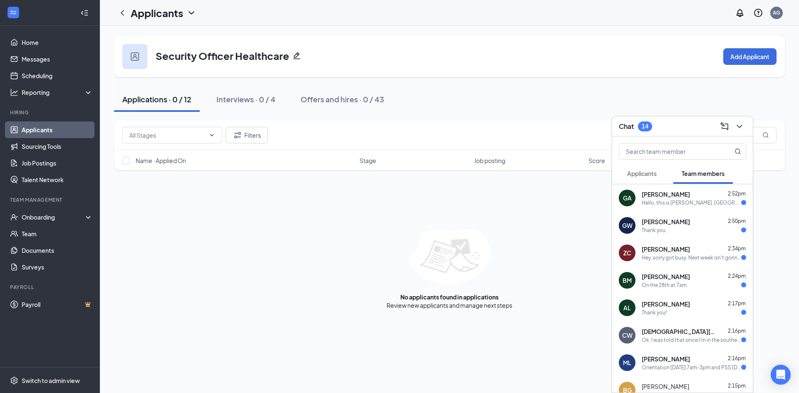
click at [651, 205] on div "Hello, this is Gary Abitbol. Granview hospital. I Have about four different con…" at bounding box center [692, 202] width 100 height 7
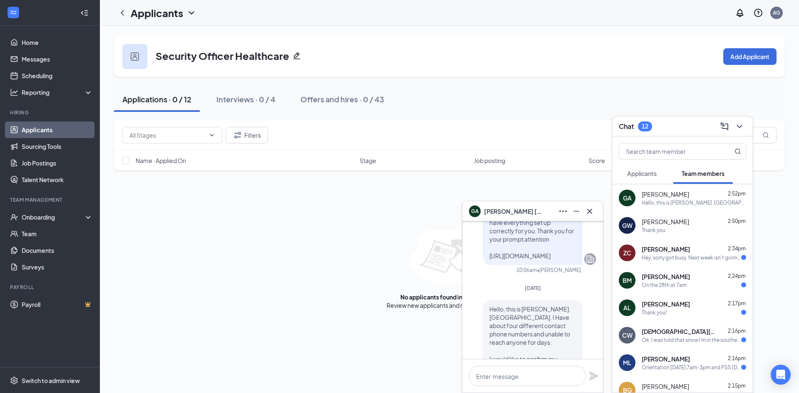
scroll to position [-42, 0]
drag, startPoint x: 524, startPoint y: 217, endPoint x: 486, endPoint y: 217, distance: 37.9
click at [486, 217] on div "GA Gary Abitbol" at bounding box center [532, 211] width 127 height 13
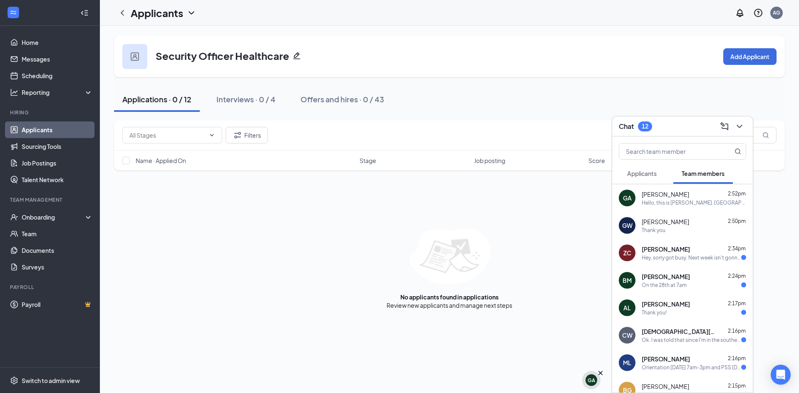
scroll to position [0, 0]
copy span "Gary Abitbol"
click at [663, 200] on div "Hello, this is Gary Abitbol. Granview hospital. I Have about four different con…" at bounding box center [694, 202] width 105 height 7
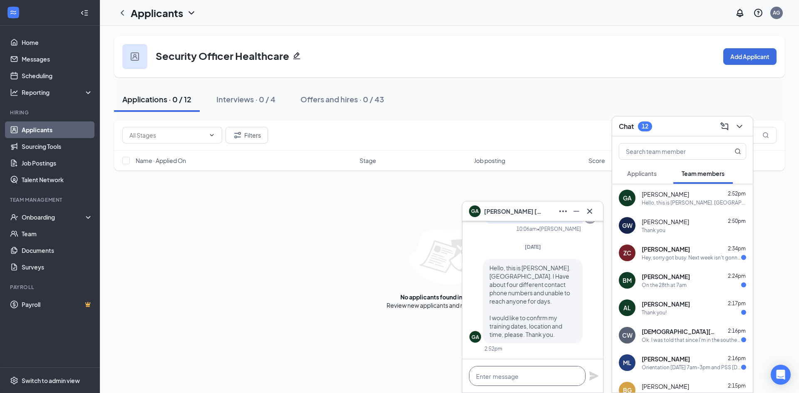
click at [520, 375] on textarea at bounding box center [527, 376] width 117 height 20
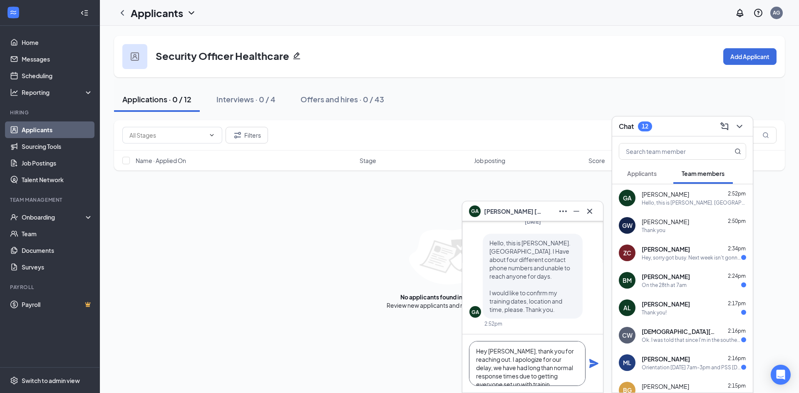
scroll to position [9, 0]
drag, startPoint x: 487, startPoint y: 359, endPoint x: 501, endPoint y: 361, distance: 14.3
click at [487, 359] on textarea "Hey Gary, thank you for reaching out. I apologize for our delay, we have had lo…" at bounding box center [527, 363] width 117 height 45
click at [572, 362] on textarea "Hey Gary, thank you for reaching out. I apologize for our delay, we have had lo…" at bounding box center [527, 363] width 117 height 45
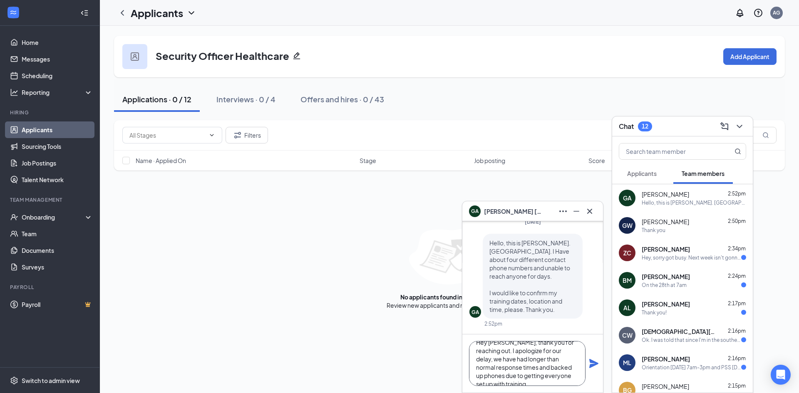
click at [582, 380] on textarea "Hey Gary, thank you for reaching out. I apologize for our delay, we have had lo…" at bounding box center [527, 363] width 117 height 45
click at [507, 353] on textarea "Hey Gary, thank you for reaching out. I apologize for our delay, we have had lo…" at bounding box center [527, 363] width 117 height 45
click at [504, 351] on textarea "Hey Gary, thank you for reaching out. I apologize for our delay, we have had lo…" at bounding box center [527, 363] width 117 height 45
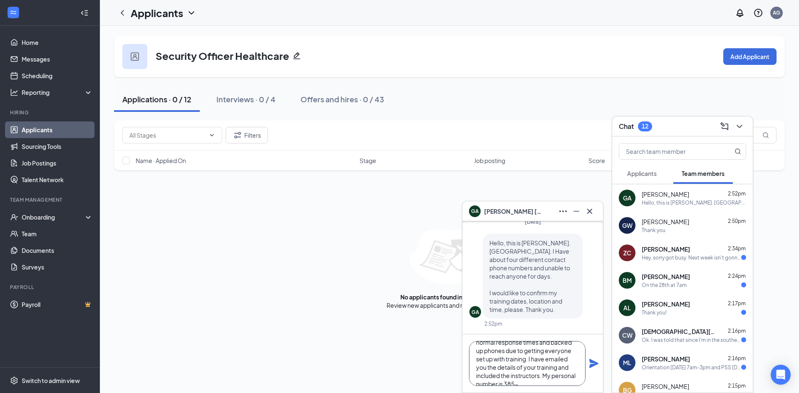
drag, startPoint x: 509, startPoint y: 377, endPoint x: 486, endPoint y: 377, distance: 23.3
click at [486, 377] on textarea "Hey Gary, thank you for reaching out. I apologize for our delay, we have had lo…" at bounding box center [527, 363] width 117 height 45
drag, startPoint x: 540, startPoint y: 376, endPoint x: 457, endPoint y: 378, distance: 83.7
click at [458, 378] on div "GA Gary Abitbol Thu, Aug 28 Hi Gary, I just sent you an offer for a unarmed sec…" at bounding box center [450, 210] width 700 height 368
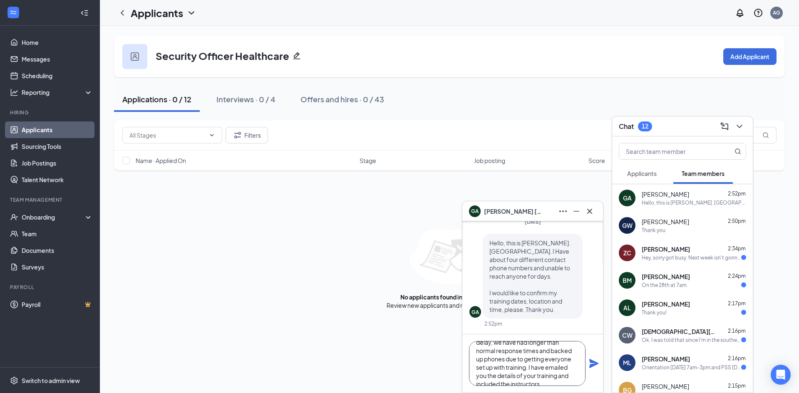
type textarea "Hey Gary, thank you for reaching out. I apologize for our delay, we have had lo…"
click at [592, 361] on icon "Plane" at bounding box center [594, 363] width 9 height 9
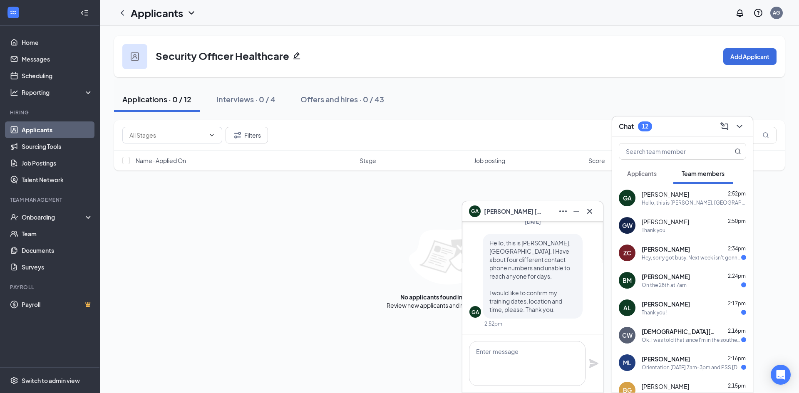
scroll to position [0, 0]
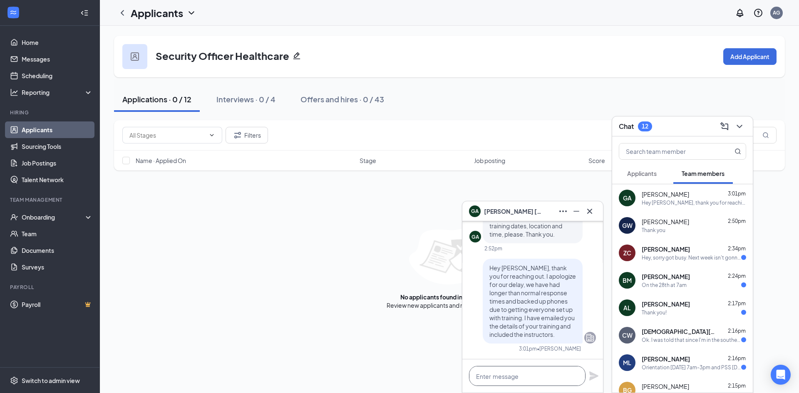
click at [511, 367] on textarea at bounding box center [527, 376] width 117 height 20
click at [658, 248] on span "Zachary Craig" at bounding box center [666, 249] width 48 height 8
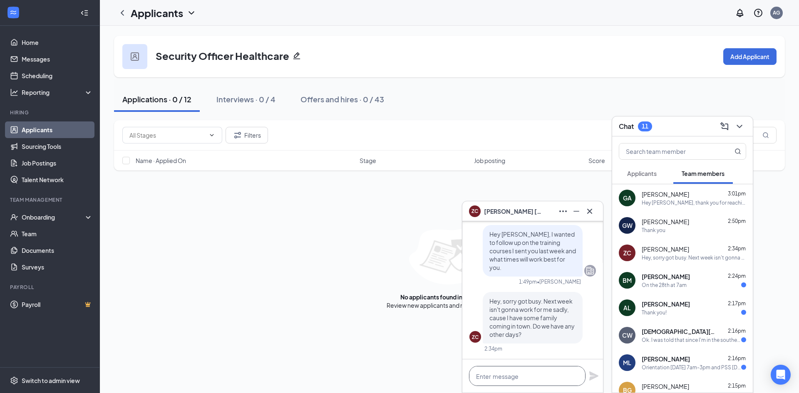
click at [573, 373] on textarea at bounding box center [527, 376] width 117 height 20
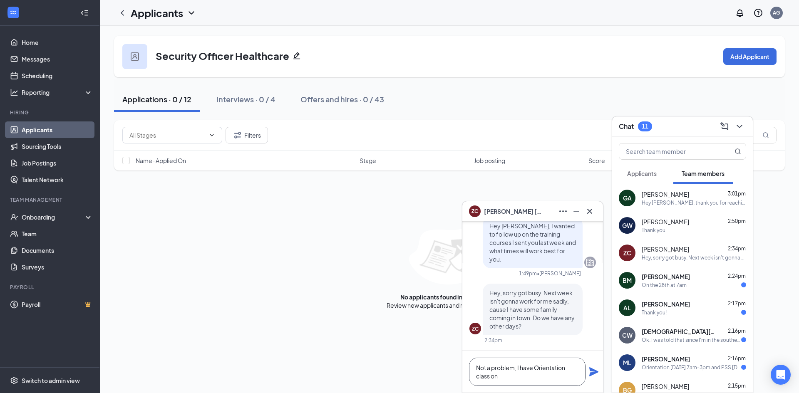
click at [536, 368] on textarea "Not a problem, I have Orientation class on" at bounding box center [527, 372] width 117 height 28
click at [505, 379] on textarea "Not a problem, I have a Orientation class on" at bounding box center [527, 372] width 117 height 28
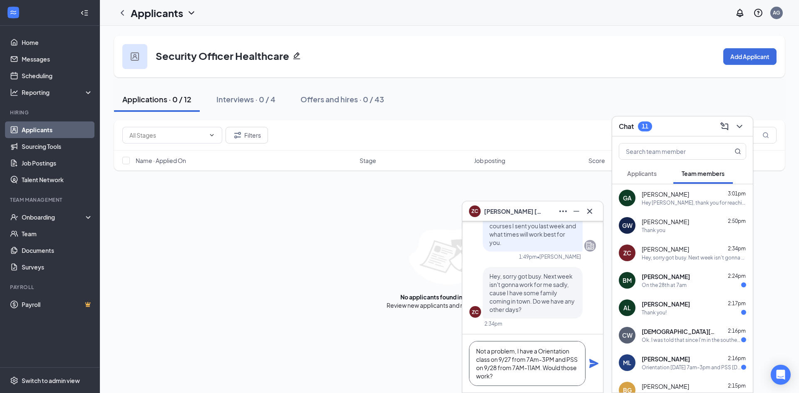
scroll to position [9, 0]
type textarea "Not a problem, I have a Orientation class on 9/27 from 7Am-3PM and PSS on 9/28 …"
click at [595, 366] on icon "Plane" at bounding box center [594, 363] width 9 height 9
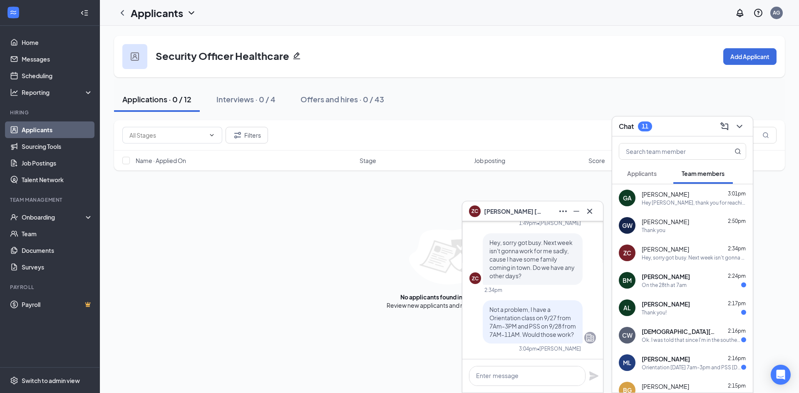
scroll to position [0, 0]
click at [655, 286] on div "On the 28th at 7am" at bounding box center [664, 285] width 45 height 7
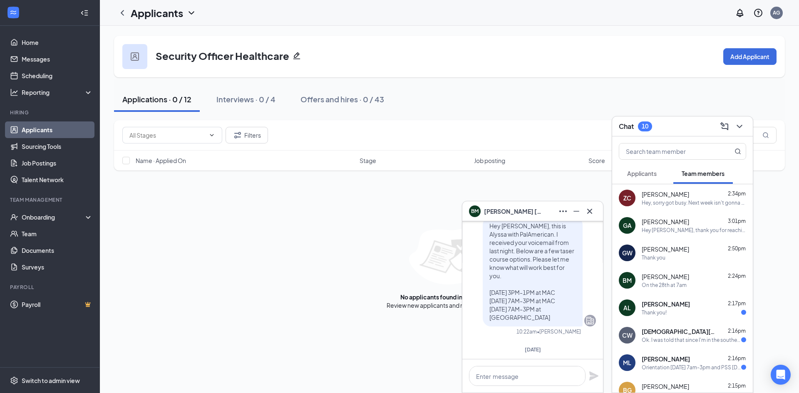
scroll to position [-83, 0]
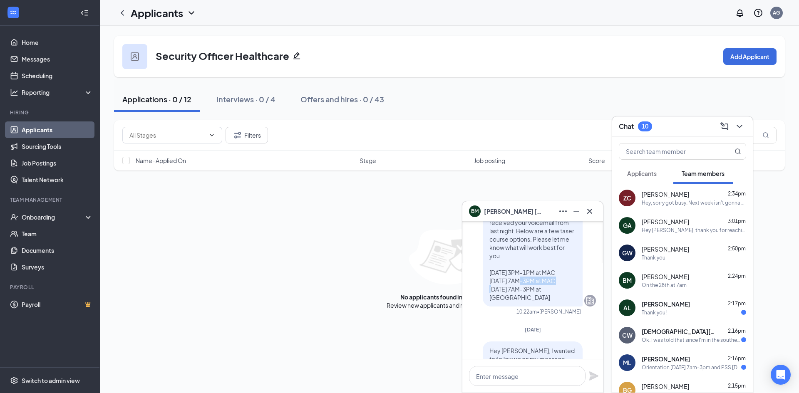
drag, startPoint x: 483, startPoint y: 306, endPoint x: 526, endPoint y: 310, distance: 43.0
click at [526, 307] on div "Hey Brian, this is Alyssa with PalAmerican. I received your voicemail from last…" at bounding box center [533, 252] width 100 height 110
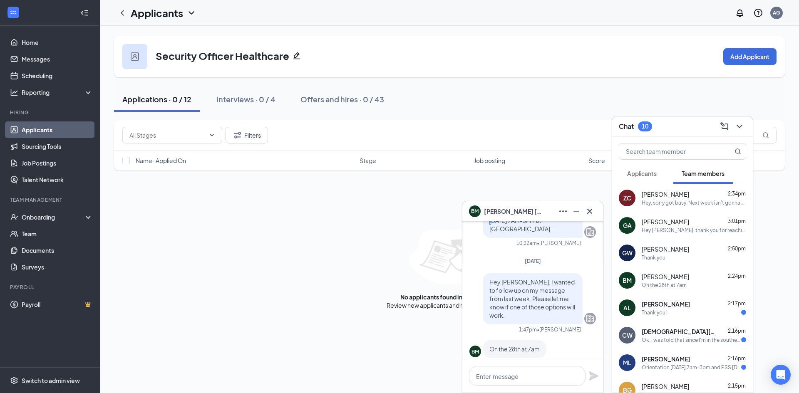
scroll to position [0, 0]
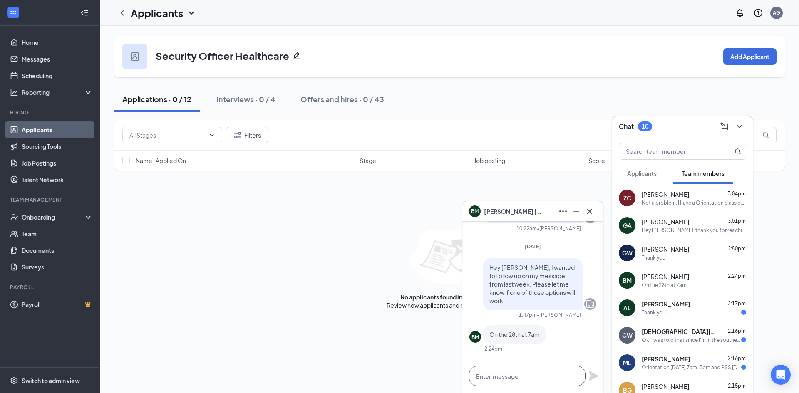
click at [547, 381] on textarea at bounding box center [527, 376] width 117 height 20
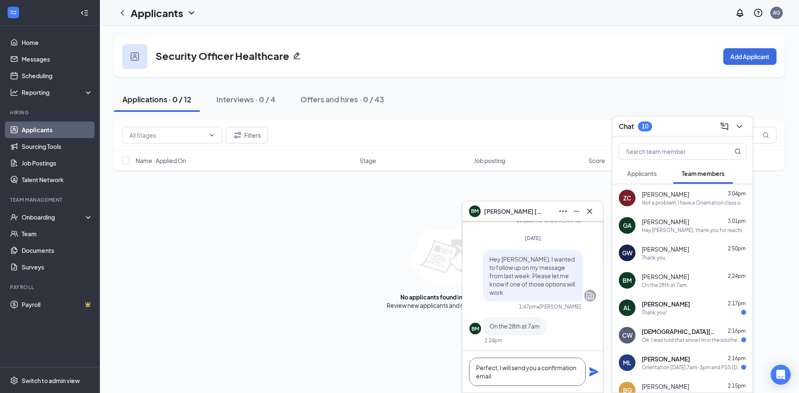
type textarea "Perfect, I will send you a confirmation email."
click at [595, 376] on icon "Plane" at bounding box center [594, 372] width 10 height 10
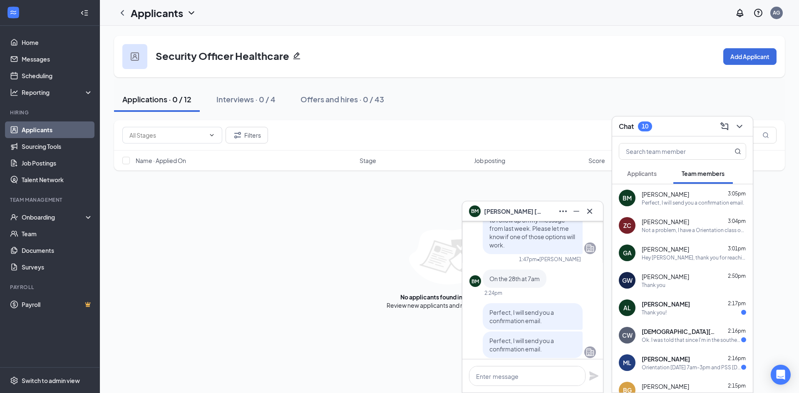
scroll to position [0, 0]
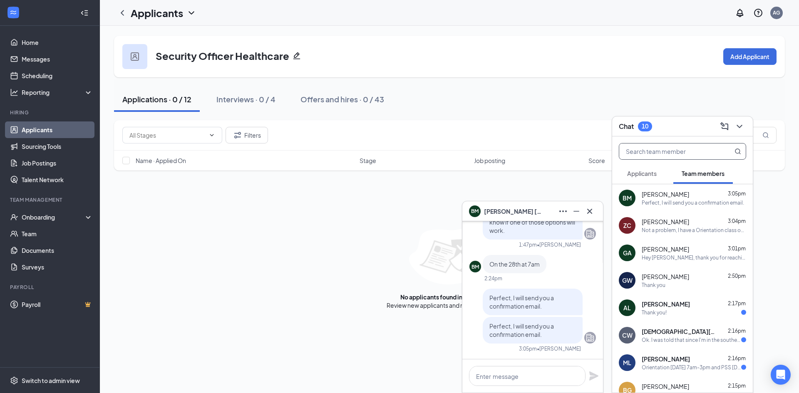
click at [642, 150] on input "text" at bounding box center [669, 152] width 99 height 16
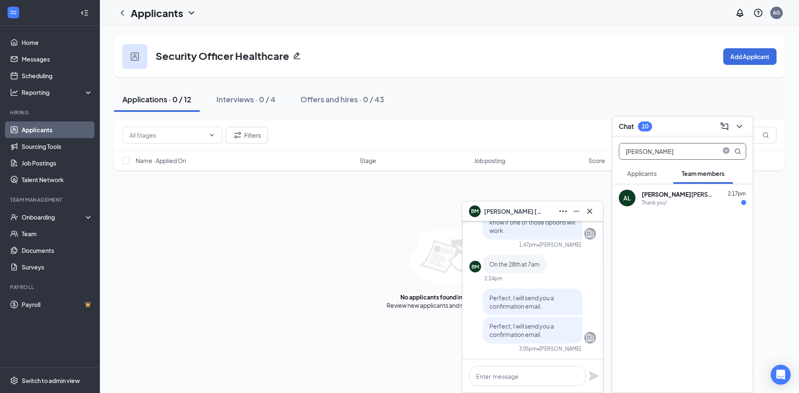
type input "antonia"
click at [654, 204] on div "Thank you!" at bounding box center [654, 202] width 25 height 7
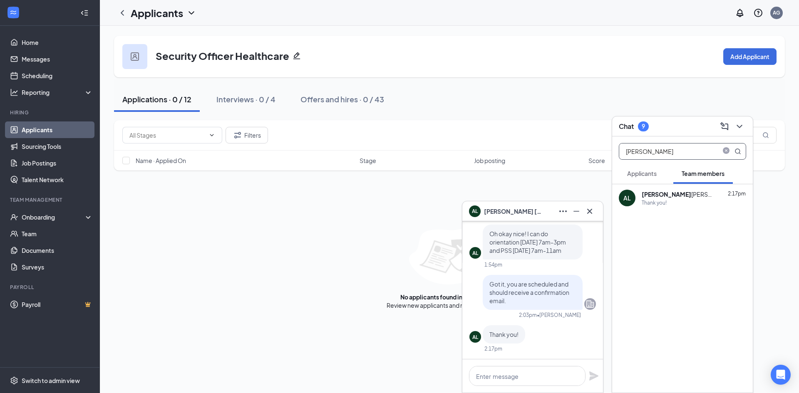
click at [731, 151] on span "close-circle" at bounding box center [727, 150] width 10 height 7
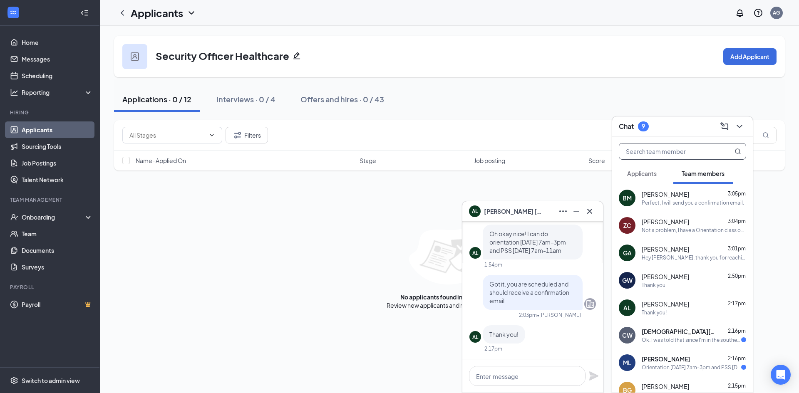
click at [660, 227] on div "Not a problem, I have a Orientation class on 9/27 from 7Am-3PM and PSS on 9/28 …" at bounding box center [694, 230] width 105 height 7
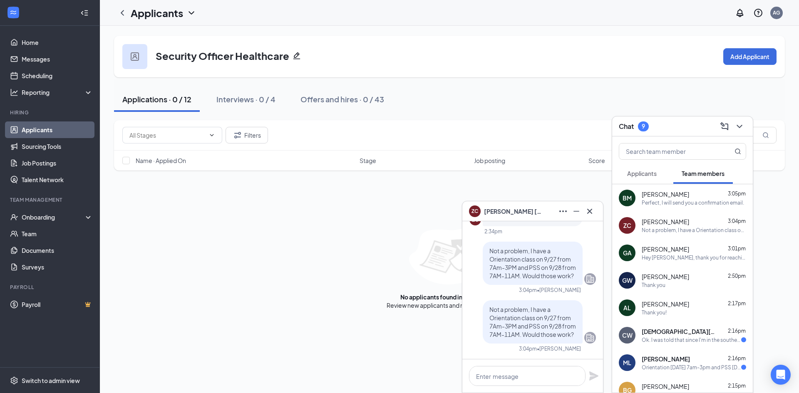
click at [671, 329] on span "Christian Wood" at bounding box center [679, 332] width 75 height 8
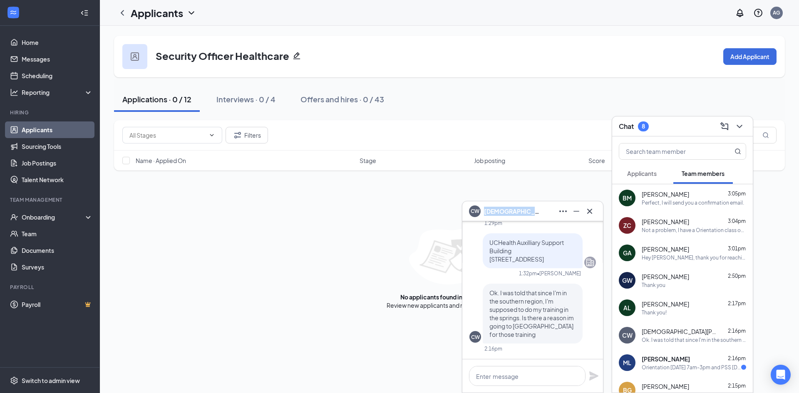
copy span "Christian Wood"
drag, startPoint x: 533, startPoint y: 212, endPoint x: 485, endPoint y: 213, distance: 47.9
click at [485, 213] on div "CW Christian Wood" at bounding box center [532, 211] width 127 height 13
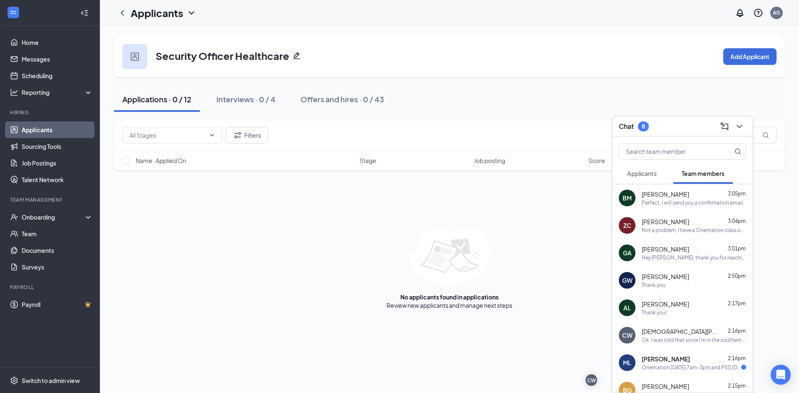
click at [687, 330] on div "Christian Wood 2:16pm" at bounding box center [694, 332] width 105 height 8
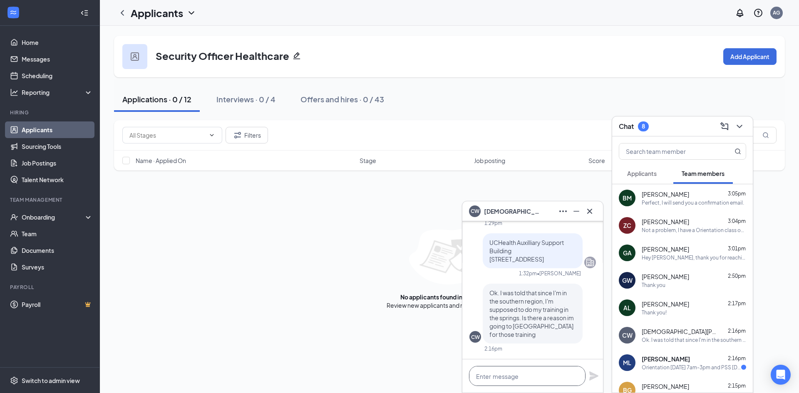
click at [500, 373] on textarea at bounding box center [527, 376] width 117 height 20
click at [512, 373] on textarea at bounding box center [527, 376] width 117 height 20
click at [529, 376] on textarea at bounding box center [527, 376] width 117 height 20
click at [523, 373] on textarea at bounding box center [527, 376] width 117 height 20
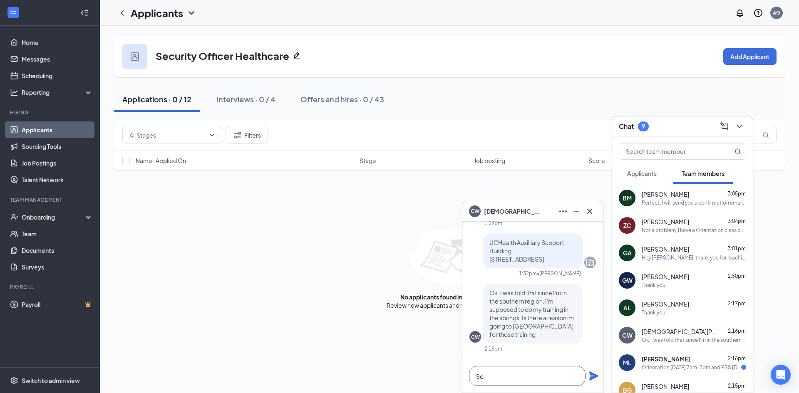
scroll to position [0, 0]
type textarea "S"
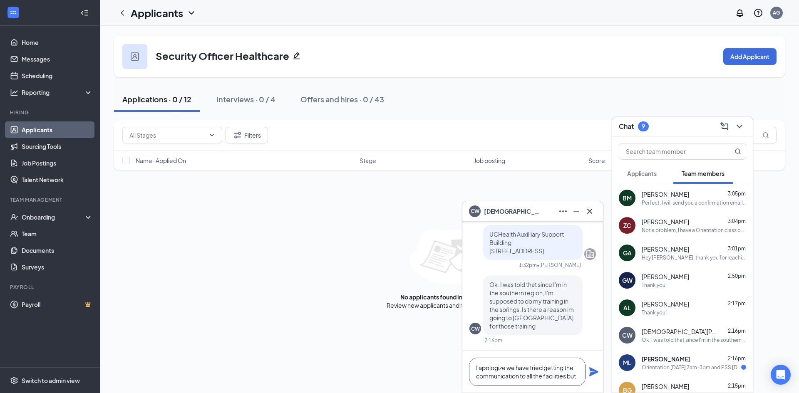
scroll to position [1, 0]
drag, startPoint x: 578, startPoint y: 377, endPoint x: 571, endPoint y: 380, distance: 7.5
click at [571, 380] on textarea "I apologize we have tried getting the communication to all the facilities but" at bounding box center [527, 372] width 117 height 28
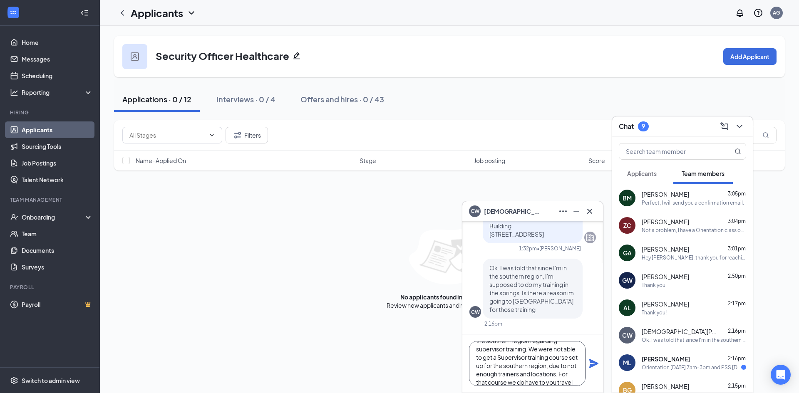
scroll to position [42, 0]
click at [538, 352] on textarea "I apologize we have tried getting the communication to all the facilities in th…" at bounding box center [527, 363] width 117 height 45
click at [547, 352] on textarea "I apologize we have tried getting the communication to all the facilities in th…" at bounding box center [527, 363] width 117 height 45
drag, startPoint x: 567, startPoint y: 361, endPoint x: 495, endPoint y: 353, distance: 72.1
click at [495, 353] on textarea "I apologize we have tried getting the communication to all the facilities in th…" at bounding box center [527, 363] width 117 height 45
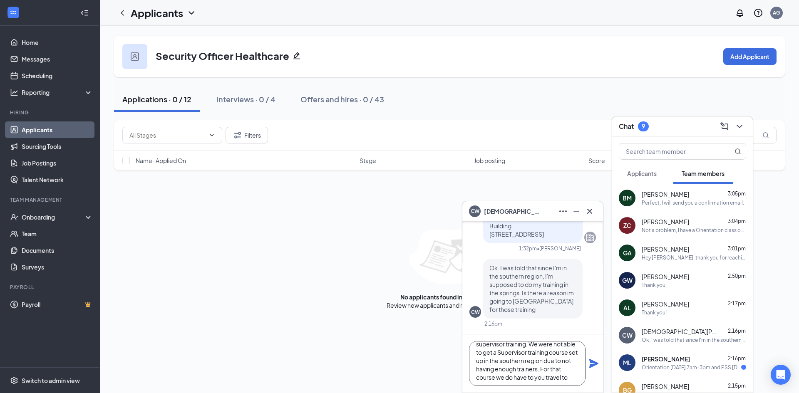
scroll to position [34, 0]
drag, startPoint x: 570, startPoint y: 376, endPoint x: 549, endPoint y: 369, distance: 21.6
click at [549, 369] on textarea "I apologize we have tried getting the communication to all the facilities in th…" at bounding box center [527, 363] width 117 height 45
drag, startPoint x: 526, startPoint y: 376, endPoint x: 569, endPoint y: 362, distance: 45.2
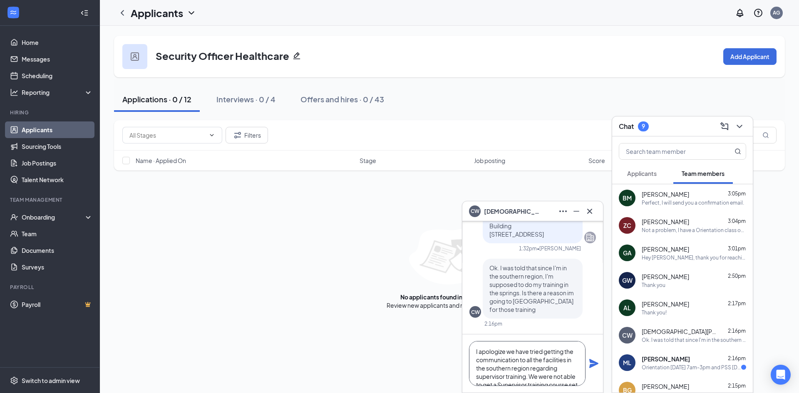
click at [569, 362] on textarea "I apologize we have tried getting the communication to all the facilities in th…" at bounding box center [527, 363] width 117 height 45
click at [545, 376] on textarea "I apologize we have tried getting the communication to all the facilities in yo…" at bounding box center [527, 363] width 117 height 45
click at [517, 380] on textarea "I apologize we have tried getting the communication to all the facilities in yo…" at bounding box center [527, 363] width 117 height 45
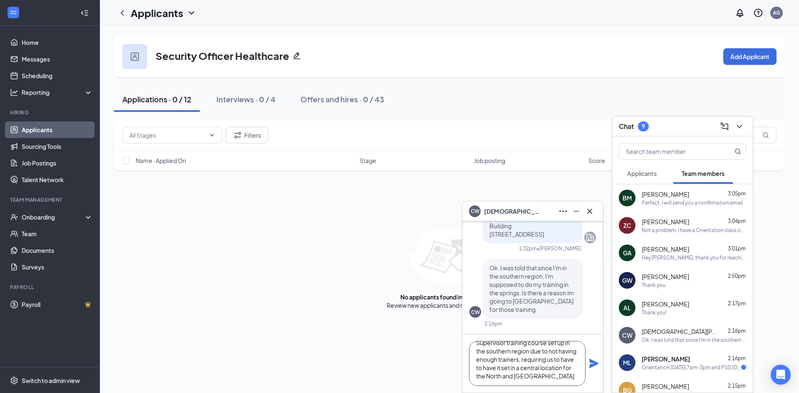
click at [556, 377] on textarea "I apologize we have tried getting the communication to all the facilities in yo…" at bounding box center [527, 363] width 117 height 45
type textarea "I apologize we have tried getting the communication to all the facilities in yo…"
click at [591, 362] on icon "Plane" at bounding box center [594, 363] width 9 height 9
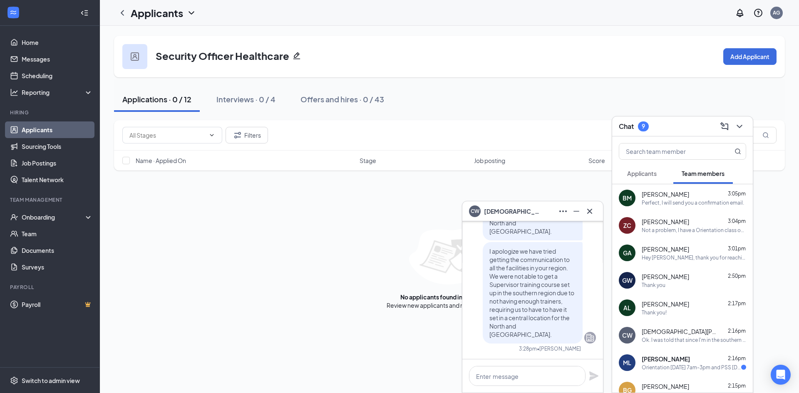
click at [653, 368] on div "Orientation 9/21 7am-3pm and PSS 9/21 3pm-7pm, Taser 9/28 7am-3pm, Supervisor 9…" at bounding box center [692, 367] width 100 height 7
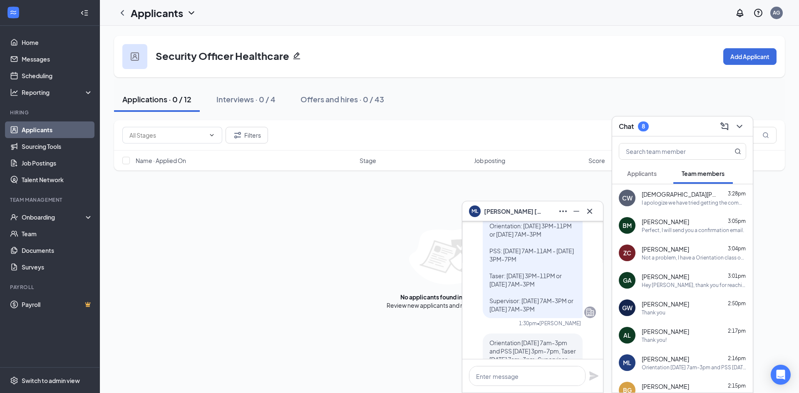
scroll to position [-83, 0]
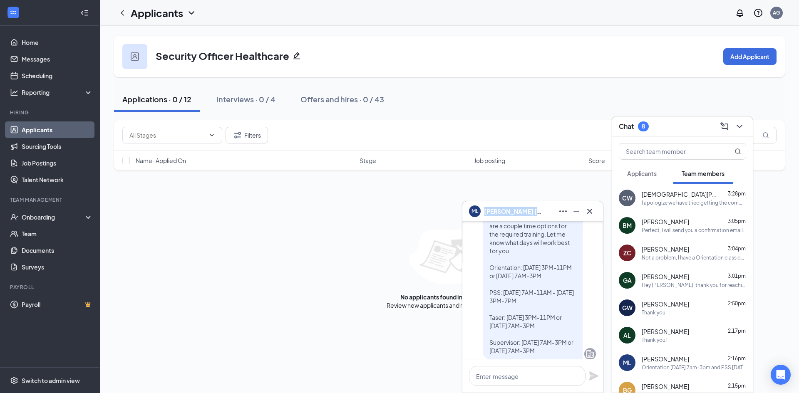
copy span "Michael Lemuel"
drag, startPoint x: 535, startPoint y: 212, endPoint x: 485, endPoint y: 219, distance: 49.9
click at [485, 219] on div "ML Michael Lemuel" at bounding box center [533, 212] width 141 height 20
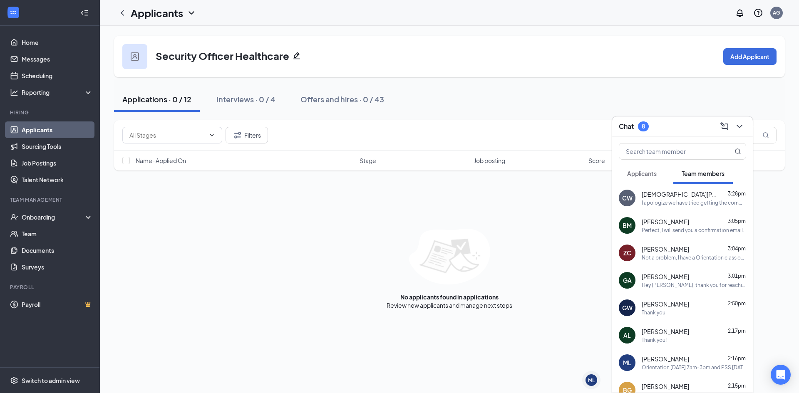
scroll to position [42, 0]
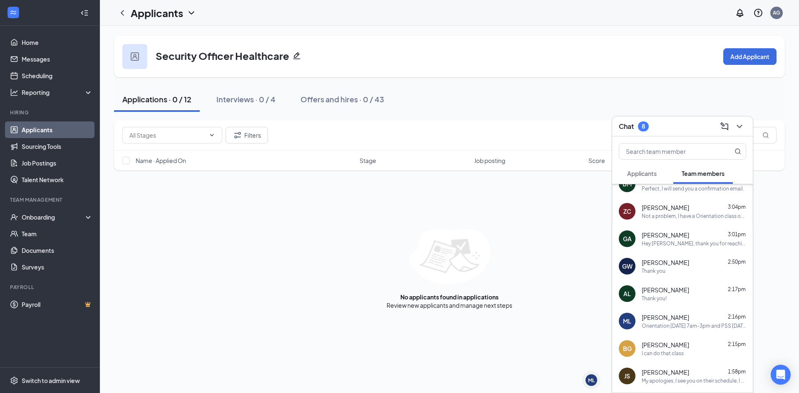
click at [667, 318] on span "[PERSON_NAME]" at bounding box center [665, 318] width 47 height 8
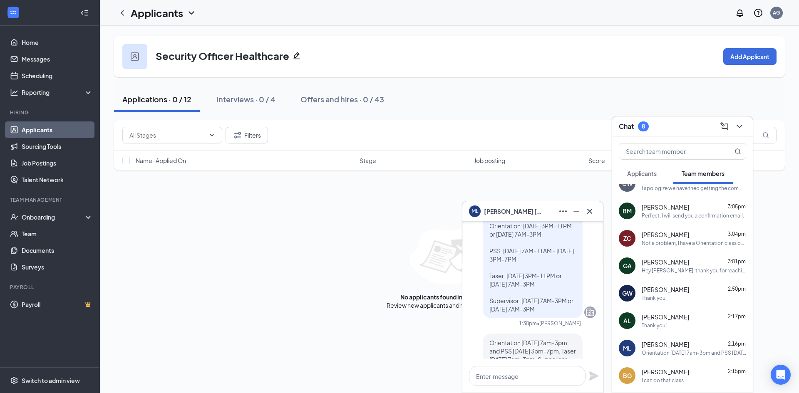
scroll to position [0, 0]
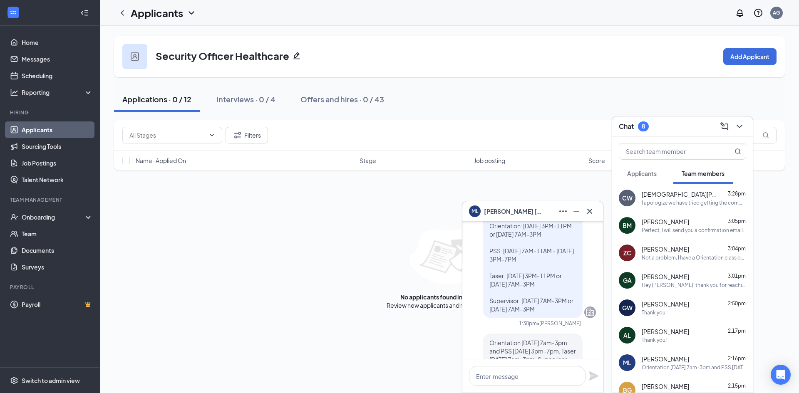
click at [671, 197] on span "Christian Wood" at bounding box center [679, 194] width 75 height 8
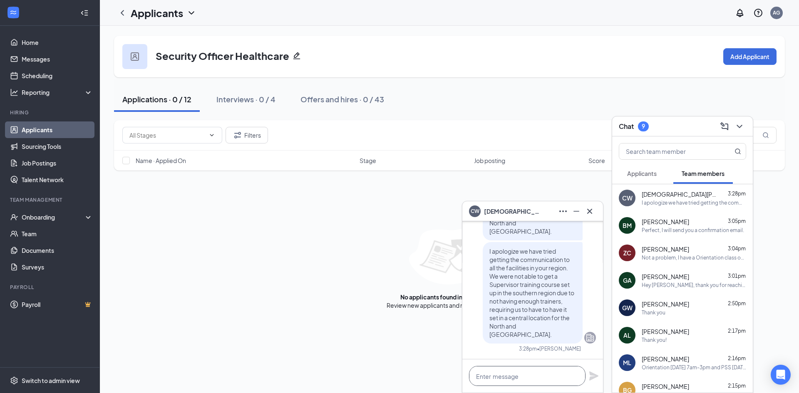
click at [528, 370] on textarea at bounding box center [527, 376] width 117 height 20
type textarea "H"
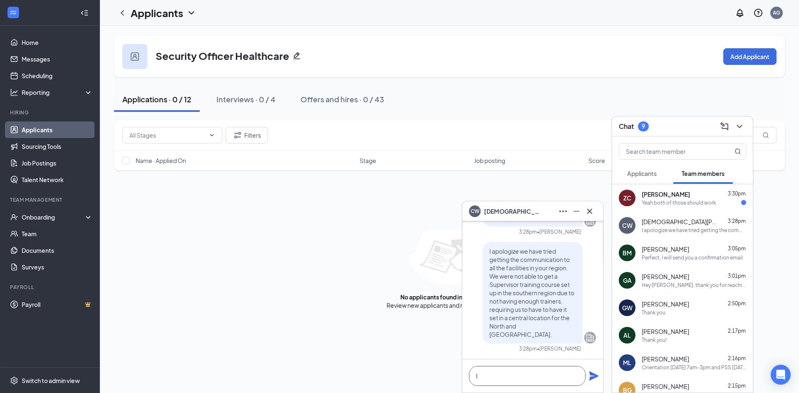
type textarea "I"
click at [537, 380] on textarea at bounding box center [527, 376] width 117 height 20
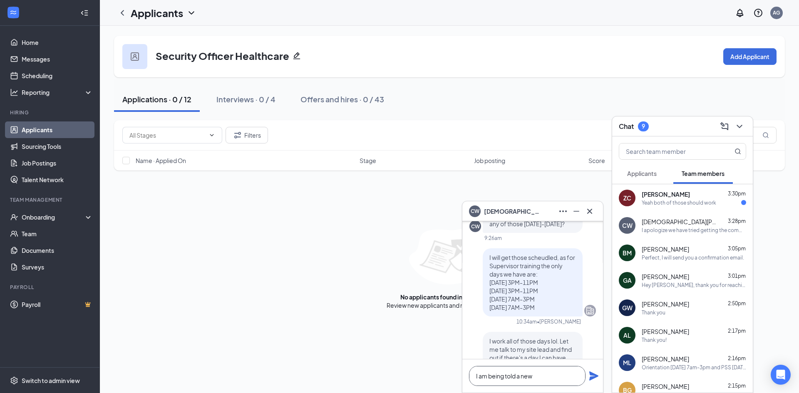
scroll to position [1, 0]
drag, startPoint x: 539, startPoint y: 377, endPoint x: 438, endPoint y: 378, distance: 100.4
click at [440, 379] on div "CW Christian Wood Thursday Hey Chris, I do apologize in our delay in reaching o…" at bounding box center [450, 210] width 700 height 368
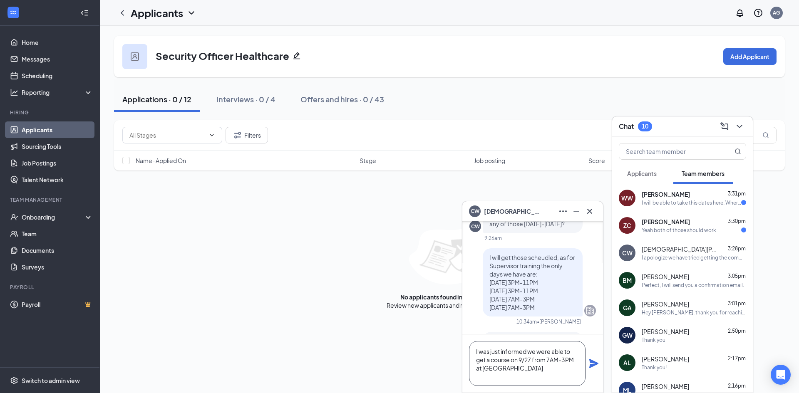
scroll to position [-1058, 0]
type textarea "I was just informed we were able to get a course on 9/27 from 7AM-3PM at Memori…"
click at [595, 367] on icon "Plane" at bounding box center [594, 368] width 9 height 9
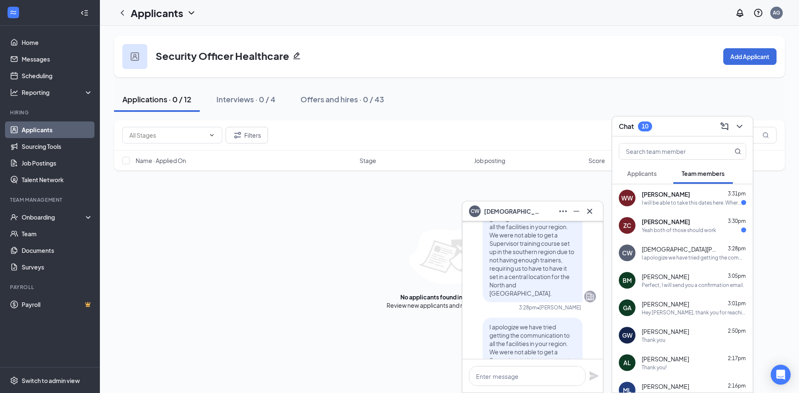
scroll to position [-208, 0]
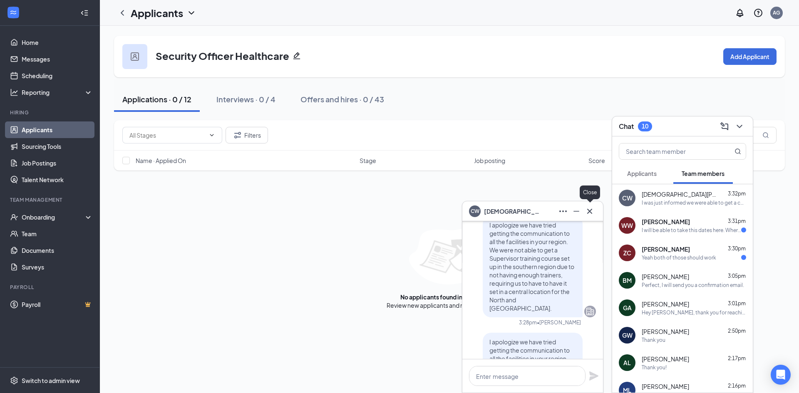
click at [592, 211] on icon "Cross" at bounding box center [590, 212] width 10 height 10
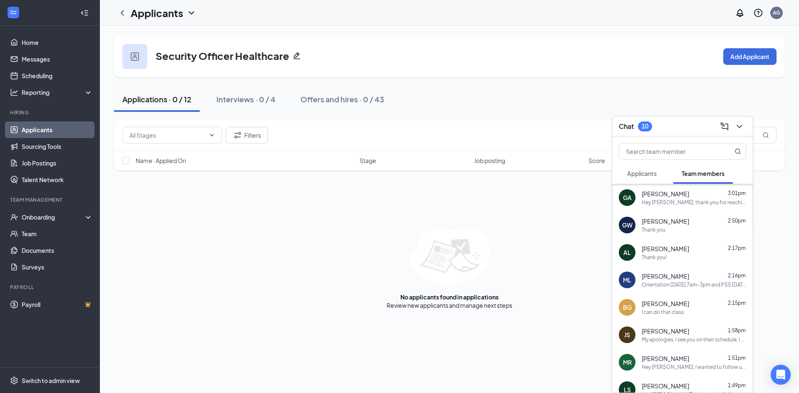
scroll to position [125, 0]
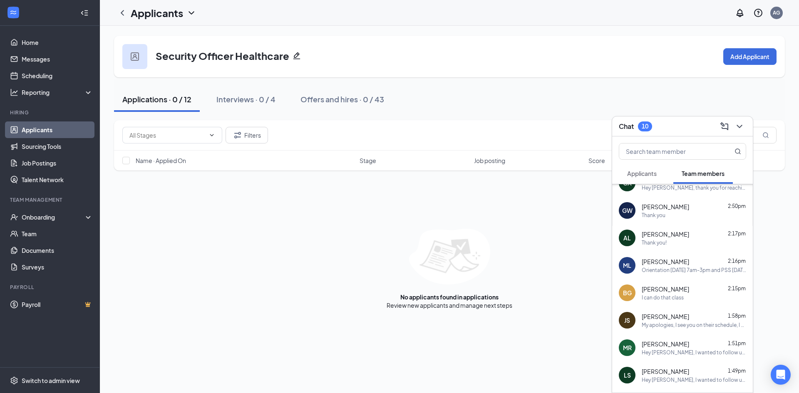
click at [660, 264] on span "[PERSON_NAME]" at bounding box center [665, 262] width 47 height 8
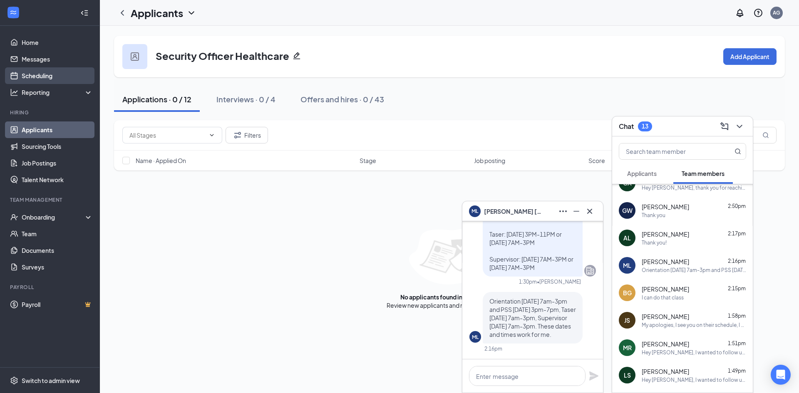
click at [46, 75] on link "Scheduling" at bounding box center [57, 75] width 71 height 17
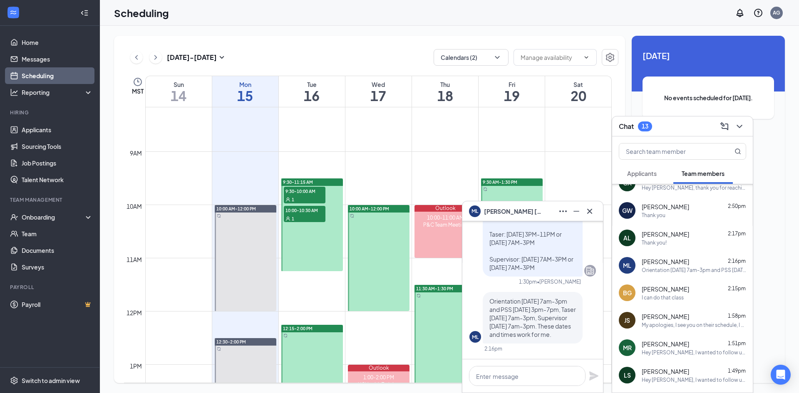
scroll to position [409, 0]
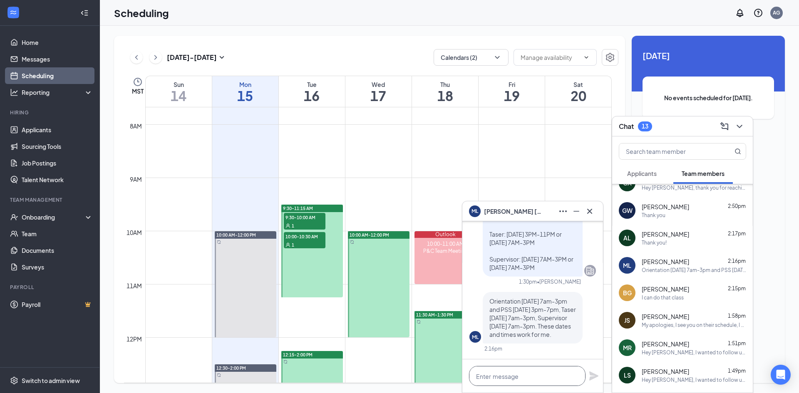
click at [520, 380] on textarea at bounding box center [527, 376] width 117 height 20
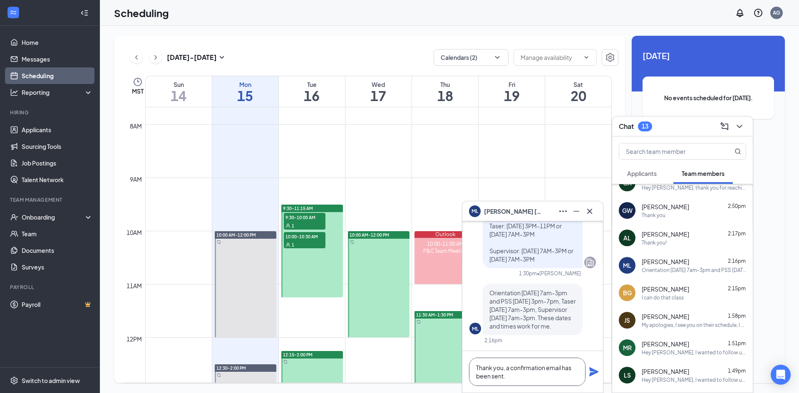
type textarea "Thank you, a confirmation email has been sent."
click at [590, 377] on div "Thank you, a confirmation email has been sent." at bounding box center [533, 372] width 141 height 42
click at [590, 372] on icon "Plane" at bounding box center [594, 372] width 10 height 10
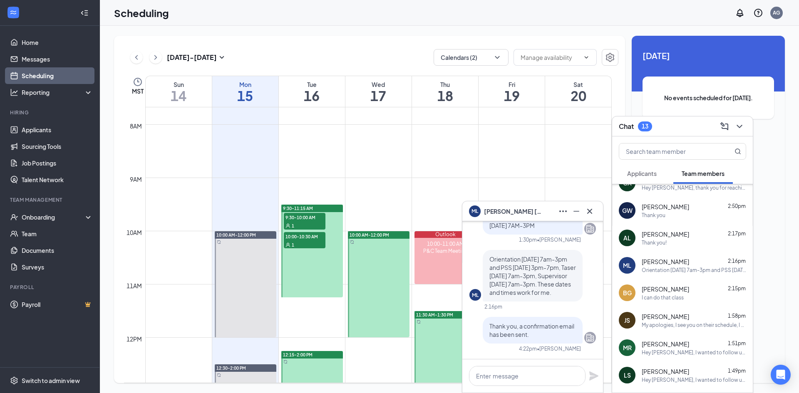
scroll to position [0, 0]
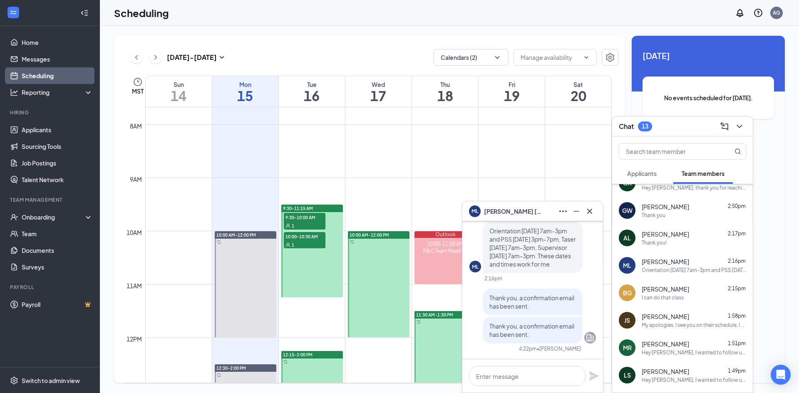
click at [666, 348] on span "Mark Rice" at bounding box center [665, 344] width 47 height 8
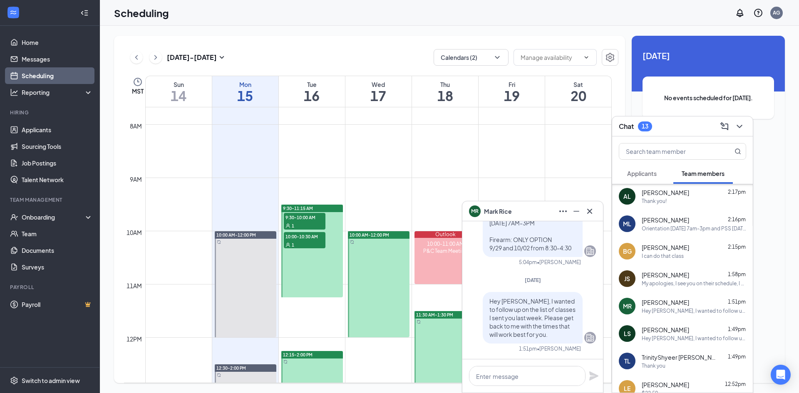
scroll to position [125, 0]
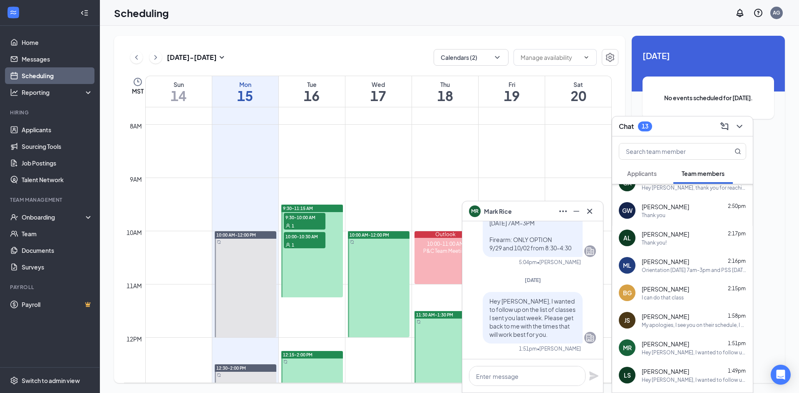
click at [660, 272] on div "Orientation 9/21 7am-3pm and PSS 9/21 3pm-7pm, Taser 9/28 7am-3pm, Supervisor 9…" at bounding box center [694, 270] width 105 height 7
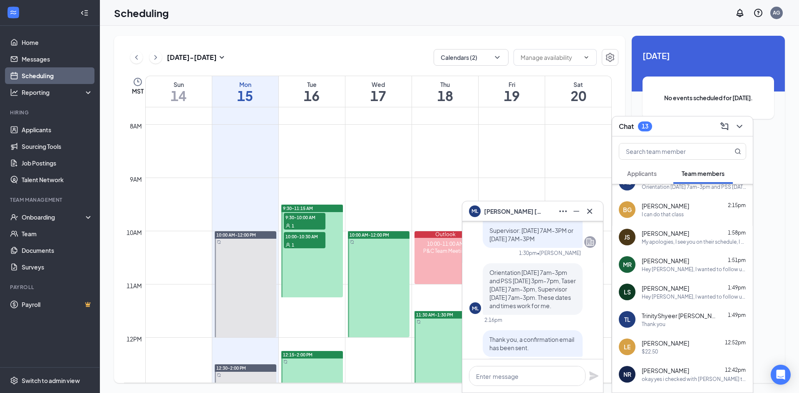
scroll to position [0, 0]
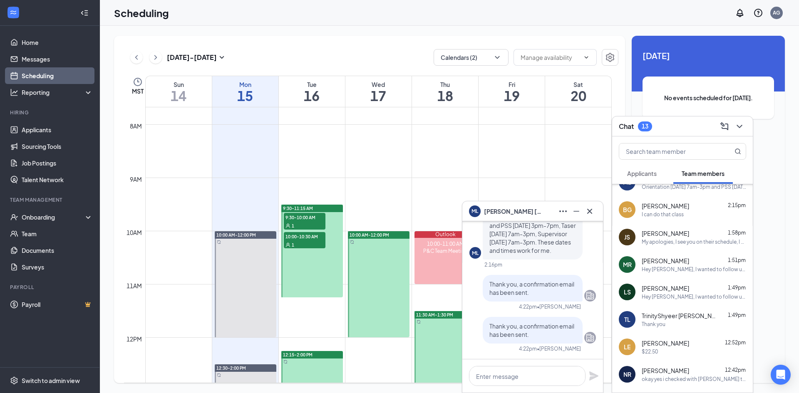
click at [668, 219] on div "BG brittany Gibson 2:15pm I can do that class" at bounding box center [683, 209] width 141 height 27
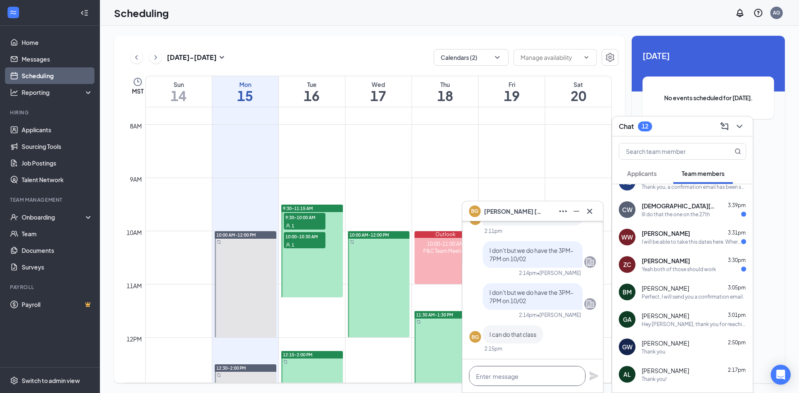
click at [527, 378] on textarea at bounding box center [527, 376] width 117 height 20
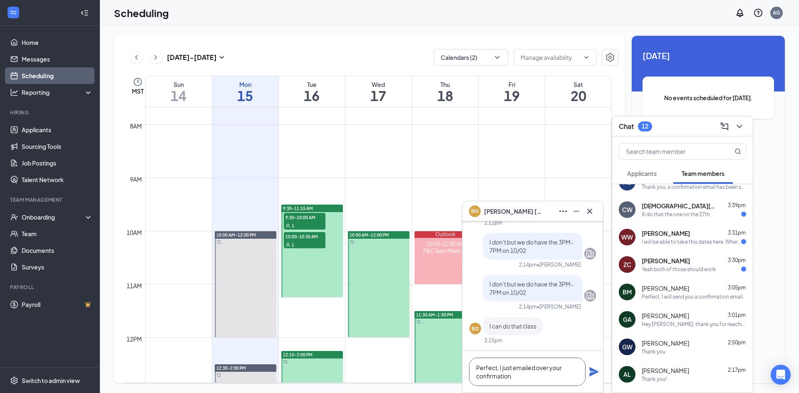
type textarea "Perfect, I just emailed over your confirmation."
click at [592, 376] on icon "Plane" at bounding box center [594, 372] width 9 height 9
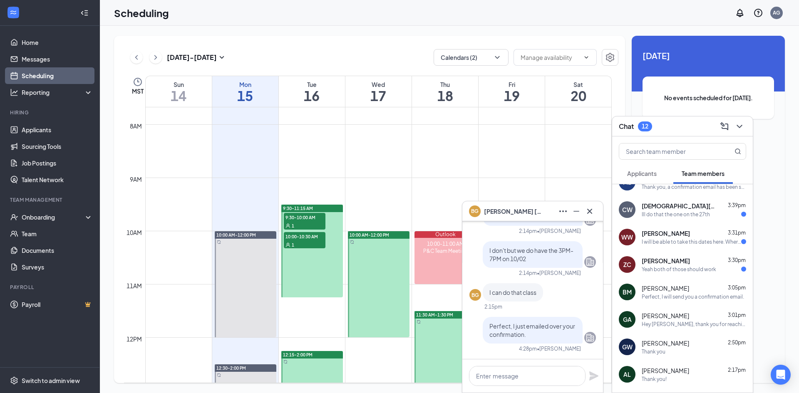
scroll to position [0, 0]
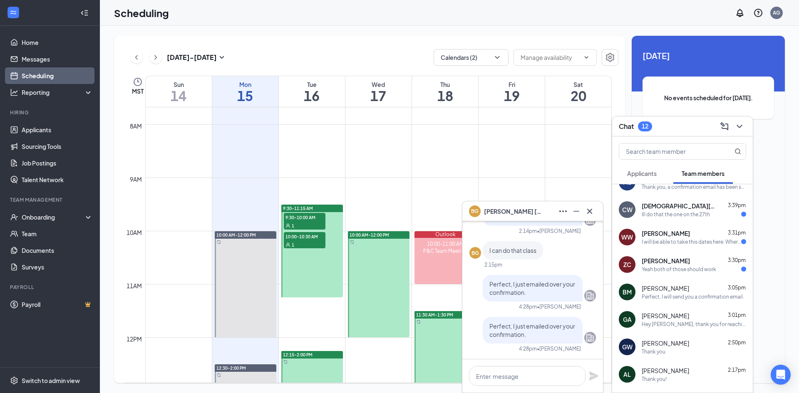
click at [677, 275] on div "ZC Zachary Craig 3:30pm Yeah both of those should work" at bounding box center [683, 264] width 141 height 27
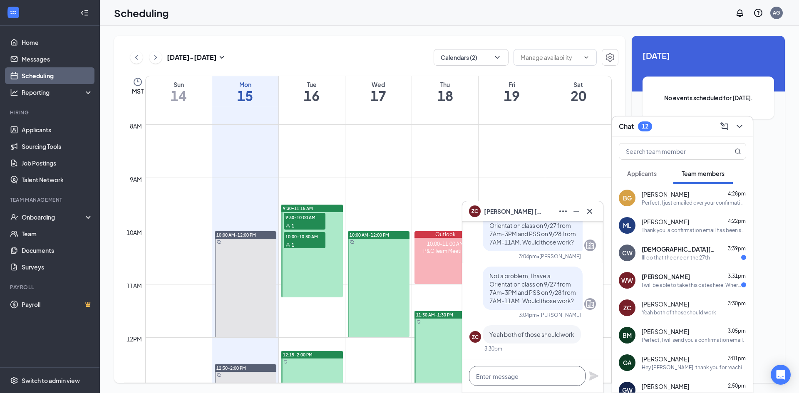
click at [499, 378] on textarea at bounding box center [527, 376] width 117 height 20
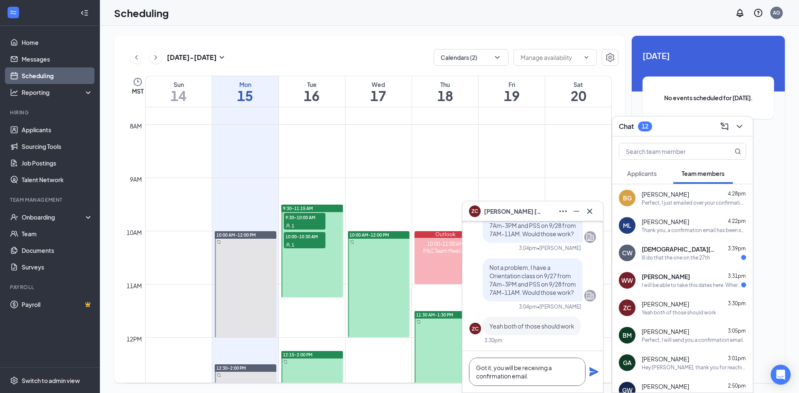
type textarea "Got it, you will be receiving a confirmation email."
click at [594, 374] on icon "Plane" at bounding box center [594, 372] width 9 height 9
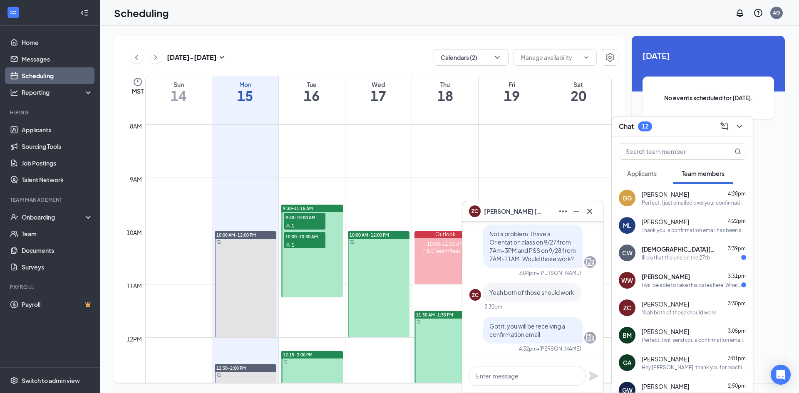
scroll to position [0, 0]
click at [658, 281] on div "Wesley Walker 3:31pm I will be able to take this dates here. Where would the tr…" at bounding box center [694, 281] width 105 height 16
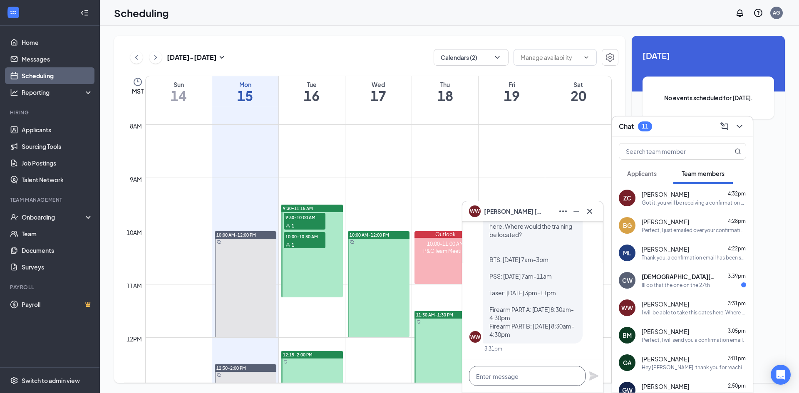
click at [534, 383] on textarea at bounding box center [527, 376] width 117 height 20
type textarea "I"
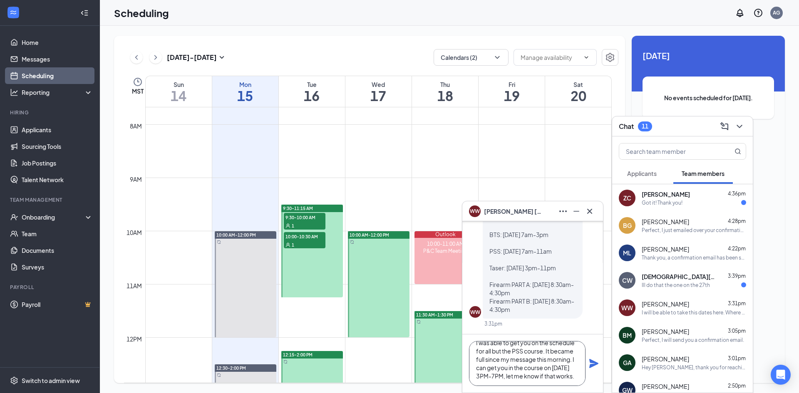
scroll to position [17, 0]
type textarea "I was able to get you on the schedule for all but the PSS course. It became ful…"
click at [594, 366] on icon "Plane" at bounding box center [594, 363] width 9 height 9
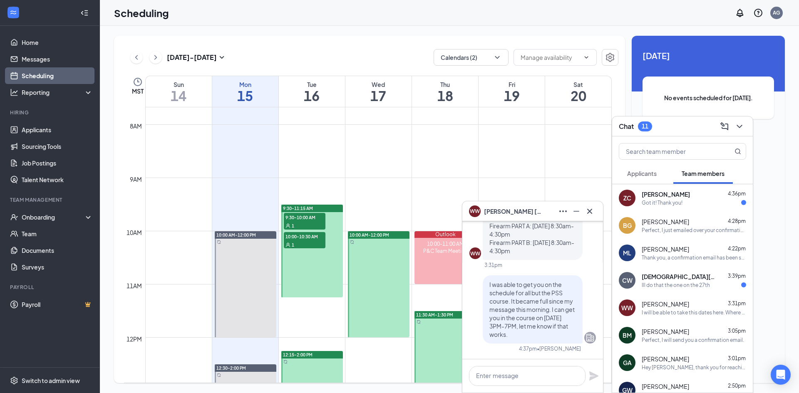
scroll to position [0, 0]
click at [670, 286] on div "Ill do that the one on the 27th" at bounding box center [676, 285] width 68 height 7
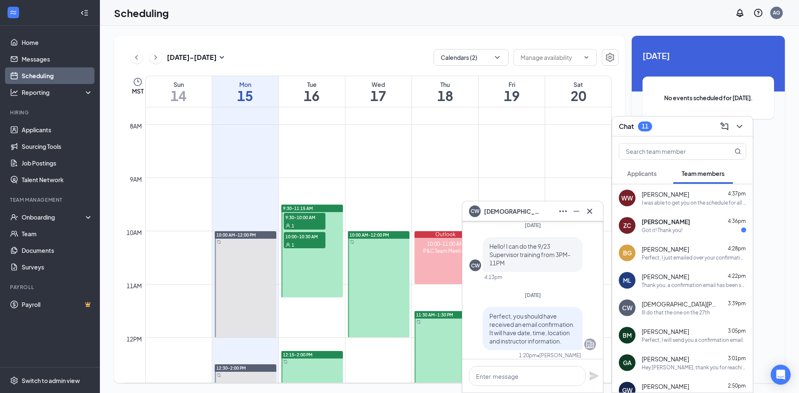
scroll to position [-625, 0]
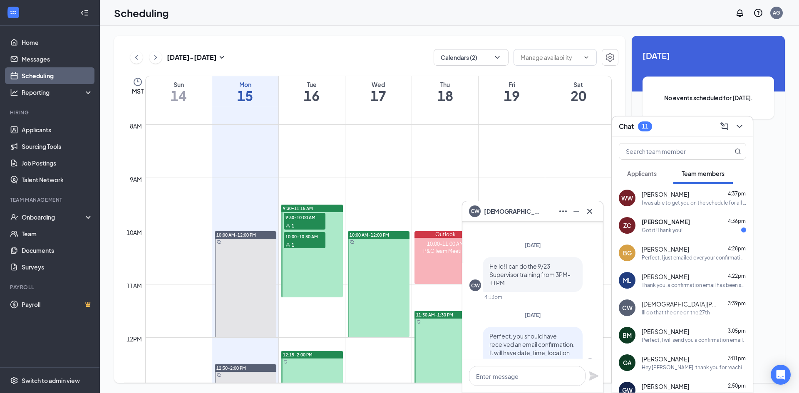
click at [770, 219] on div "Unavailable in basic plan Today No events scheduled for today." at bounding box center [708, 210] width 153 height 348
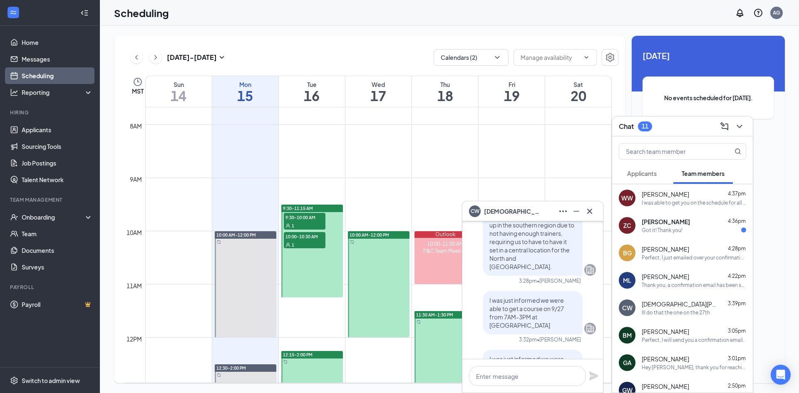
scroll to position [0, 0]
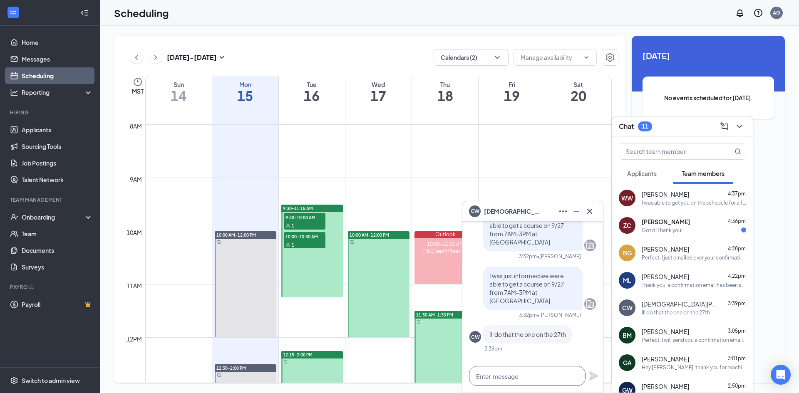
click at [530, 376] on textarea at bounding box center [527, 376] width 117 height 20
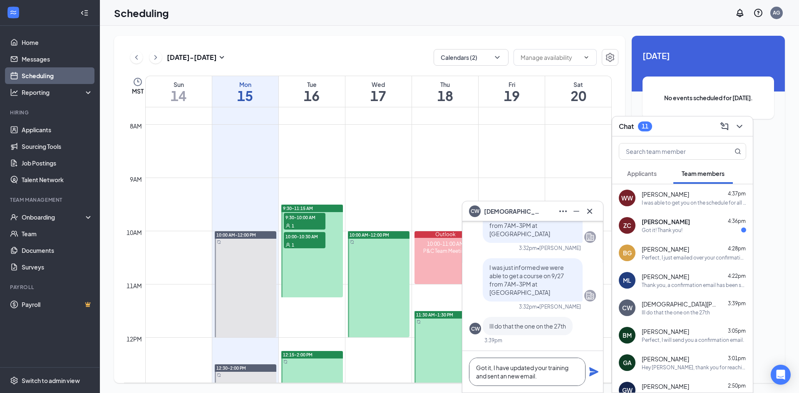
type textarea "Got it, I have updated your training and sent an new email."
click at [596, 372] on icon "Plane" at bounding box center [594, 372] width 9 height 9
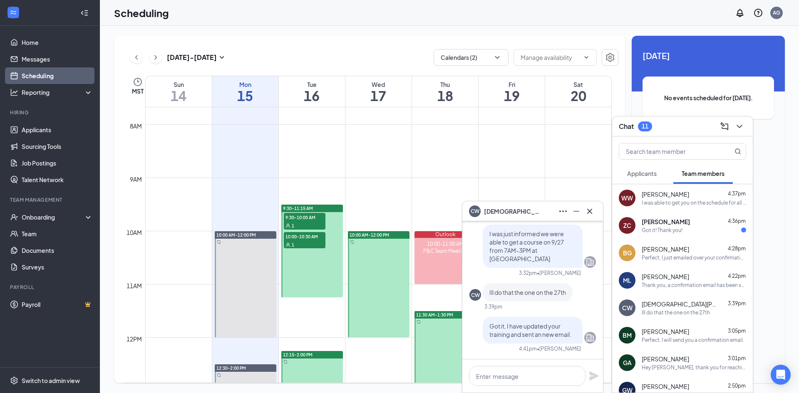
click at [689, 221] on div "Zachary Craig 4:36pm" at bounding box center [694, 222] width 105 height 8
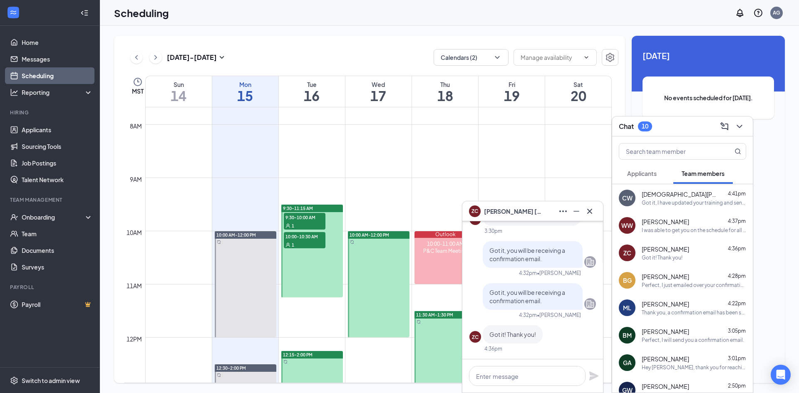
click at [667, 234] on div "I was able to get you on the schedule for all but the PSS course. It became ful…" at bounding box center [694, 230] width 105 height 7
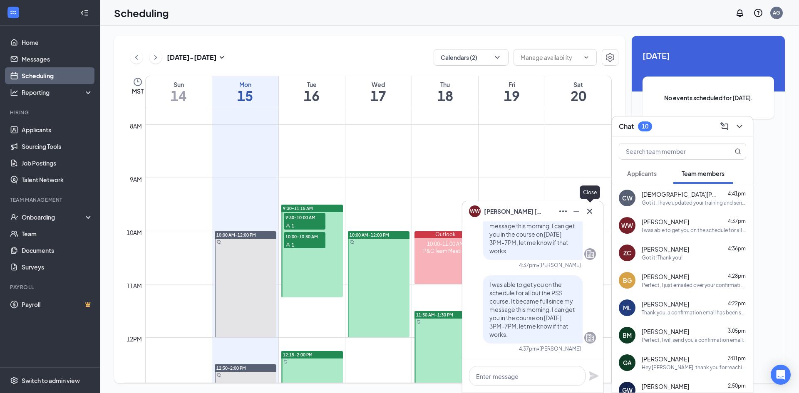
drag, startPoint x: 592, startPoint y: 211, endPoint x: 613, endPoint y: 205, distance: 21.6
click at [592, 211] on icon "Cross" at bounding box center [590, 212] width 10 height 10
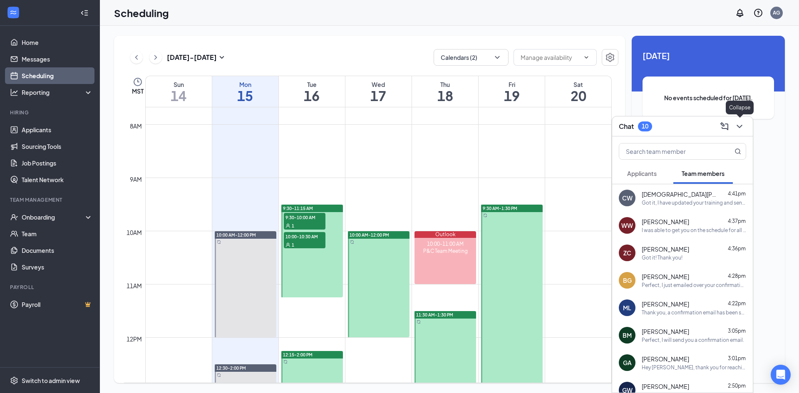
click at [739, 125] on icon "ChevronDown" at bounding box center [740, 127] width 10 height 10
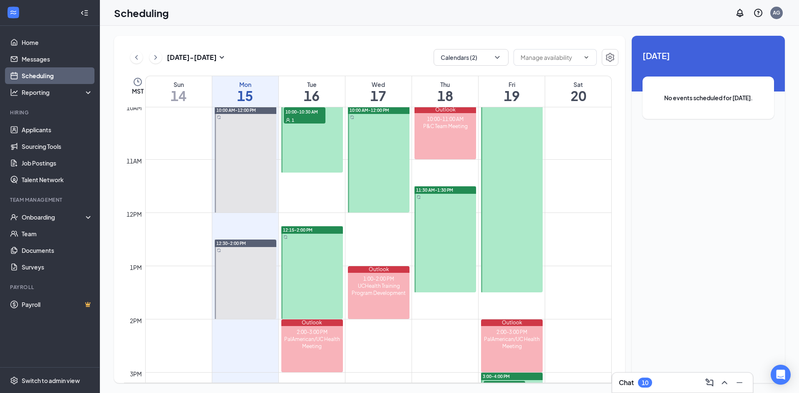
scroll to position [451, 0]
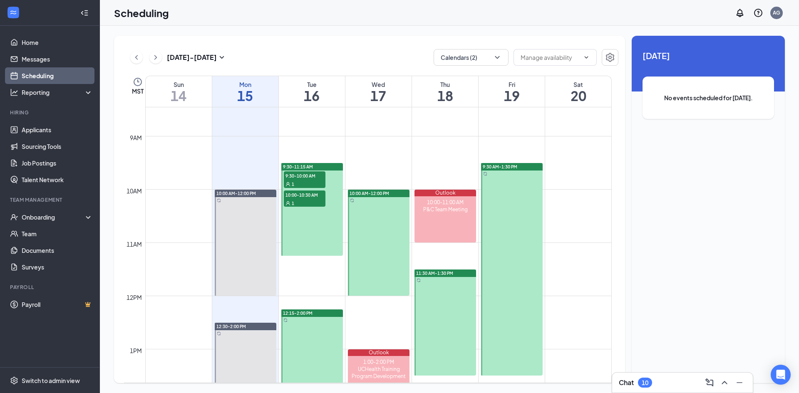
click at [303, 194] on span "10:00-10:30 AM" at bounding box center [305, 195] width 42 height 8
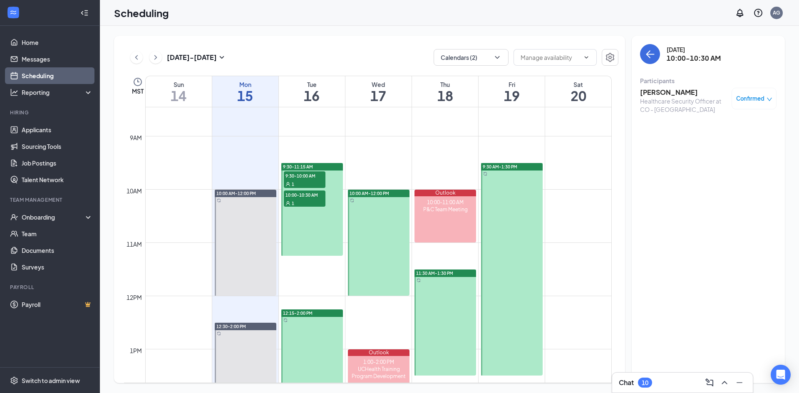
click at [305, 182] on div "1" at bounding box center [305, 184] width 42 height 8
click at [635, 384] on div "Chat 10" at bounding box center [635, 383] width 33 height 10
click at [699, 175] on span "Team members" at bounding box center [703, 173] width 43 height 7
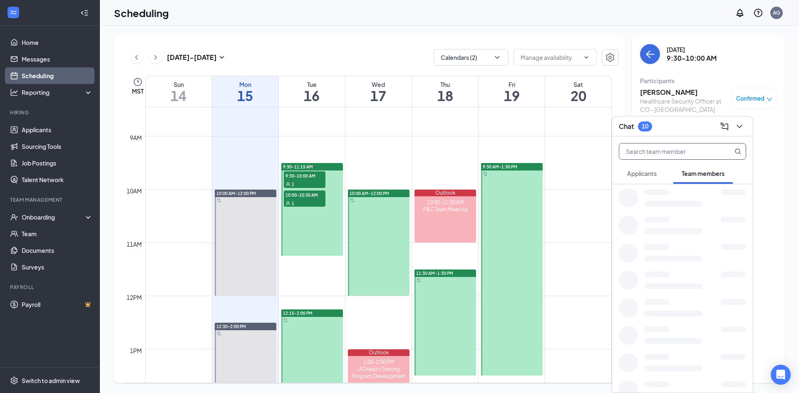
click at [685, 150] on input "text" at bounding box center [669, 152] width 99 height 16
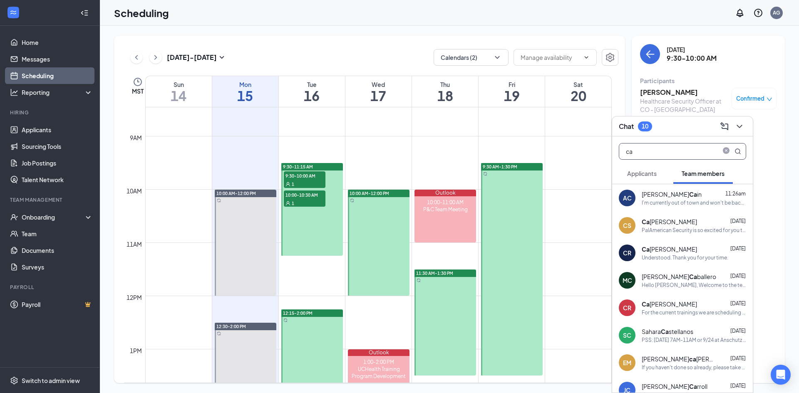
type input "c"
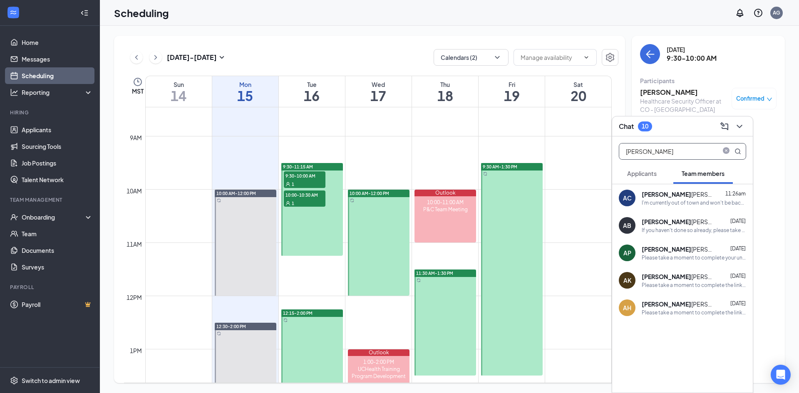
type input "andrew"
click at [665, 197] on div "Andrew Cain" at bounding box center [679, 194] width 75 height 8
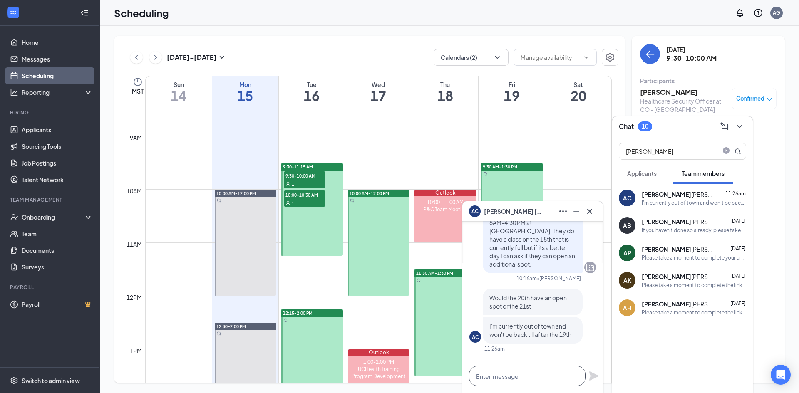
click at [499, 374] on textarea at bounding box center [527, 376] width 117 height 20
type textarea "W"
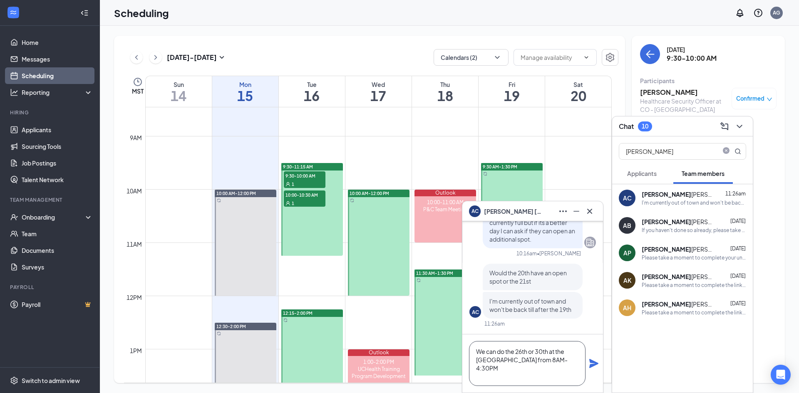
type textarea "We can do the 26th or 30th at the Poudre Valley Hospital from 8AM-4:30PM"
click at [595, 364] on icon "Plane" at bounding box center [594, 363] width 9 height 9
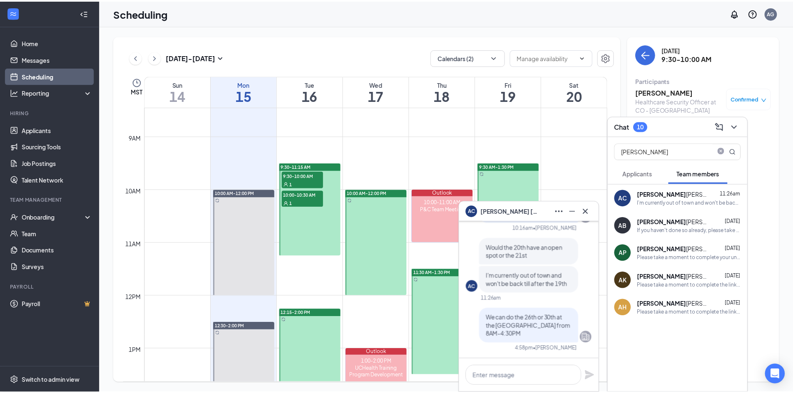
scroll to position [0, 0]
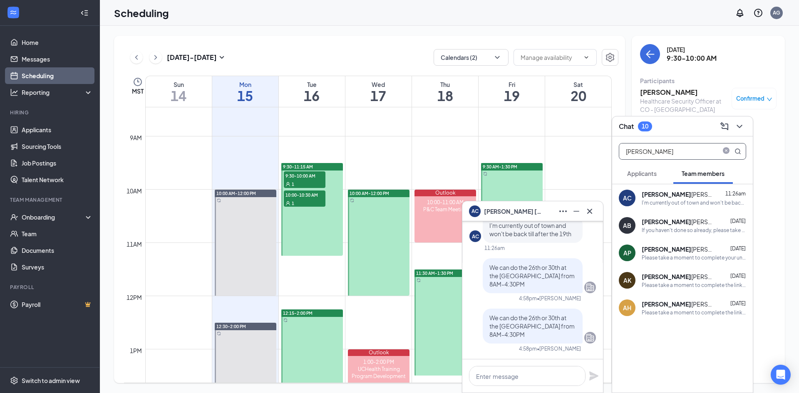
click at [654, 151] on input "andrew" at bounding box center [669, 152] width 99 height 16
paste input "(308) 330-8781"
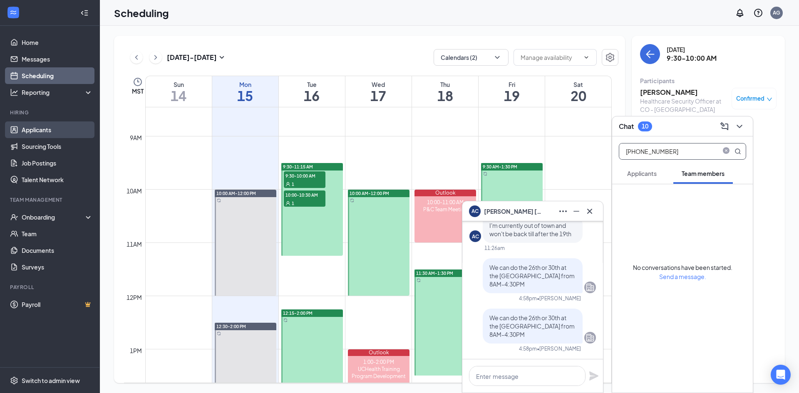
type input "(308) 330-8781"
click at [33, 126] on link "Applicants" at bounding box center [57, 130] width 71 height 17
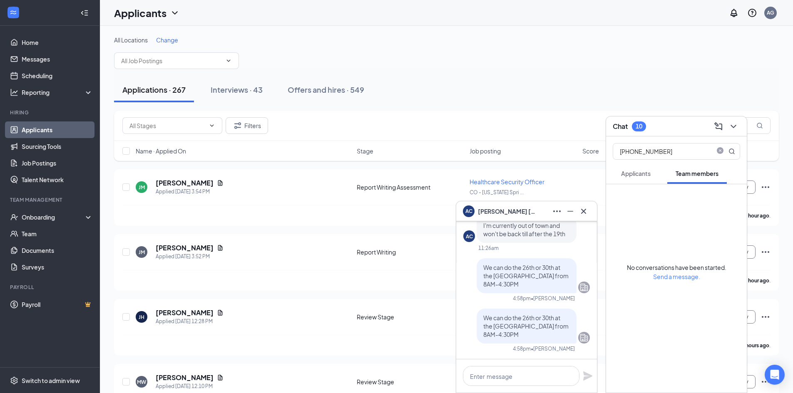
click at [394, 40] on div "All Locations Change" at bounding box center [446, 40] width 665 height 8
click at [720, 150] on icon "close-circle" at bounding box center [720, 151] width 7 height 7
click at [690, 152] on input "text" at bounding box center [662, 152] width 99 height 16
type input "hernan"
click at [692, 196] on div "Abraham Hernan dez" at bounding box center [673, 194] width 75 height 8
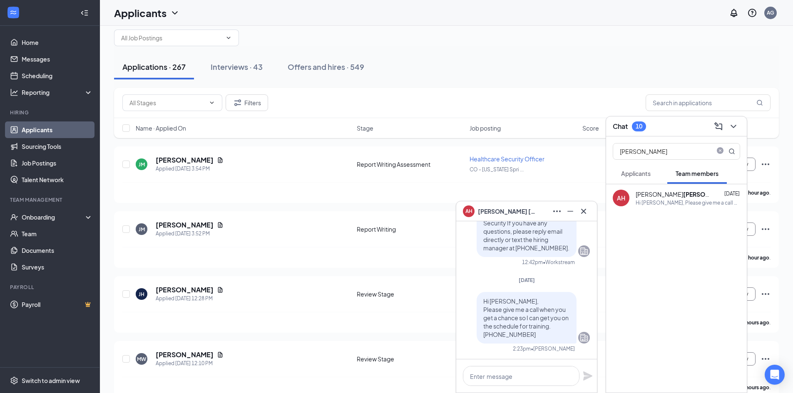
scroll to position [42, 0]
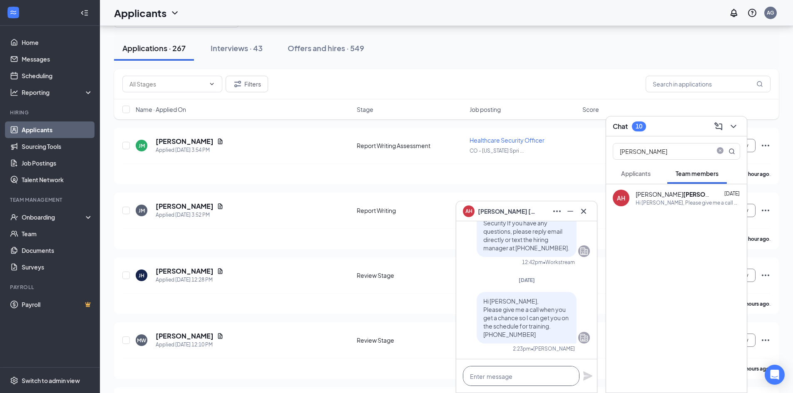
click at [536, 376] on textarea at bounding box center [521, 376] width 117 height 20
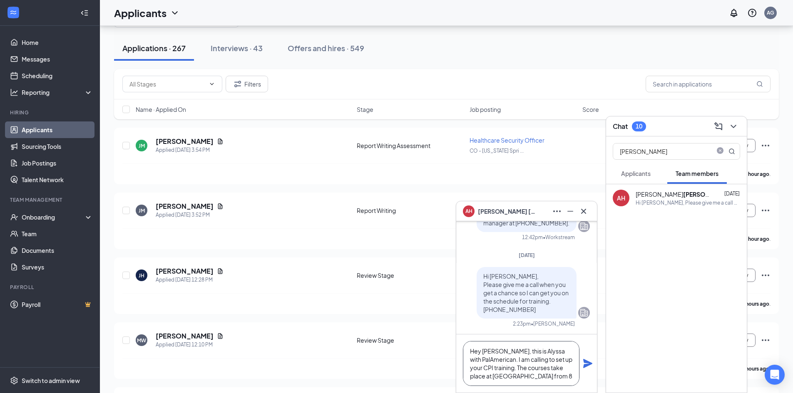
scroll to position [9, 0]
drag, startPoint x: 536, startPoint y: 354, endPoint x: 520, endPoint y: 352, distance: 16.3
click at [555, 373] on textarea "Hey Abraham, this is Alyssa with PalAmerican. I am reaching out to set up your …" at bounding box center [521, 363] width 117 height 45
type textarea "Hey Abraham, this is Alyssa with PalAmerican. I am reaching out to set up your …"
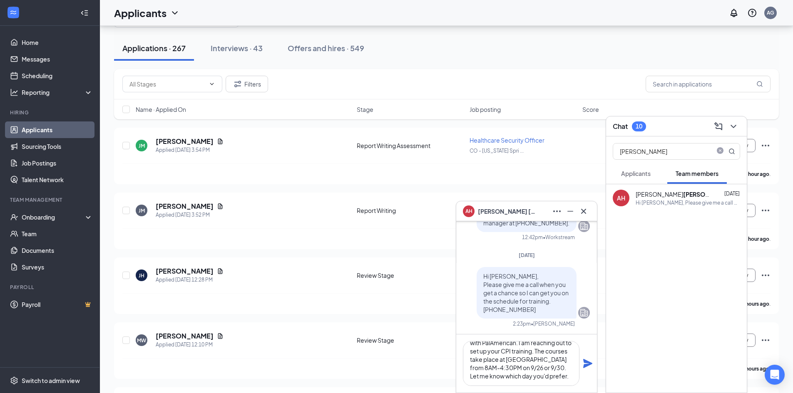
click at [587, 363] on icon "Plane" at bounding box center [587, 363] width 9 height 9
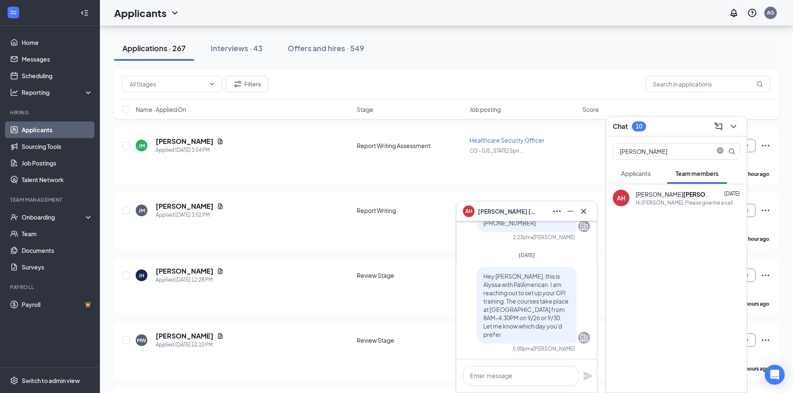
scroll to position [0, 0]
click at [397, 349] on div "MW Mitchell Weston Applied Today 12:10 PM Review Stage Unarmed Security Guard W…" at bounding box center [446, 344] width 648 height 27
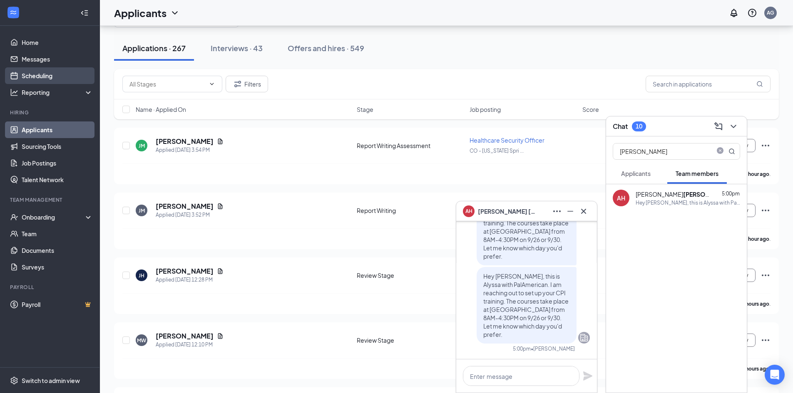
click at [25, 72] on link "Scheduling" at bounding box center [57, 75] width 71 height 17
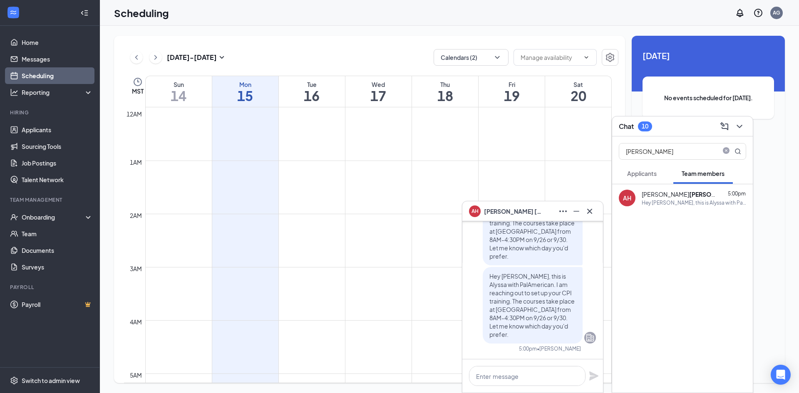
scroll to position [409, 0]
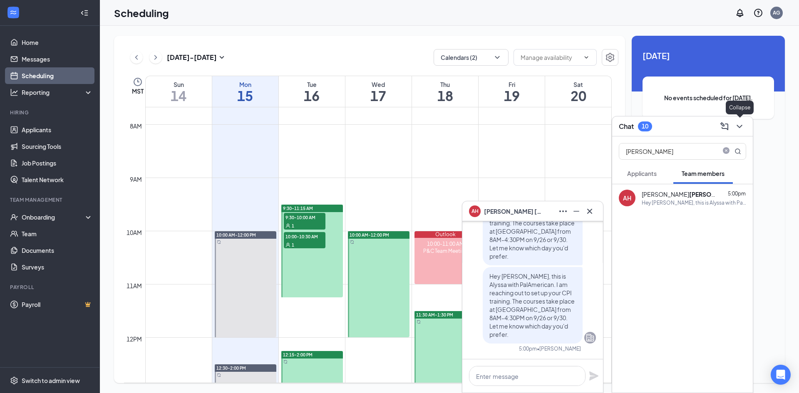
click at [740, 127] on icon "ChevronDown" at bounding box center [739, 126] width 5 height 3
